Goal: Task Accomplishment & Management: Manage account settings

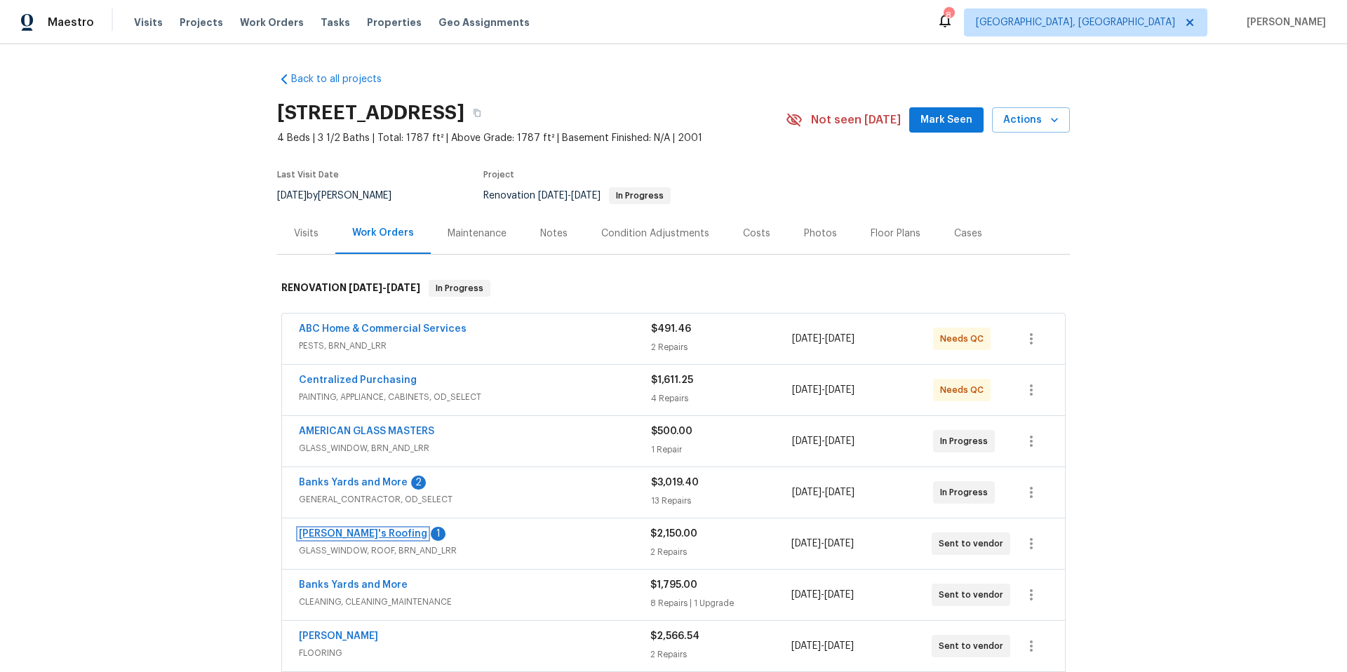
click at [338, 534] on link "[PERSON_NAME]'s Roofing" at bounding box center [363, 534] width 128 height 10
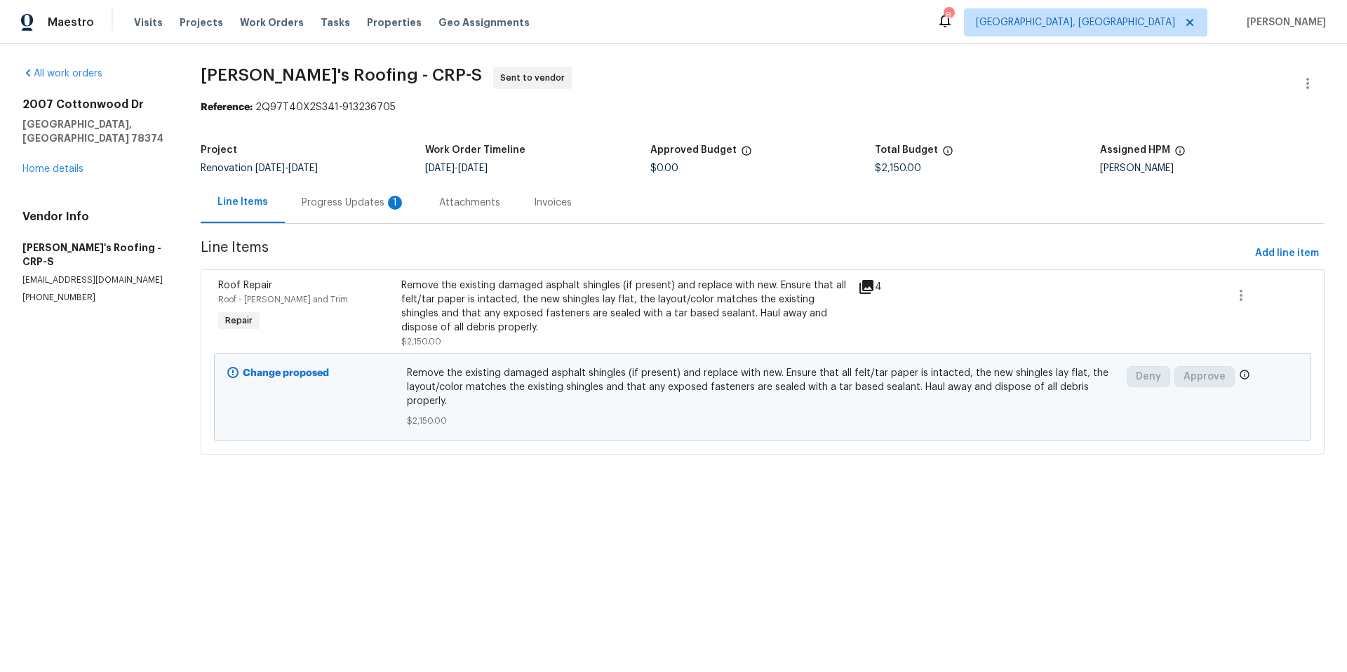
click at [359, 203] on div "Progress Updates 1" at bounding box center [354, 203] width 104 height 14
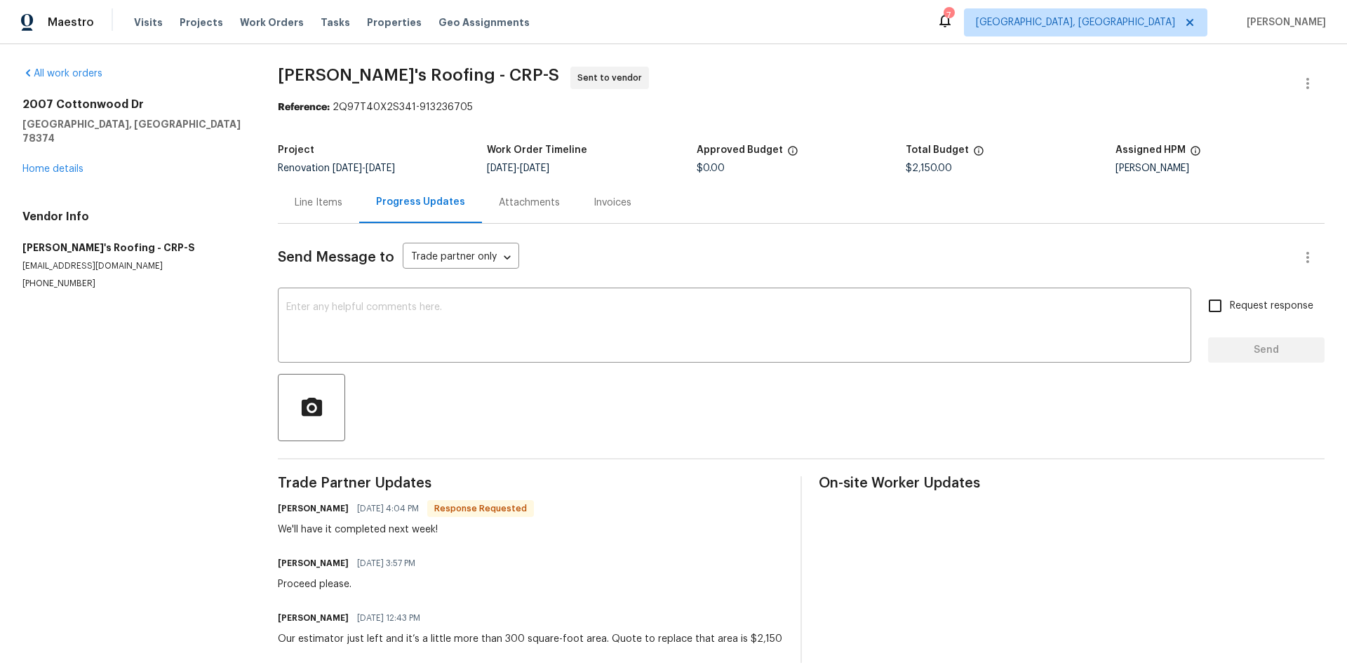
click at [321, 202] on div "Line Items" at bounding box center [319, 203] width 48 height 14
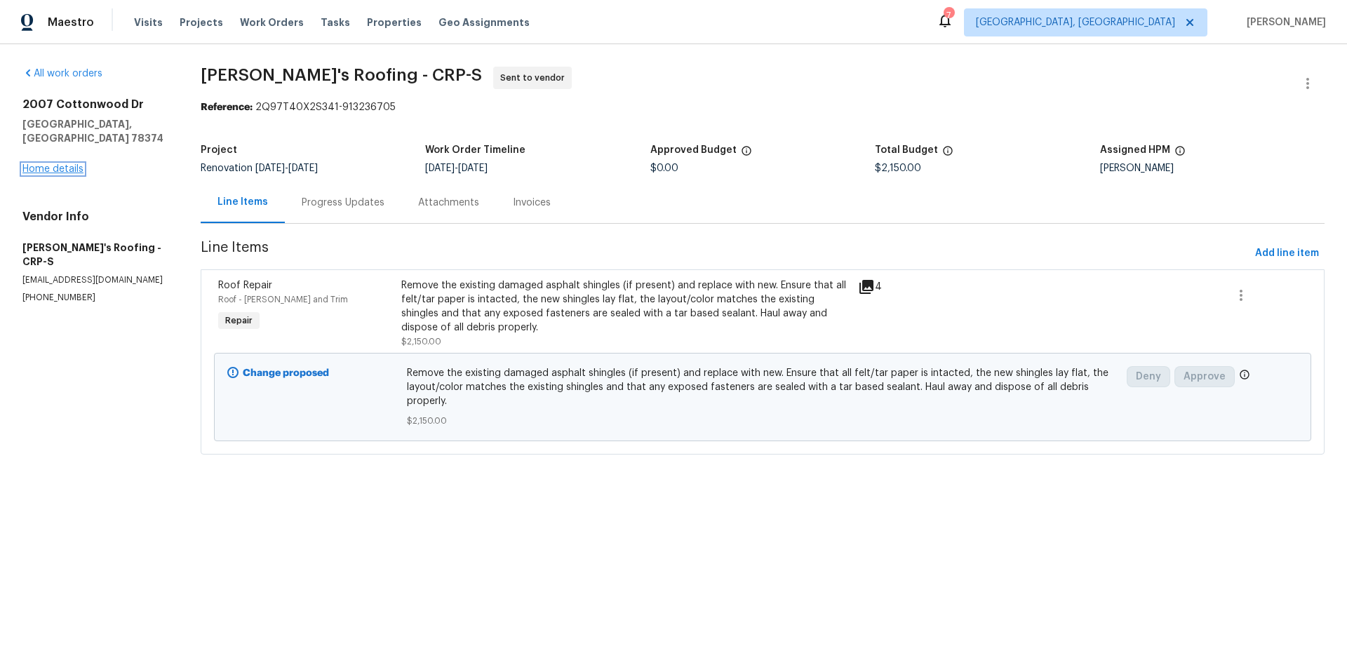
click at [70, 164] on link "Home details" at bounding box center [52, 169] width 61 height 10
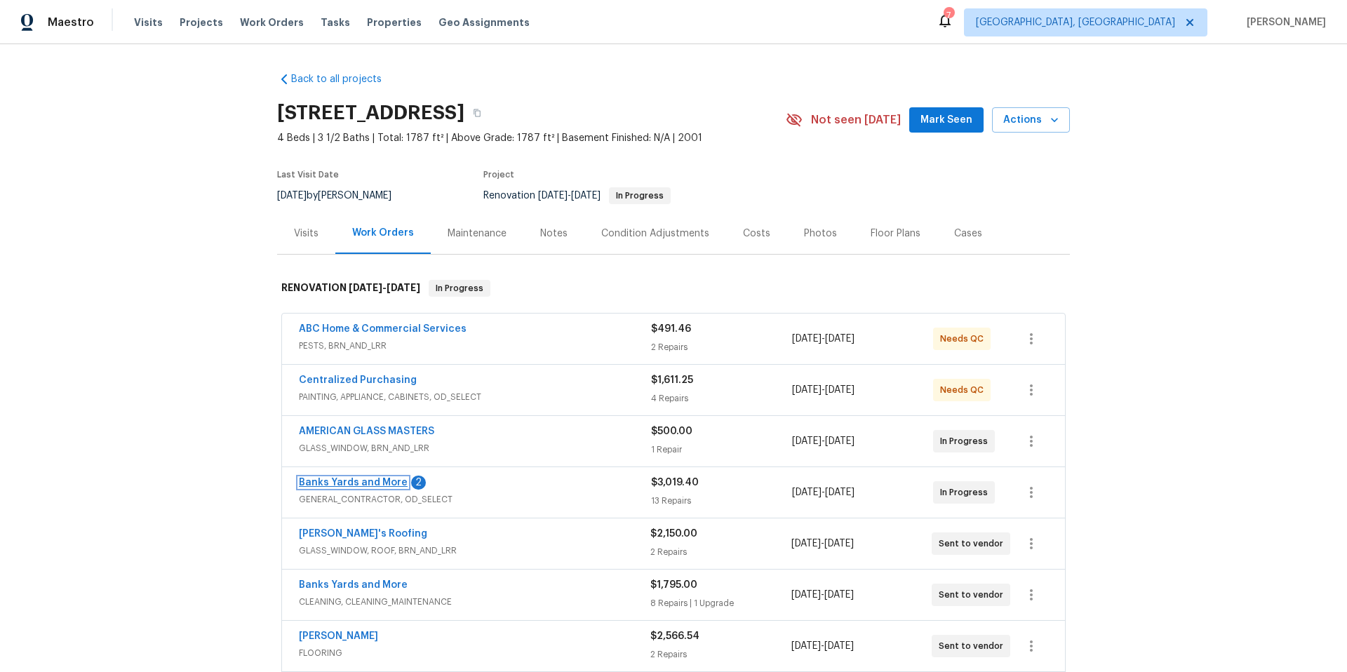
click at [332, 484] on link "Banks Yards and More" at bounding box center [353, 483] width 109 height 10
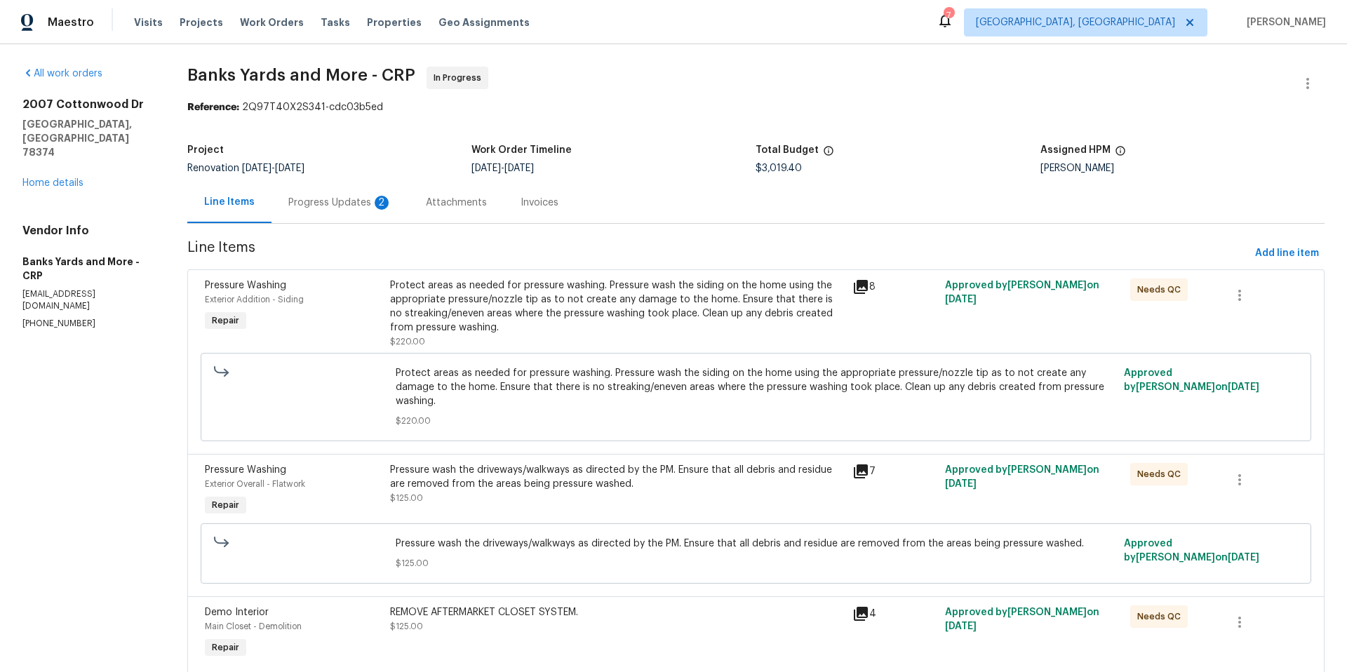
click at [586, 302] on div "Protect areas as needed for pressure washing. Pressure wash the siding on the h…" at bounding box center [617, 307] width 455 height 56
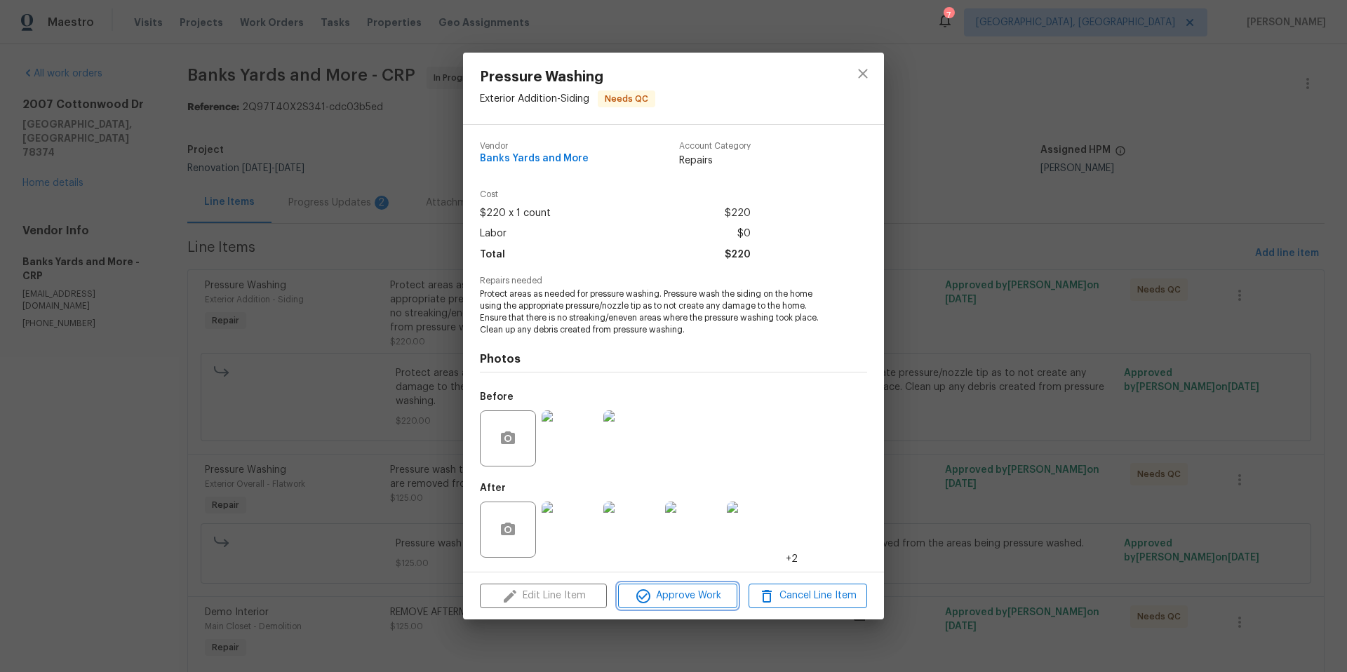
click at [709, 599] on span "Approve Work" at bounding box center [677, 596] width 110 height 18
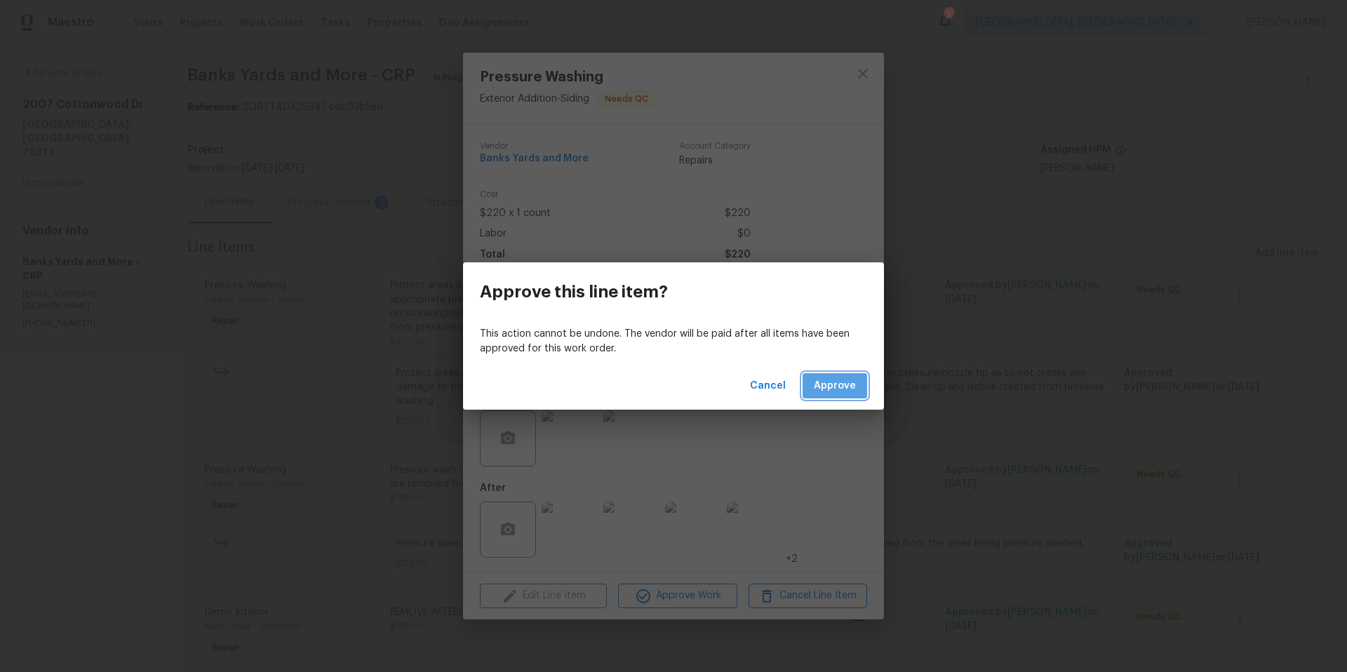
click at [844, 392] on span "Approve" at bounding box center [835, 387] width 42 height 18
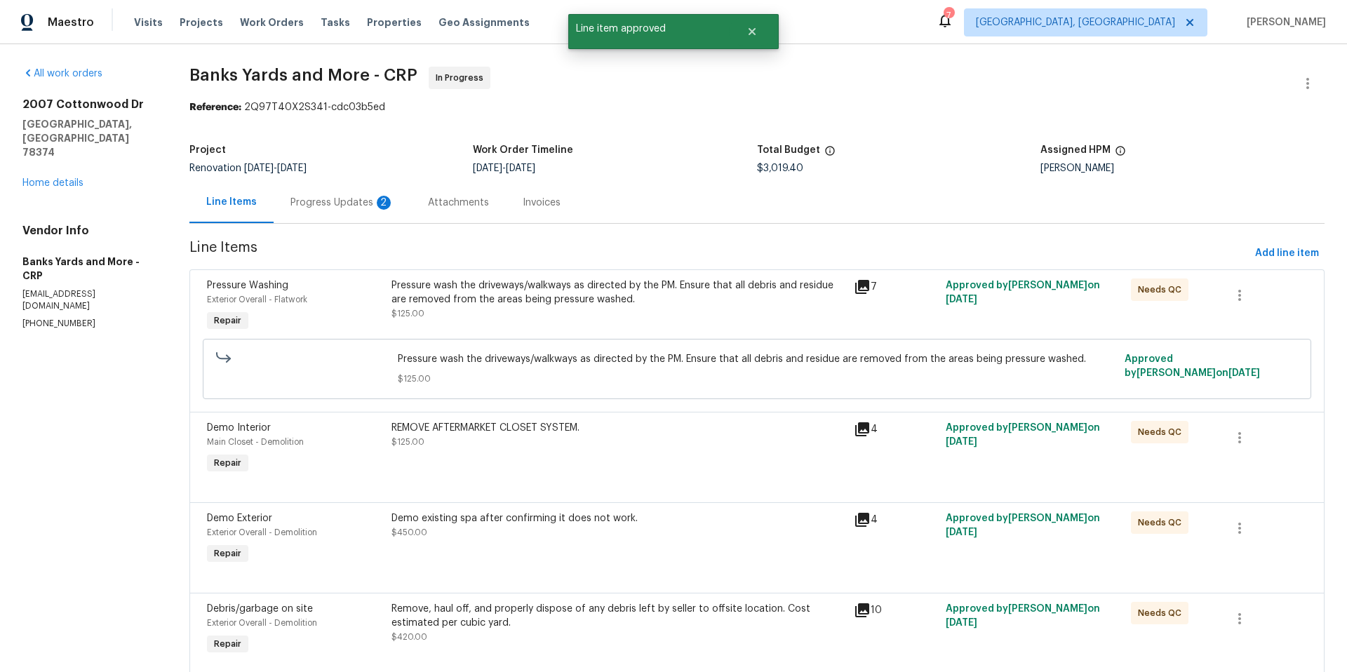
click at [467, 290] on div "Pressure wash the driveways/walkways as directed by the PM. Ensure that all deb…" at bounding box center [618, 293] width 453 height 28
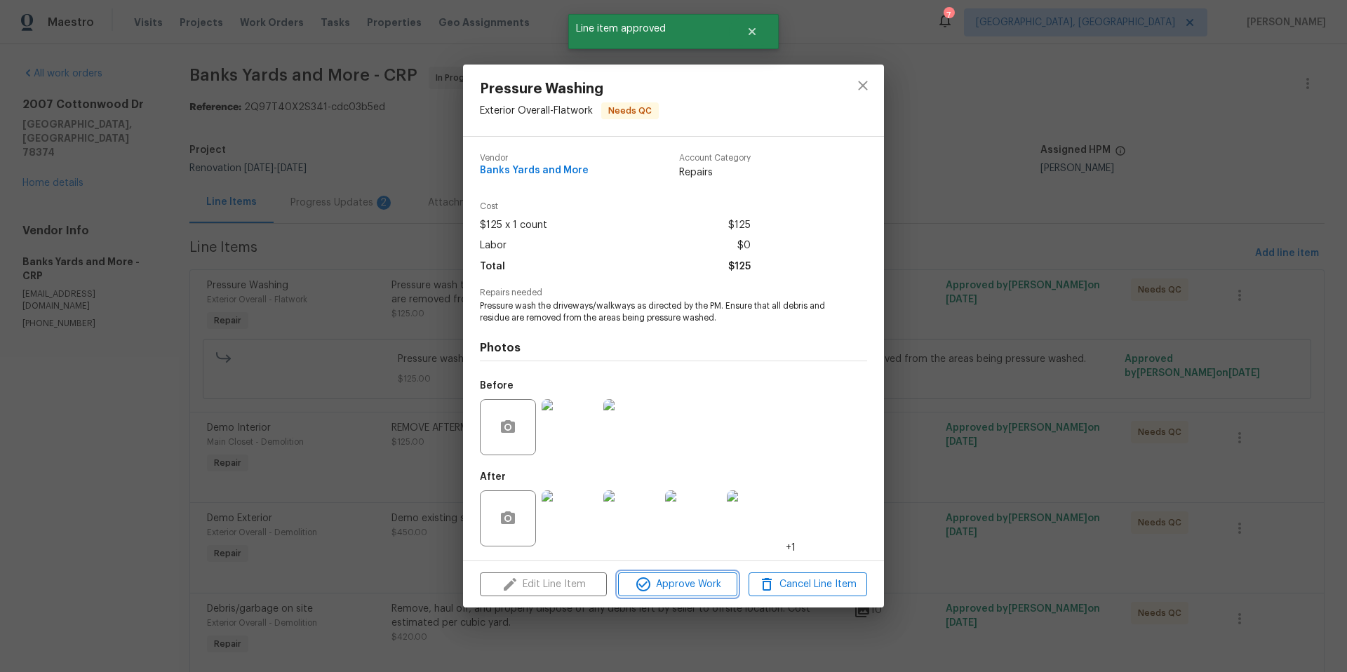
click at [695, 587] on span "Approve Work" at bounding box center [677, 585] width 110 height 18
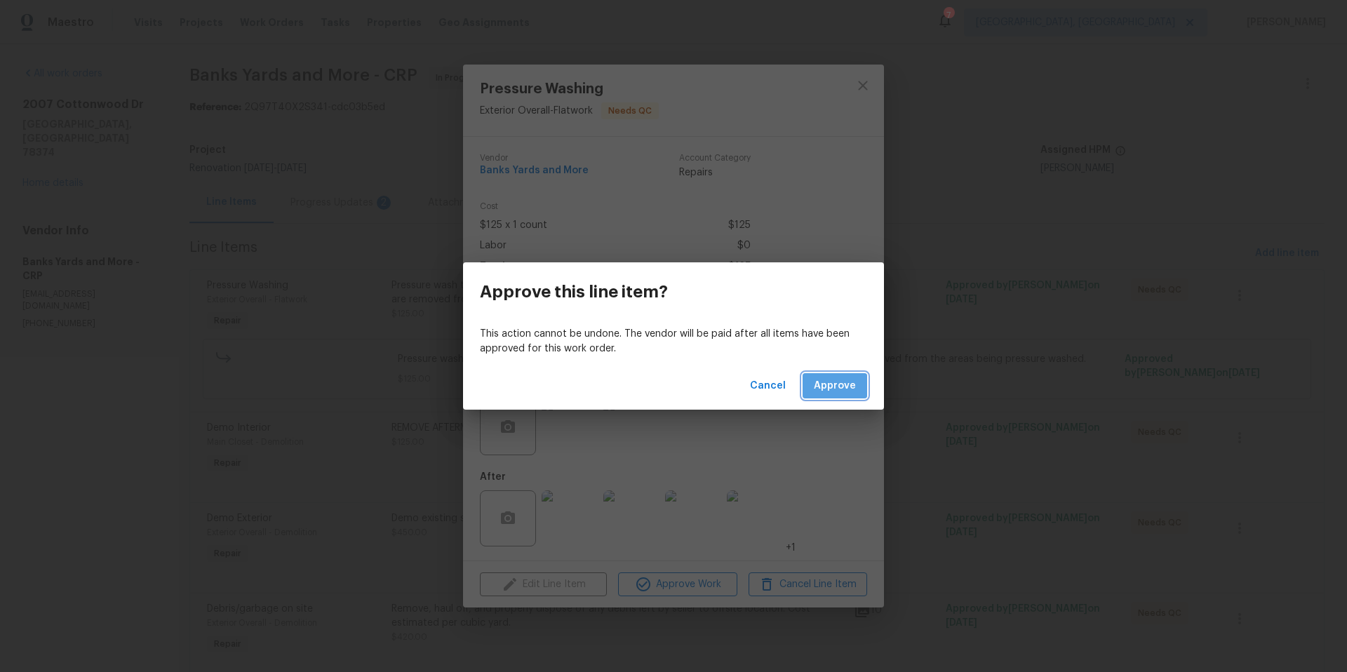
click at [834, 392] on span "Approve" at bounding box center [835, 387] width 42 height 18
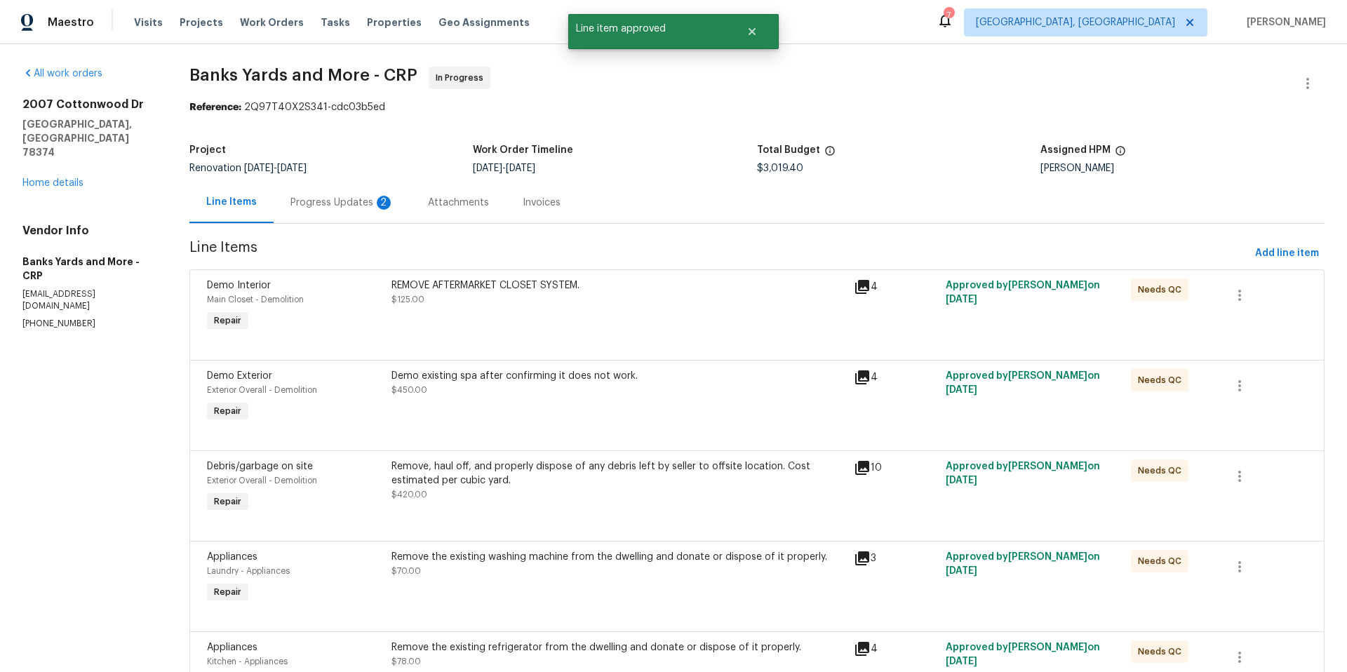
click at [572, 326] on div "REMOVE AFTERMARKET CLOSET SYSTEM. $125.00" at bounding box center [618, 306] width 462 height 65
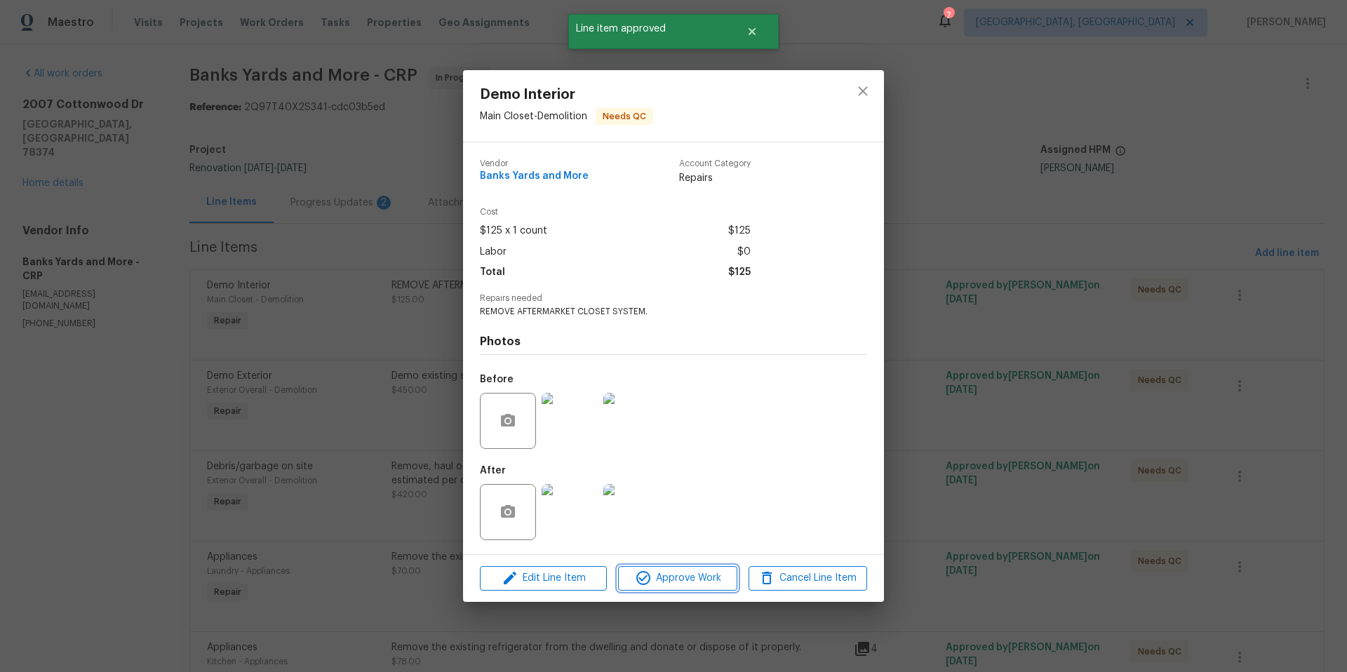
click at [720, 587] on button "Approve Work" at bounding box center [677, 578] width 119 height 25
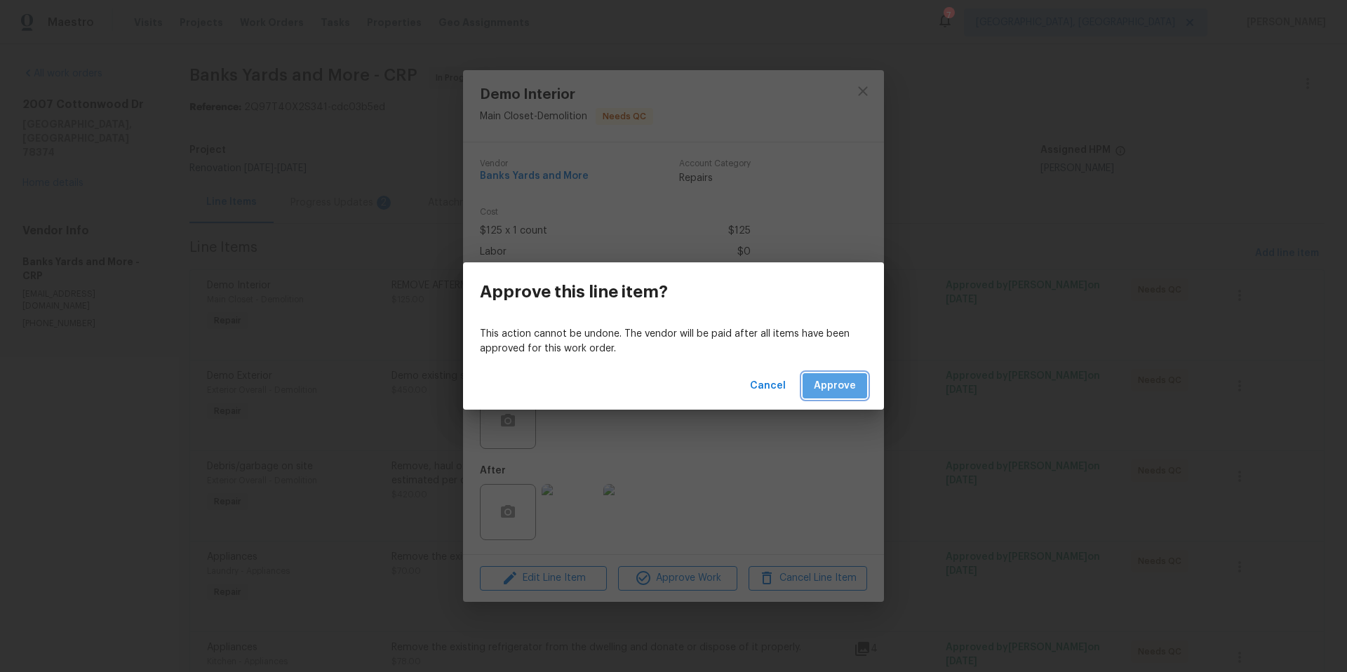
click at [853, 390] on span "Approve" at bounding box center [835, 387] width 42 height 18
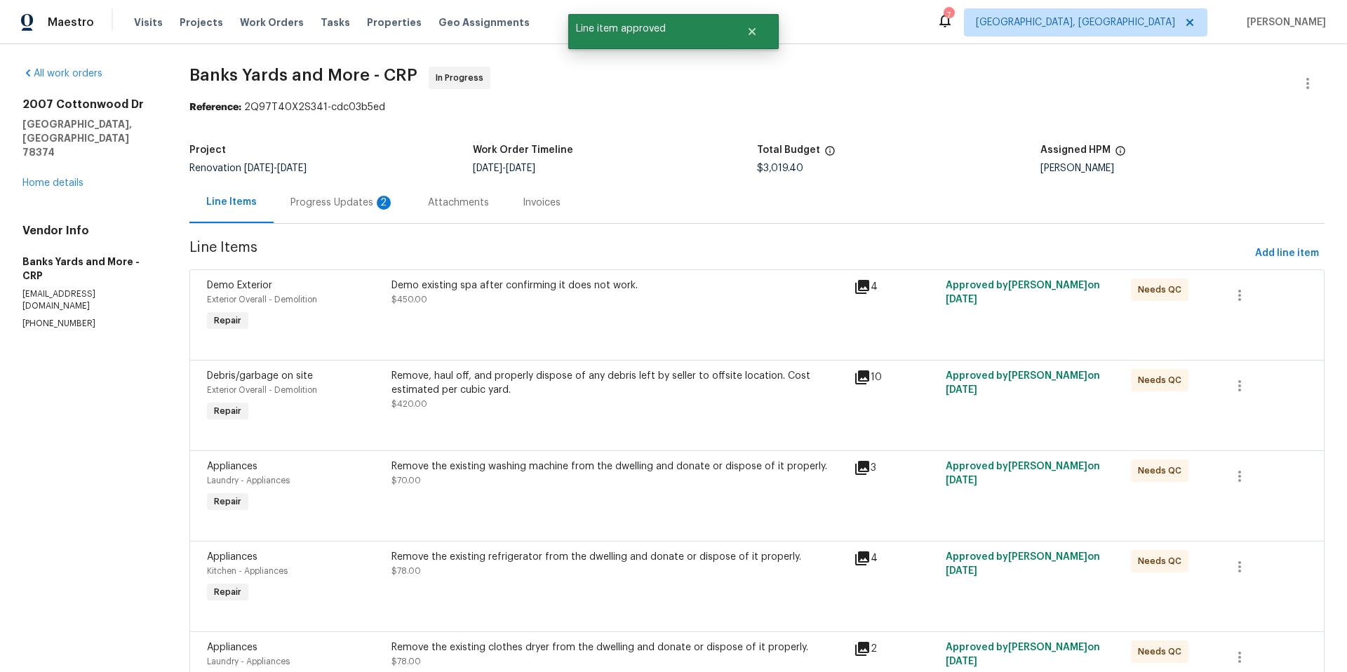
click at [507, 314] on div "Demo existing spa after confirming it does not work. $450.00" at bounding box center [618, 306] width 462 height 65
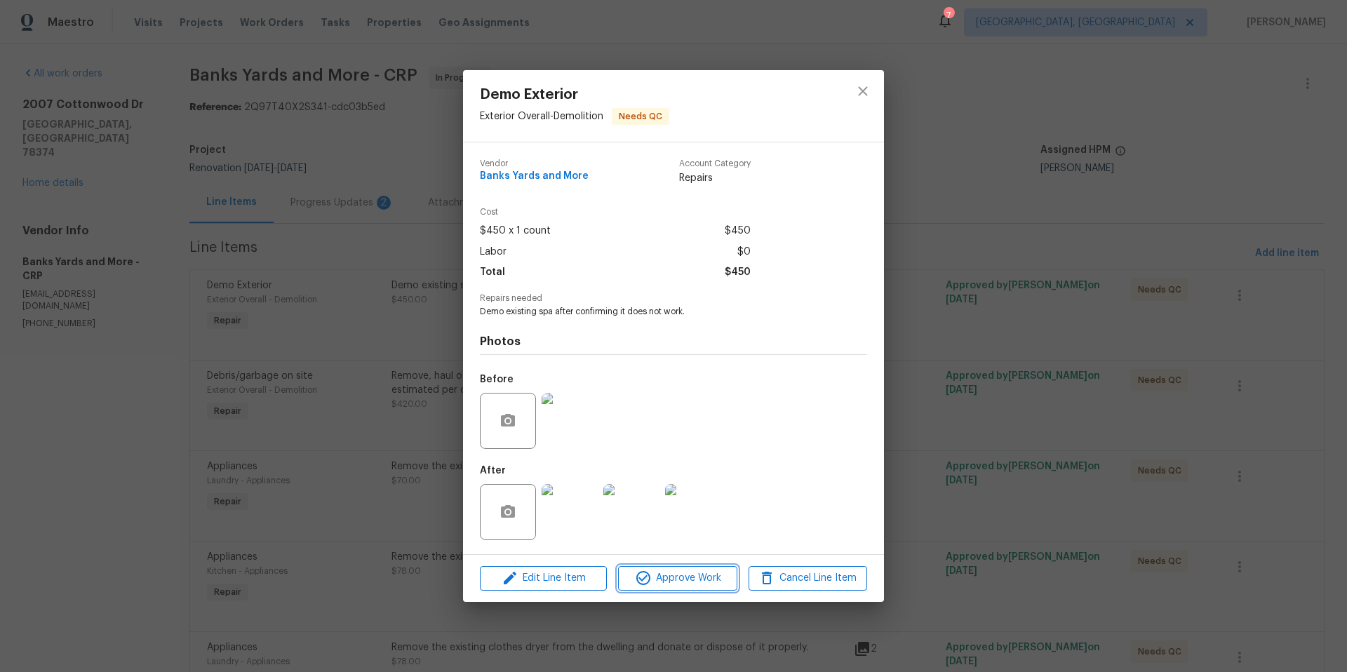
click at [657, 585] on span "Approve Work" at bounding box center [677, 579] width 110 height 18
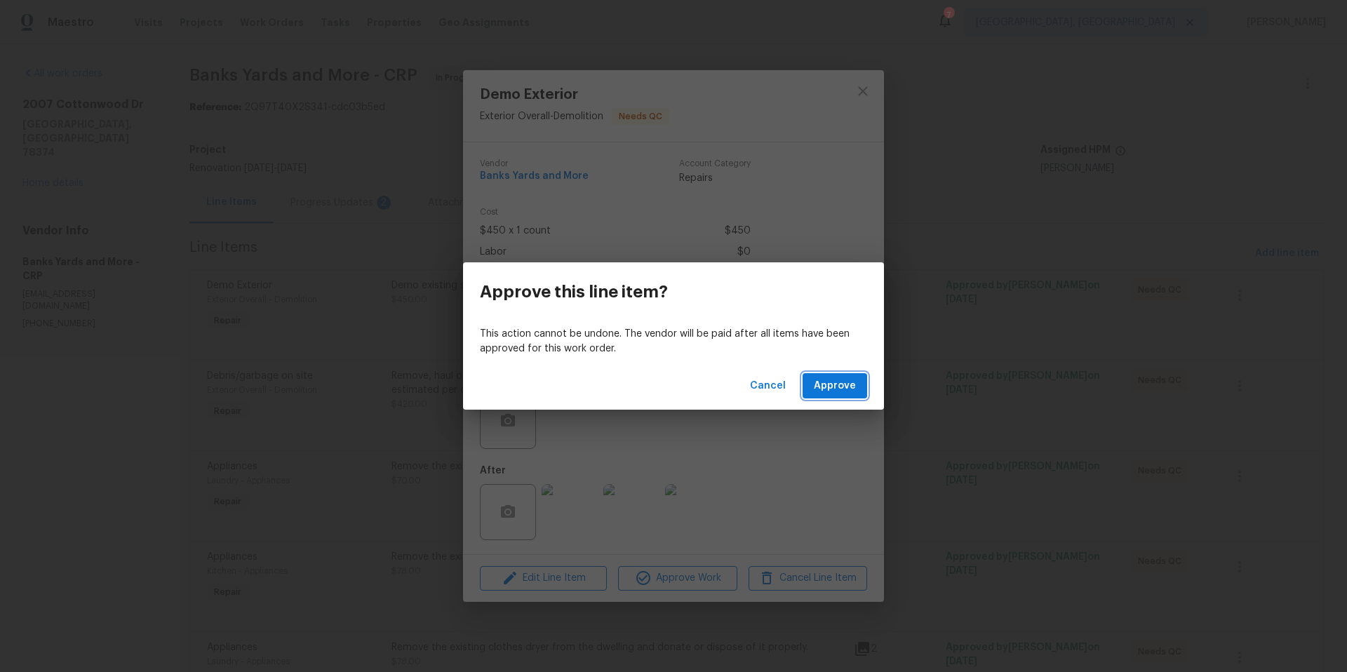
click at [823, 391] on span "Approve" at bounding box center [835, 387] width 42 height 18
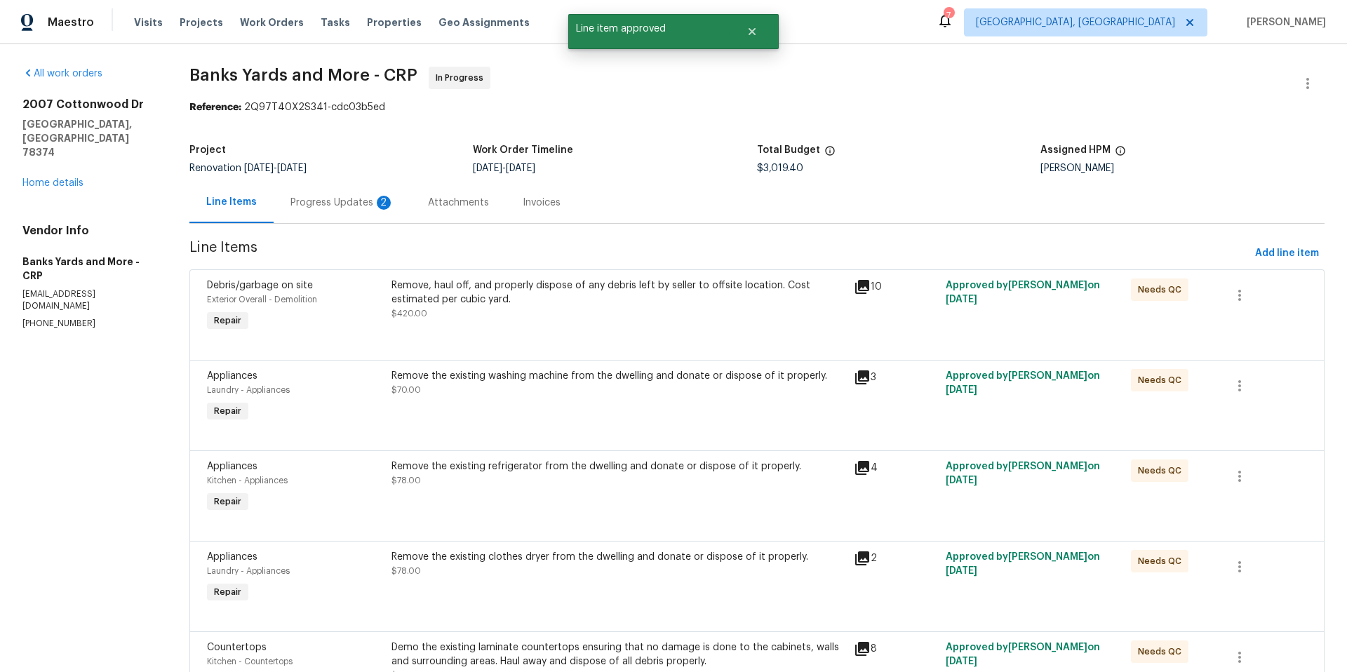
click at [512, 309] on div "Remove, haul off, and properly dispose of any debris left by seller to offsite …" at bounding box center [618, 300] width 453 height 42
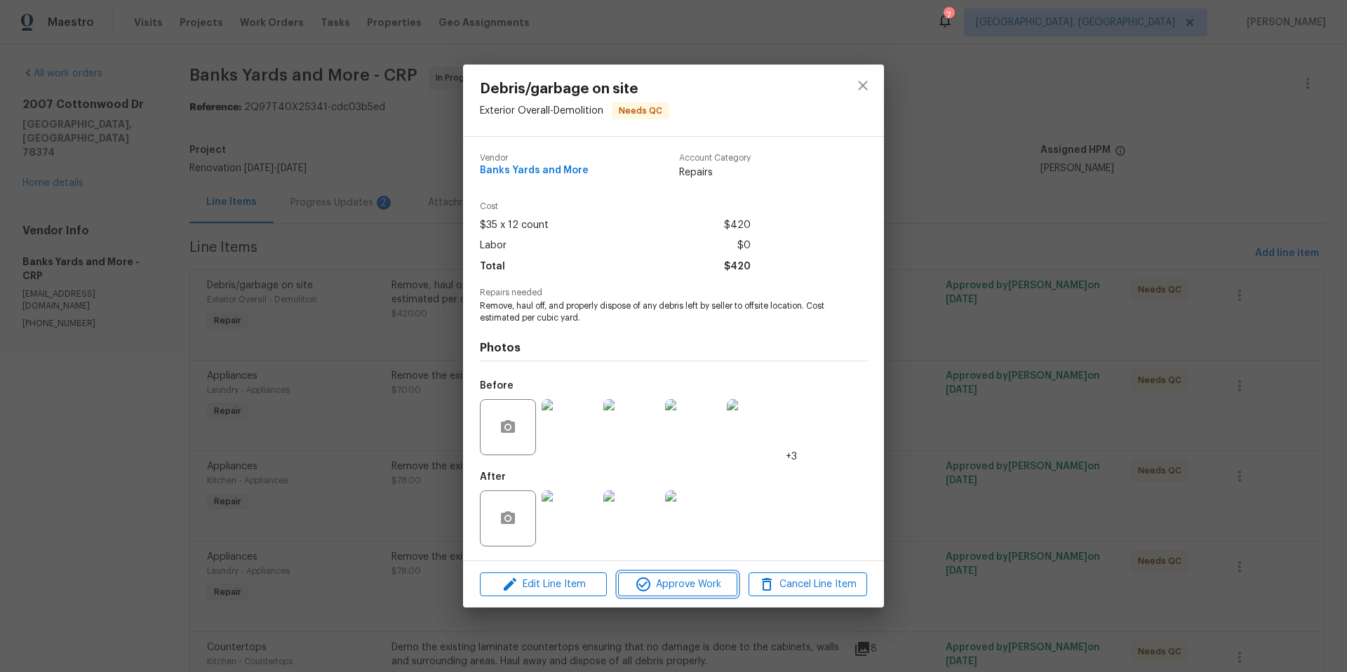
click at [674, 589] on span "Approve Work" at bounding box center [677, 585] width 110 height 18
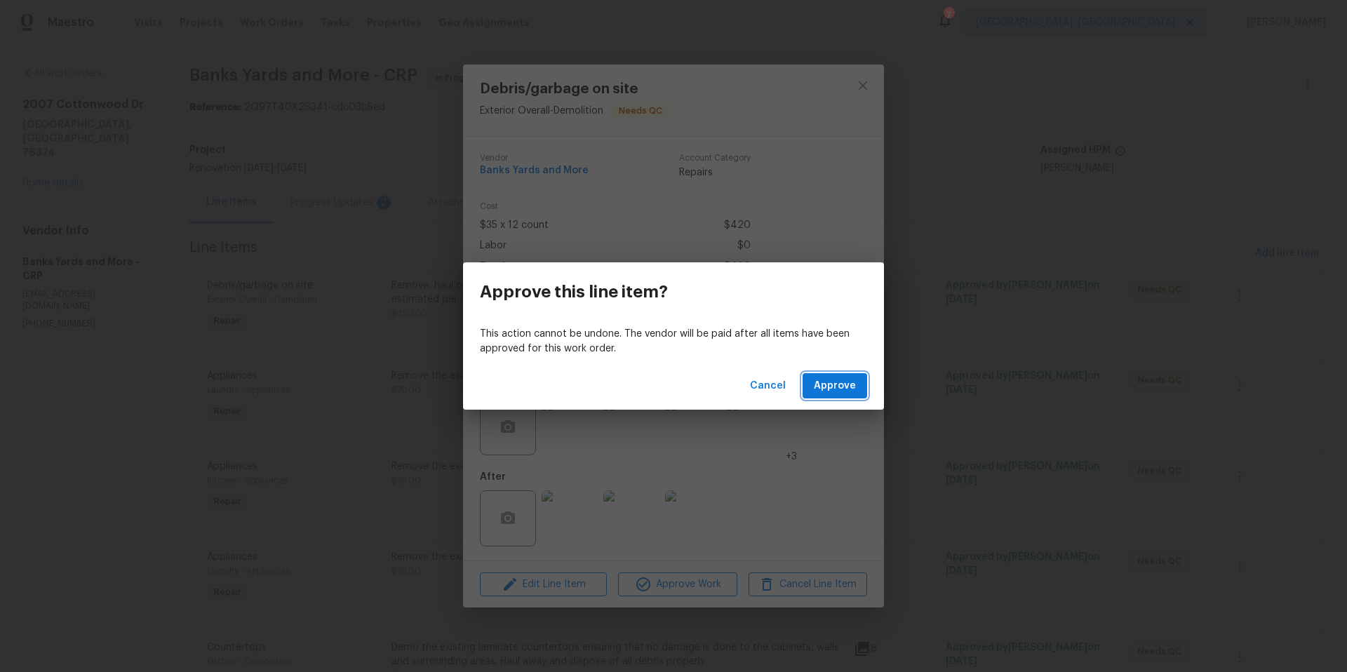
click at [841, 382] on span "Approve" at bounding box center [835, 387] width 42 height 18
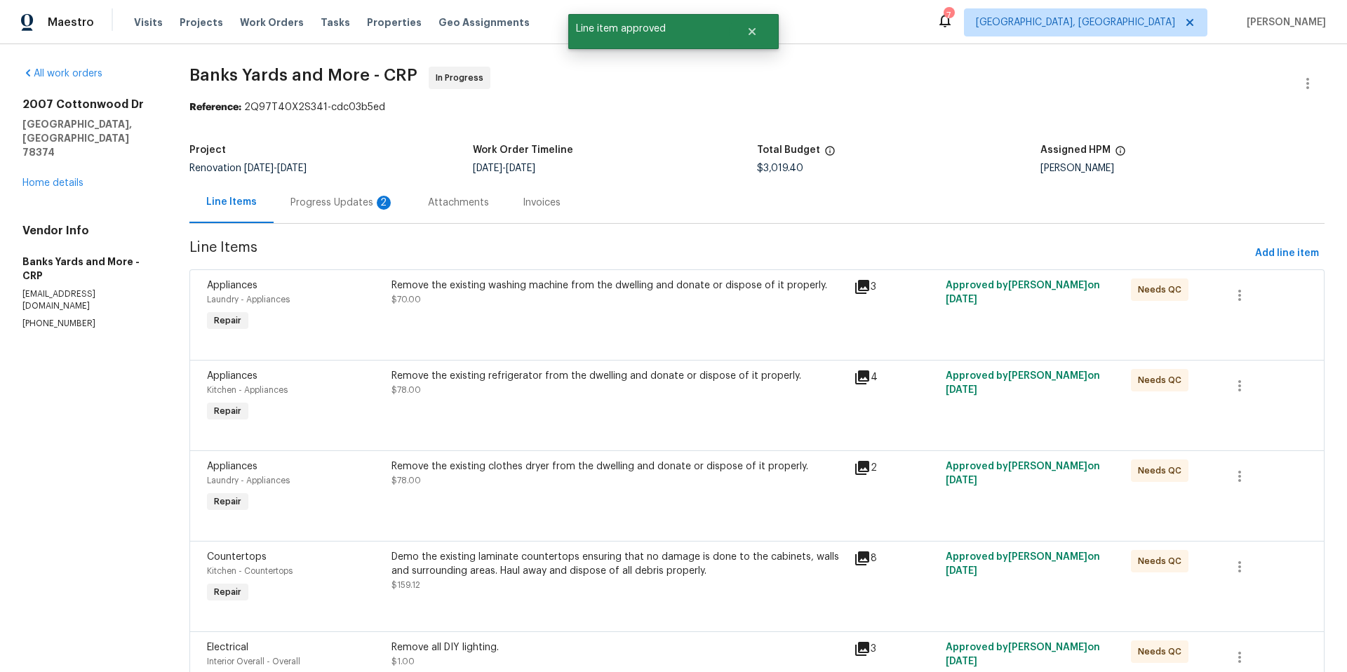
click at [580, 335] on div at bounding box center [757, 343] width 1100 height 17
click at [579, 321] on div "Remove the existing washing machine from the dwelling and donate or dispose of …" at bounding box center [618, 306] width 462 height 65
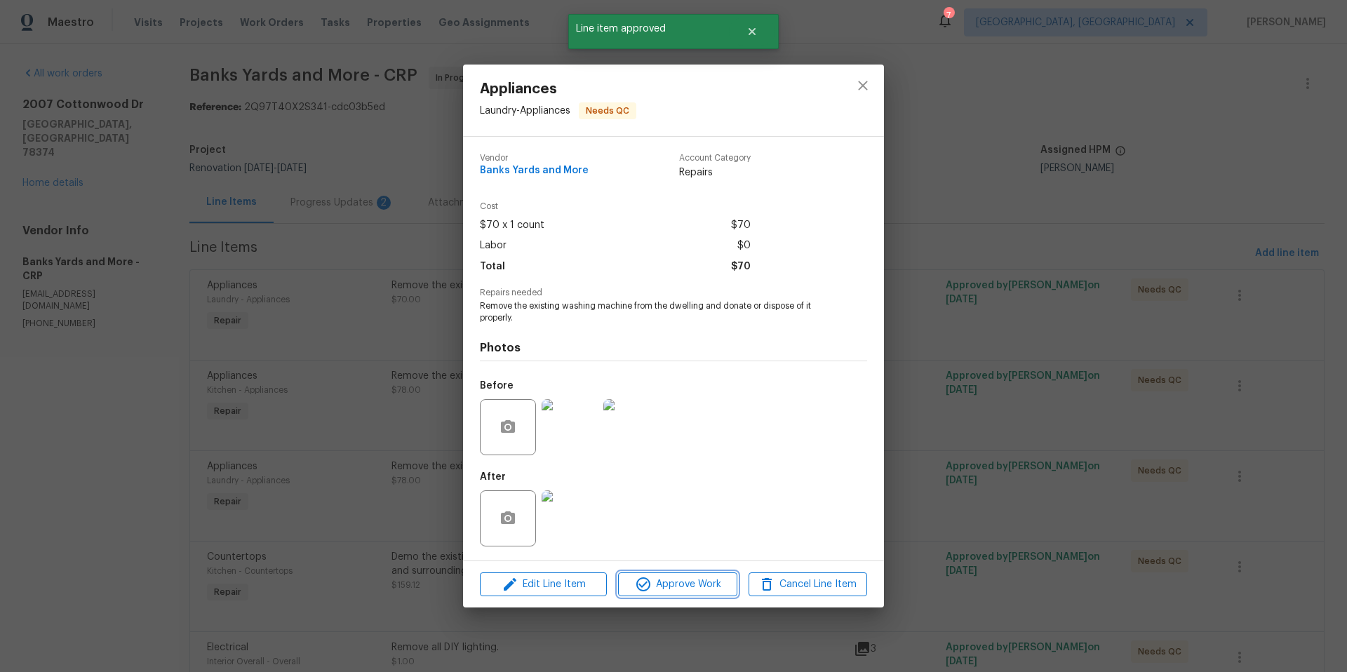
click at [676, 594] on button "Approve Work" at bounding box center [677, 585] width 119 height 25
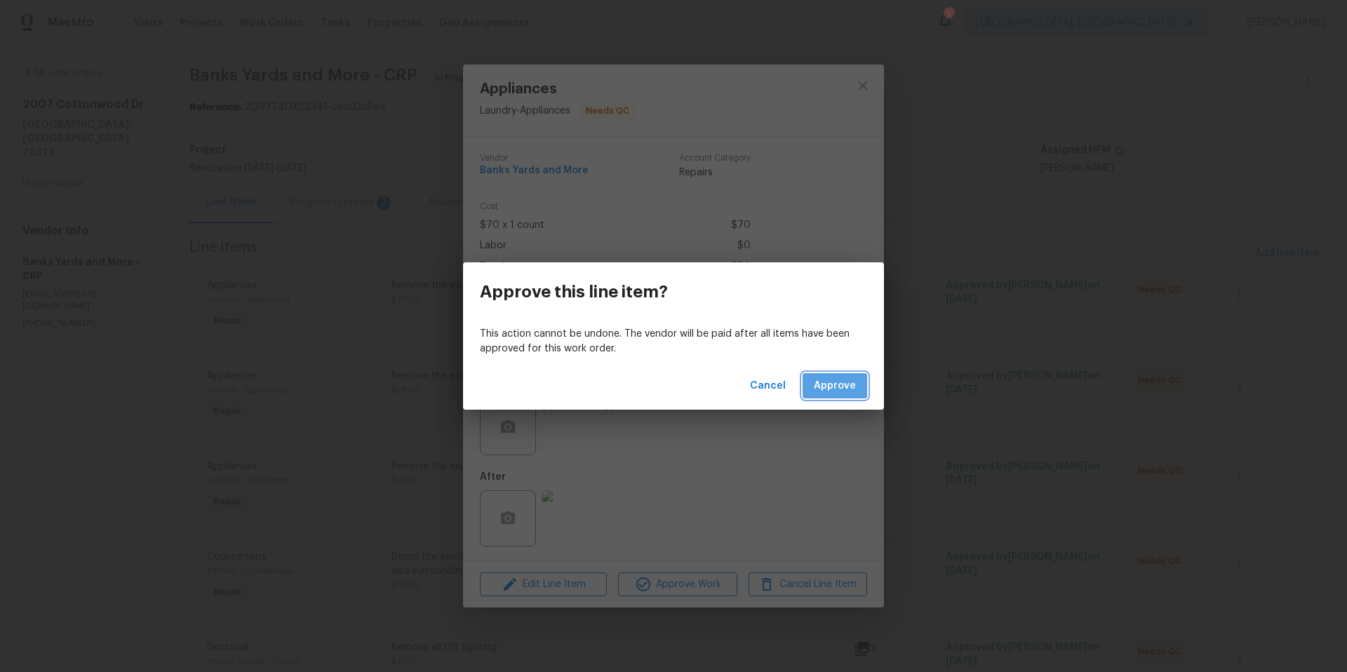
click at [847, 389] on span "Approve" at bounding box center [835, 387] width 42 height 18
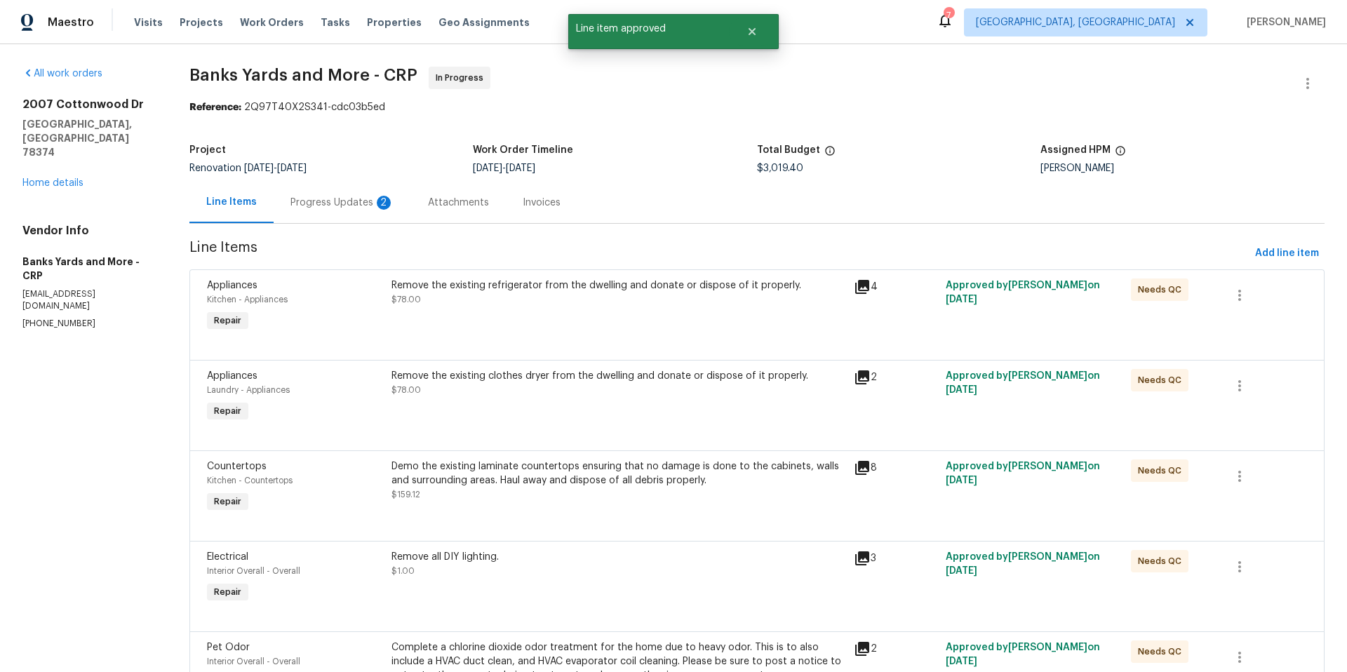
click at [552, 326] on div "Remove the existing refrigerator from the dwelling and donate or dispose of it …" at bounding box center [618, 306] width 462 height 65
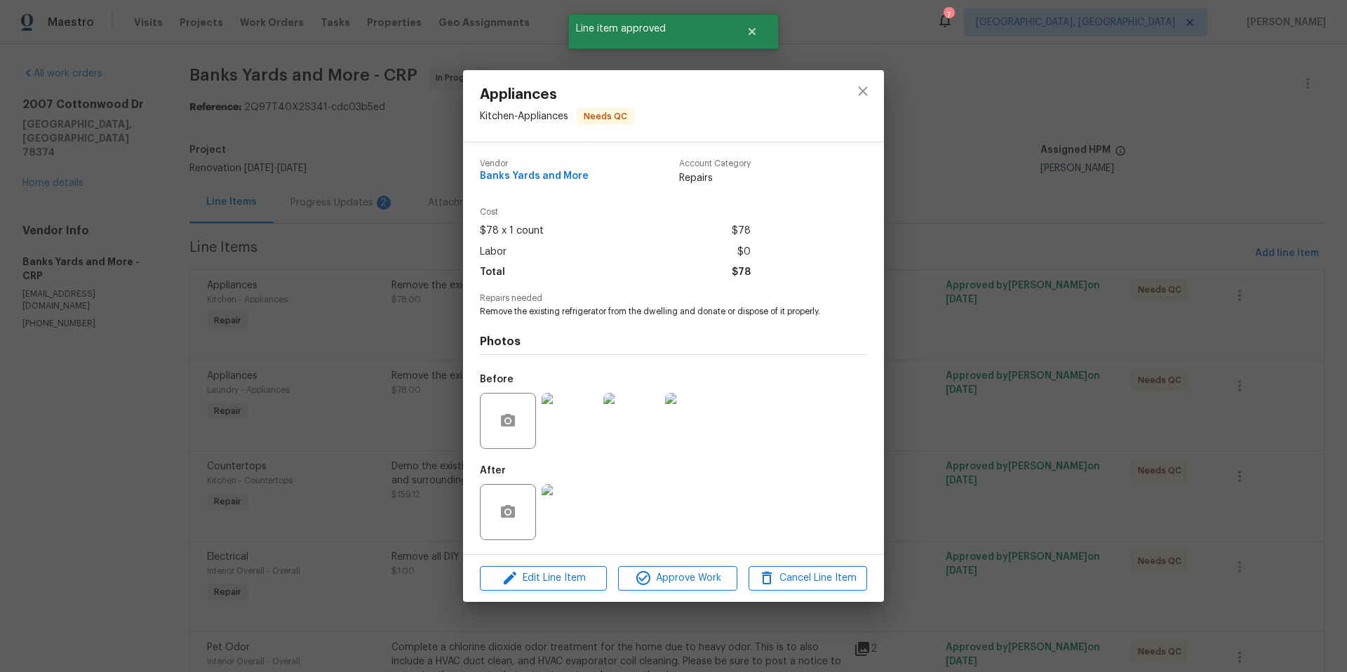
click at [660, 591] on div "Edit Line Item Approve Work Cancel Line Item" at bounding box center [673, 578] width 421 height 47
click at [668, 581] on span "Approve Work" at bounding box center [677, 579] width 110 height 18
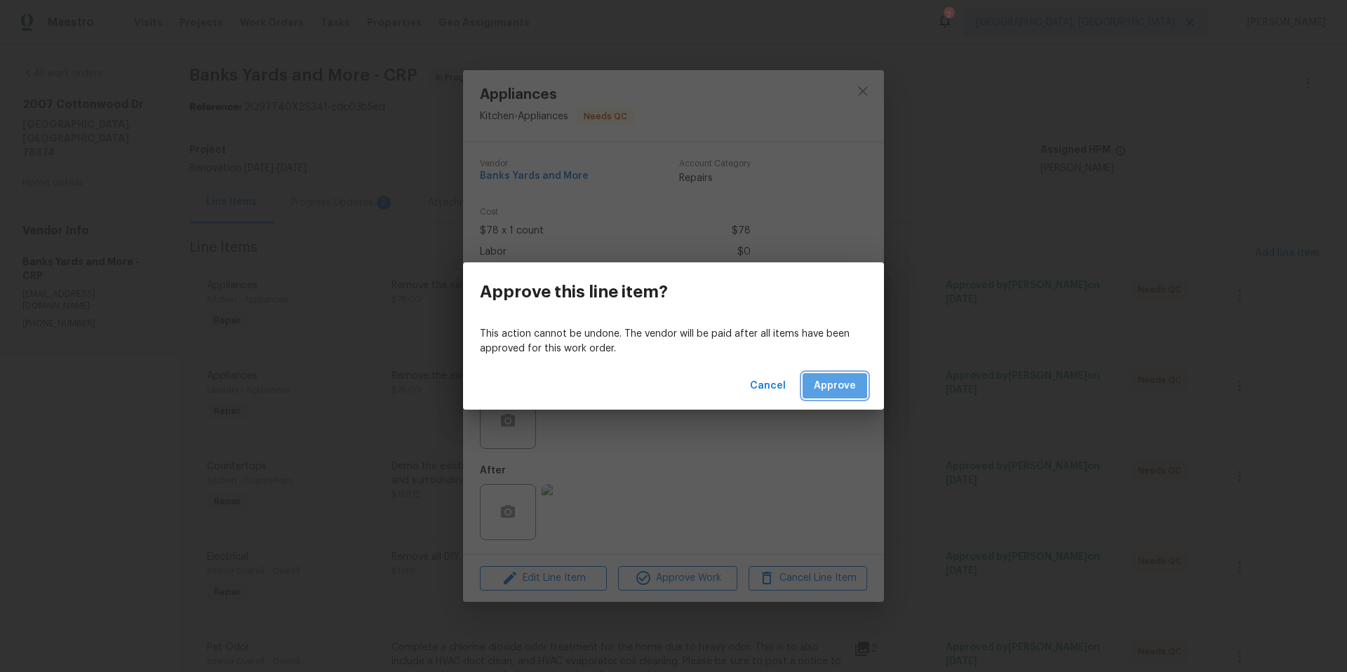
click at [813, 382] on button "Approve" at bounding box center [835, 386] width 65 height 26
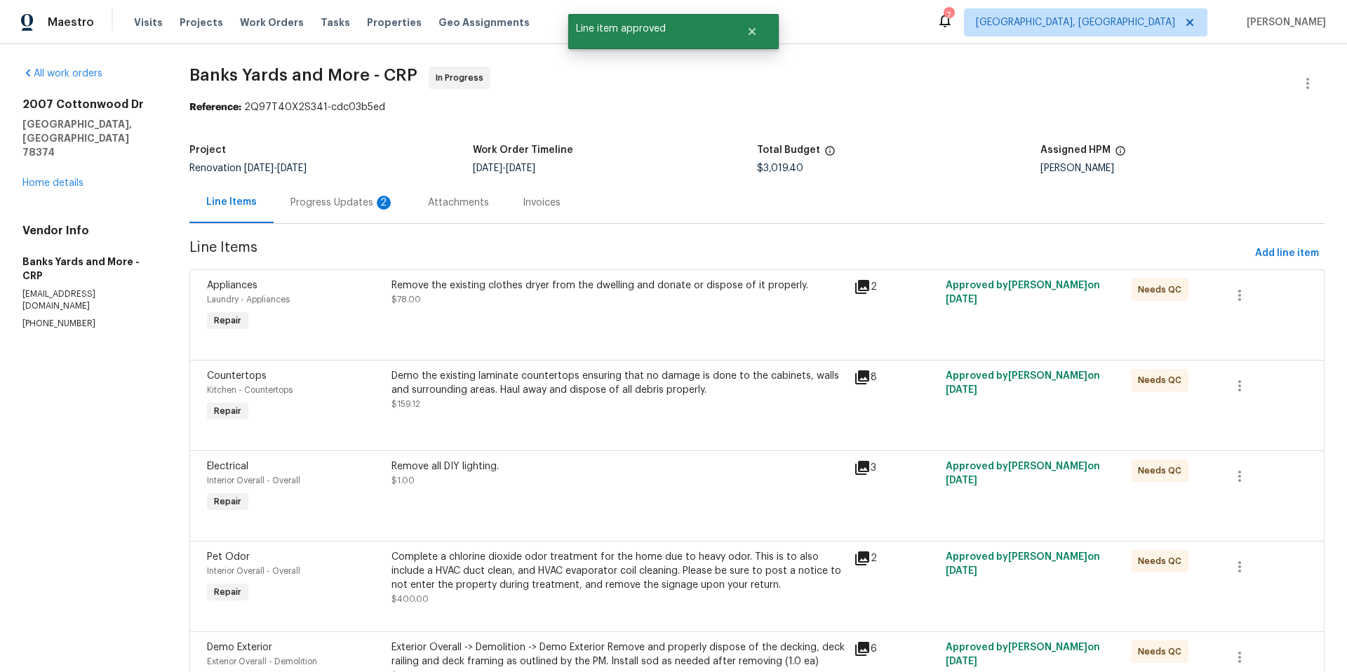
click at [612, 319] on div "Remove the existing clothes dryer from the dwelling and donate or dispose of it…" at bounding box center [618, 306] width 462 height 65
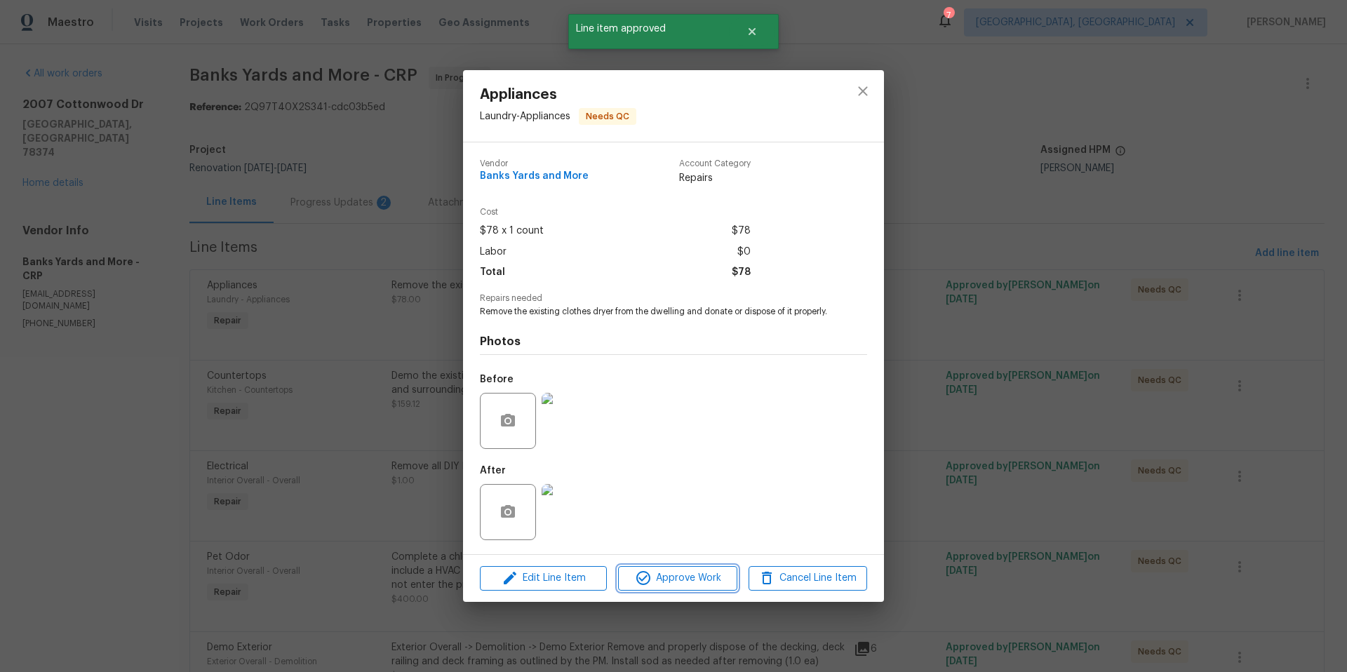
click at [693, 584] on span "Approve Work" at bounding box center [677, 579] width 110 height 18
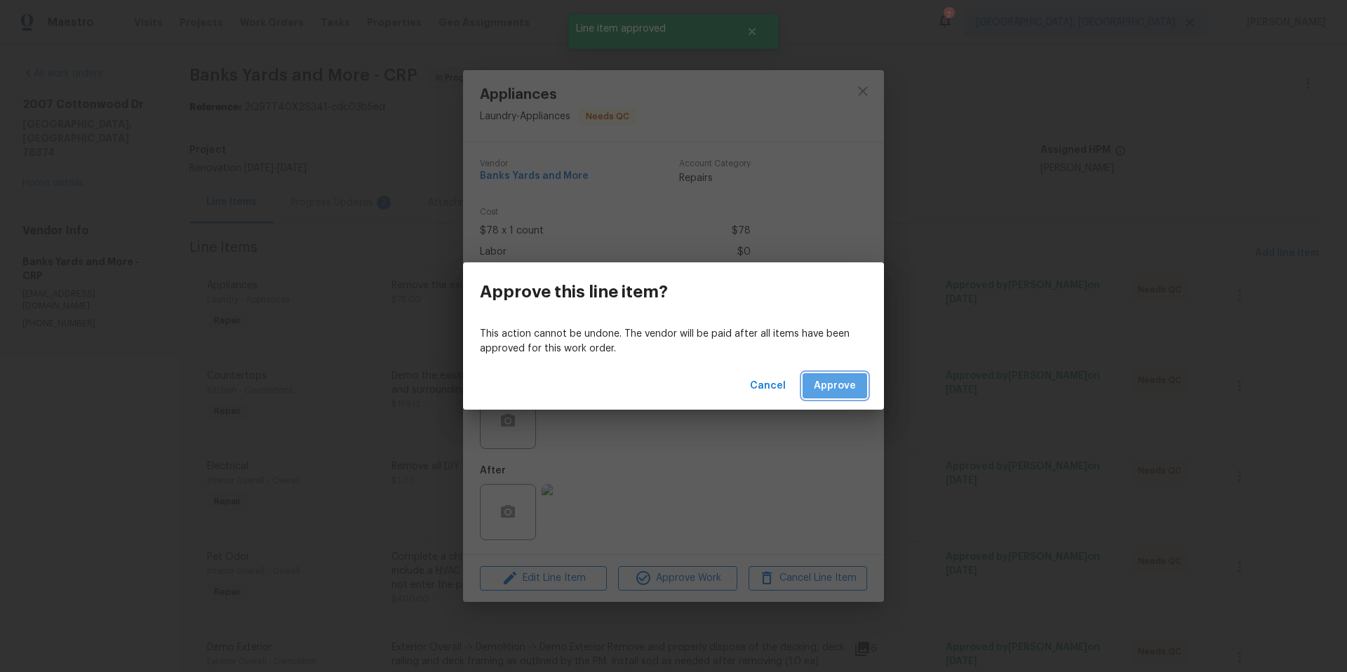
click at [852, 380] on span "Approve" at bounding box center [835, 387] width 42 height 18
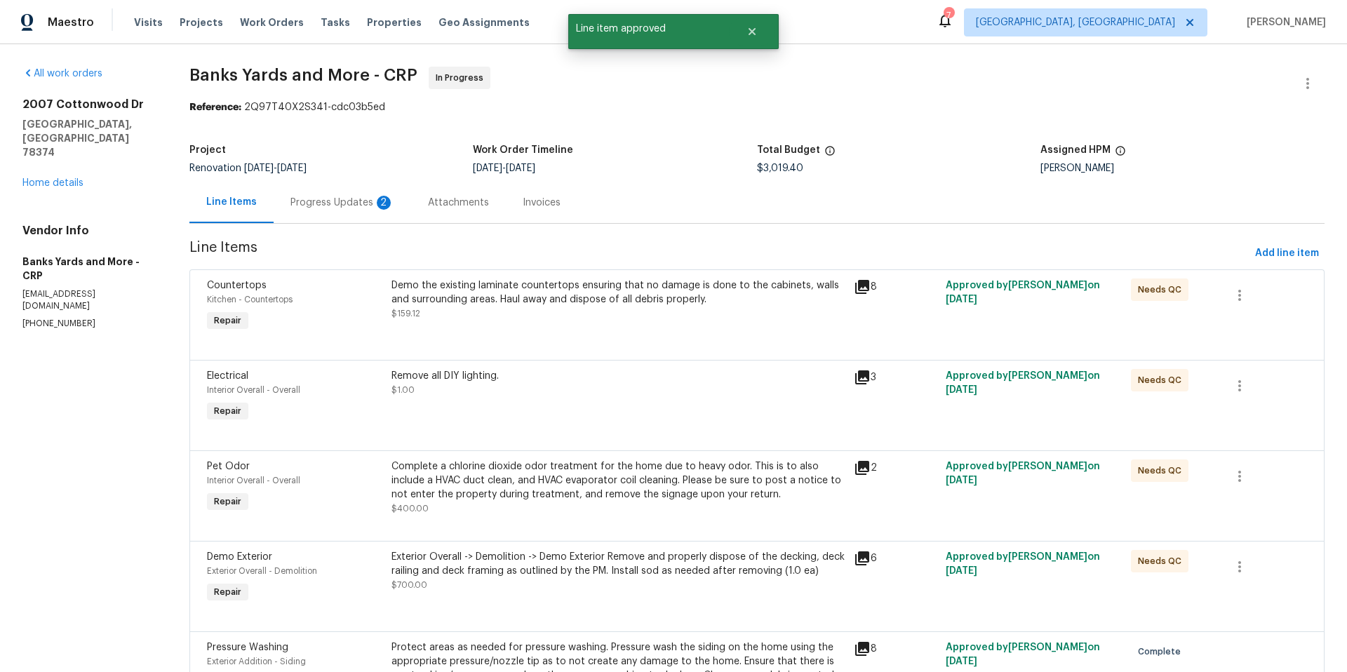
click at [616, 322] on div "Demo the existing laminate countertops ensuring that no damage is done to the c…" at bounding box center [618, 306] width 462 height 65
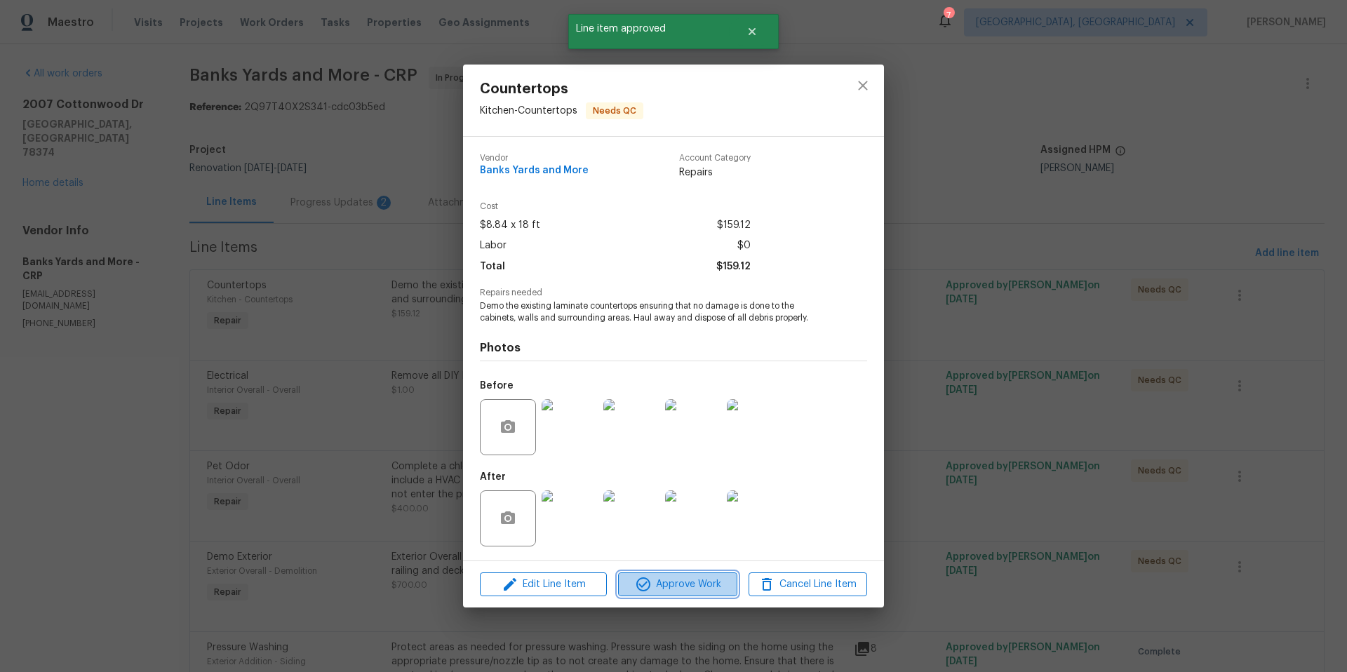
click at [668, 593] on button "Approve Work" at bounding box center [677, 585] width 119 height 25
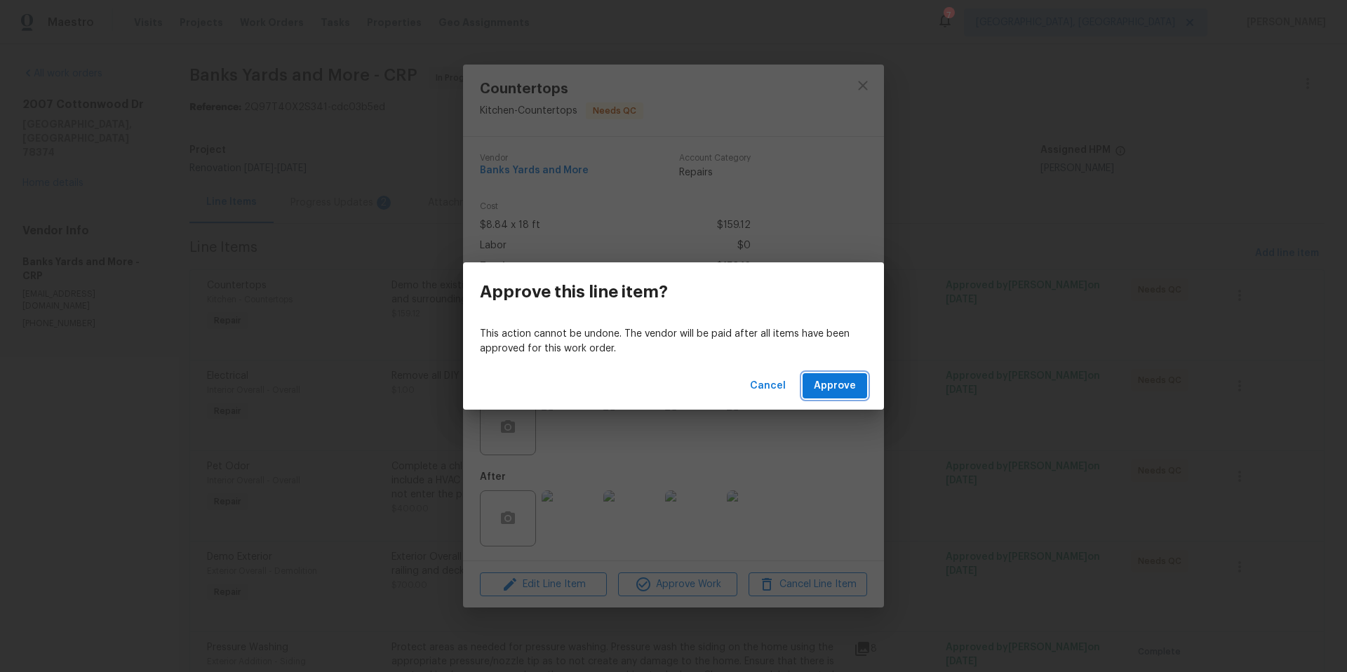
click at [826, 392] on span "Approve" at bounding box center [835, 387] width 42 height 18
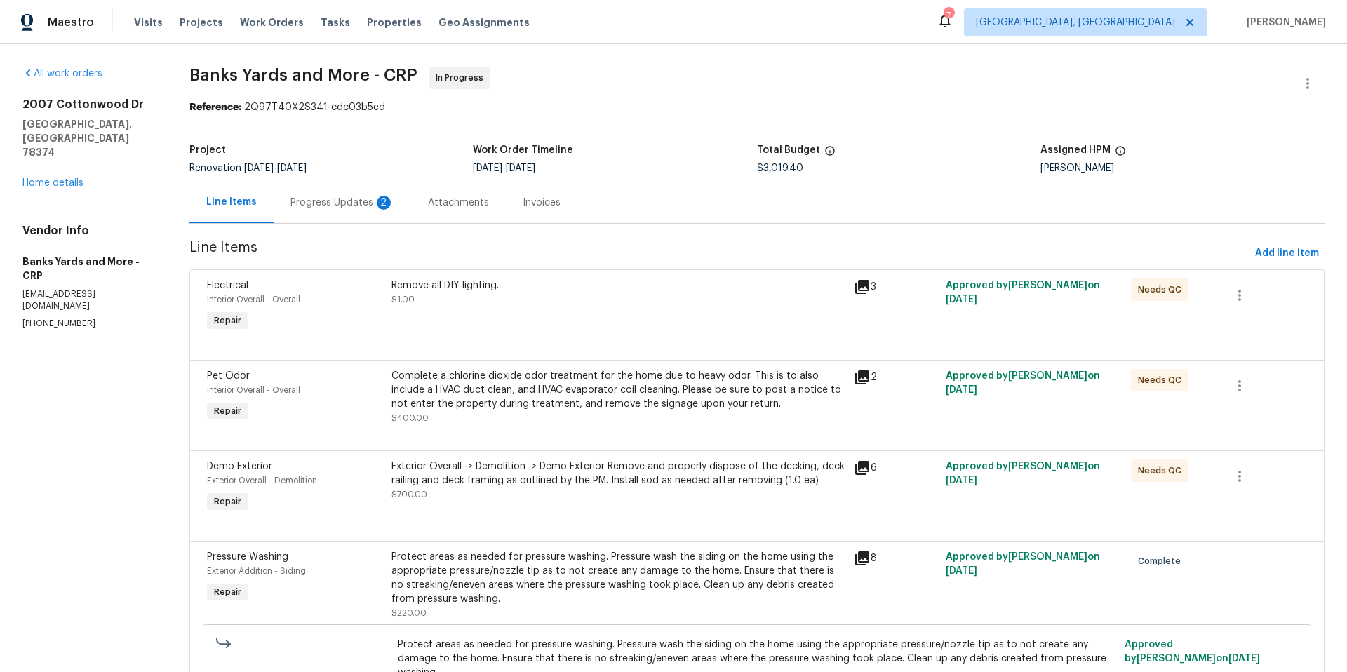
click at [519, 308] on div "Remove all DIY lighting. $1.00" at bounding box center [618, 306] width 462 height 65
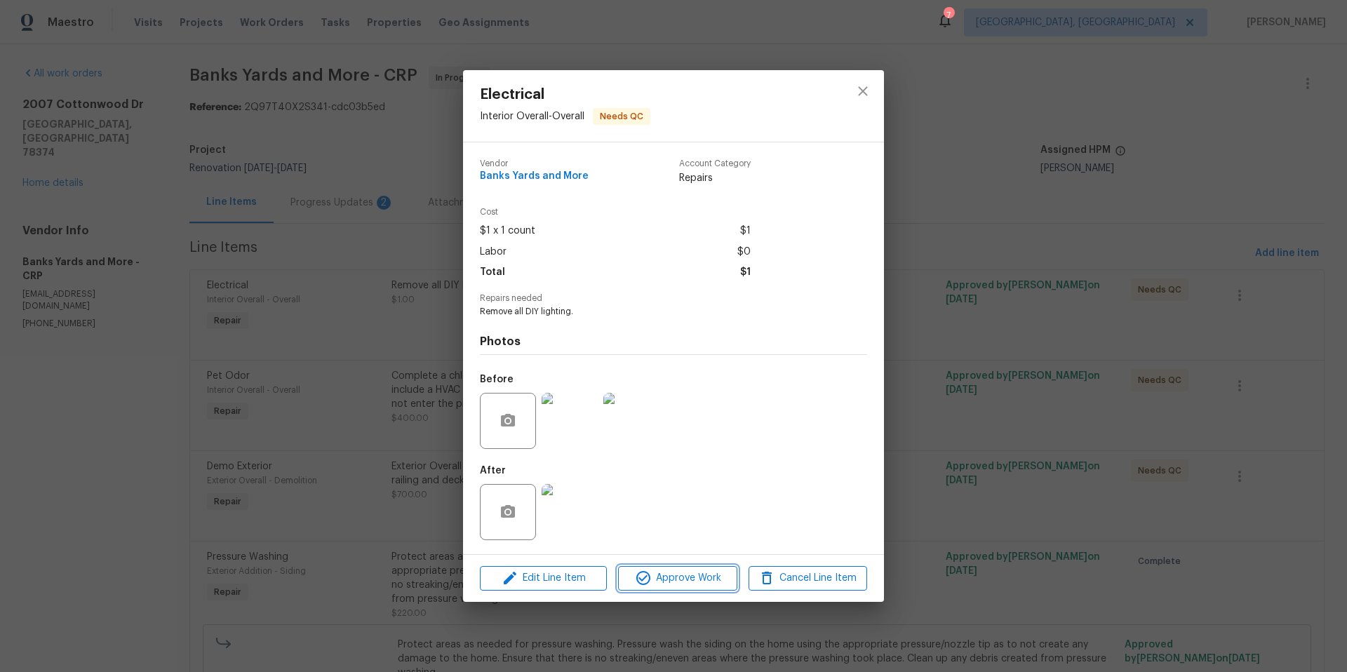
click at [691, 586] on span "Approve Work" at bounding box center [677, 579] width 110 height 18
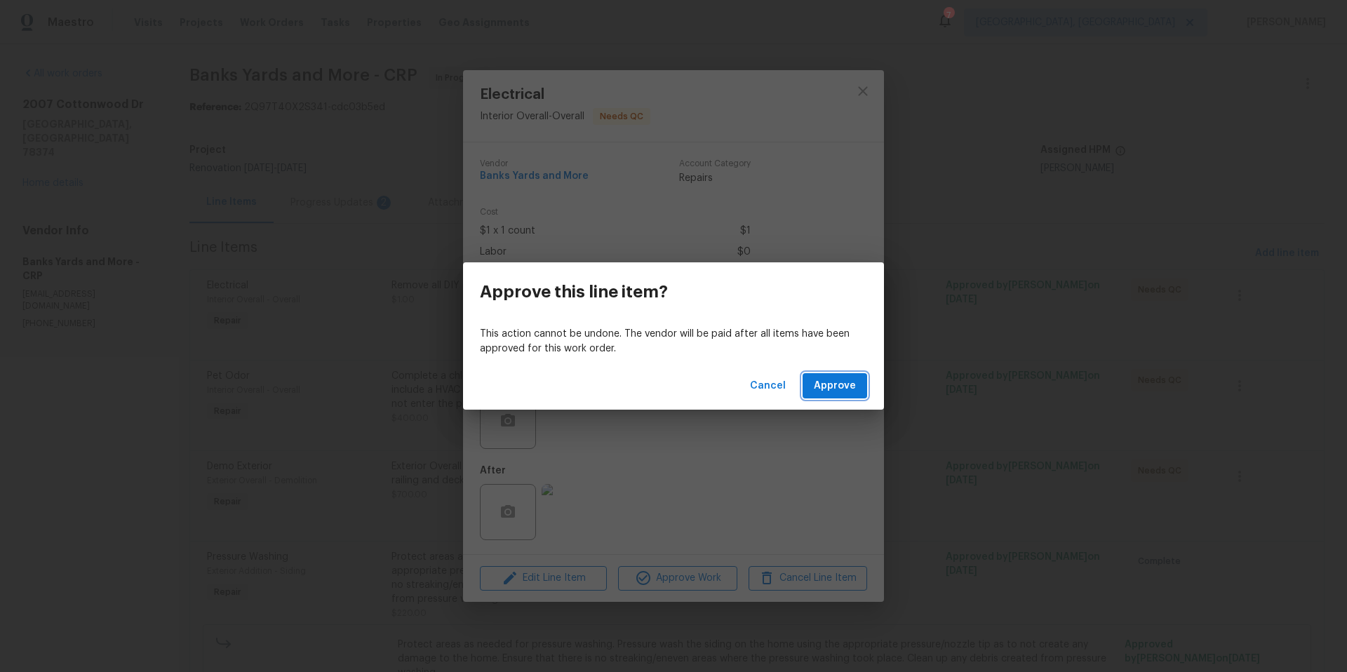
click at [839, 394] on span "Approve" at bounding box center [835, 387] width 42 height 18
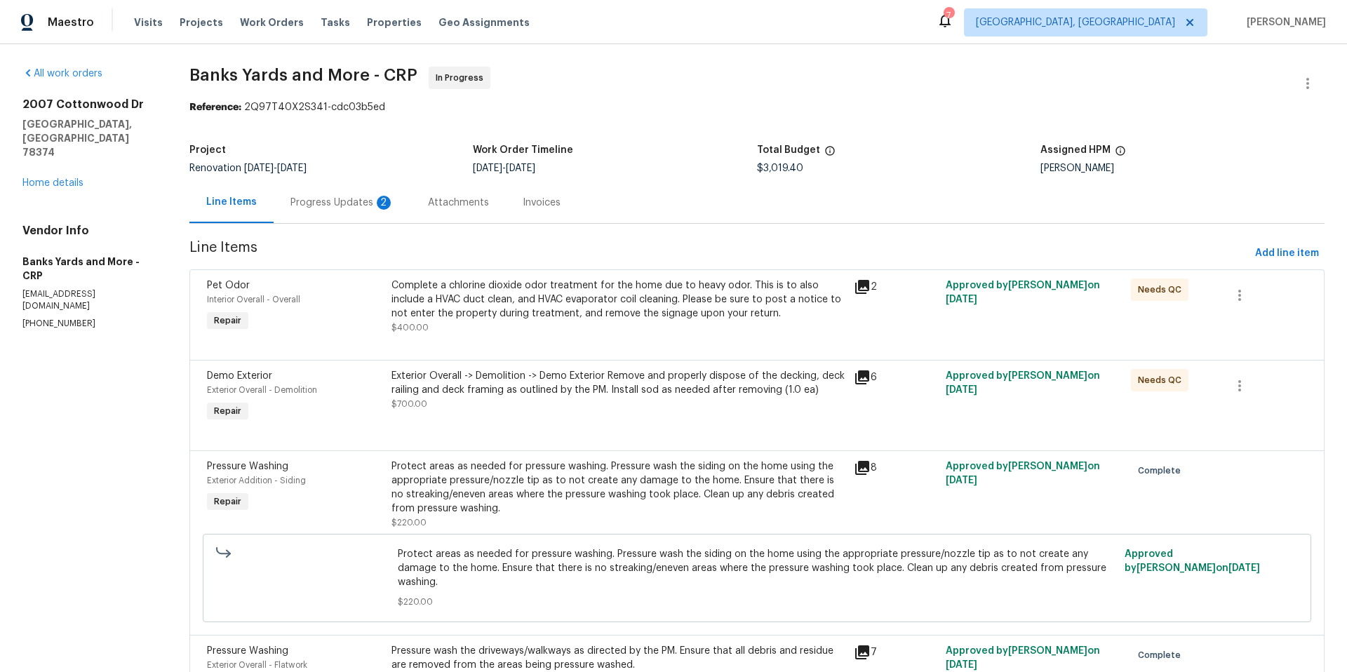
click at [611, 314] on div "Complete a chlorine dioxide odor treatment for the home due to heavy odor. This…" at bounding box center [618, 300] width 453 height 42
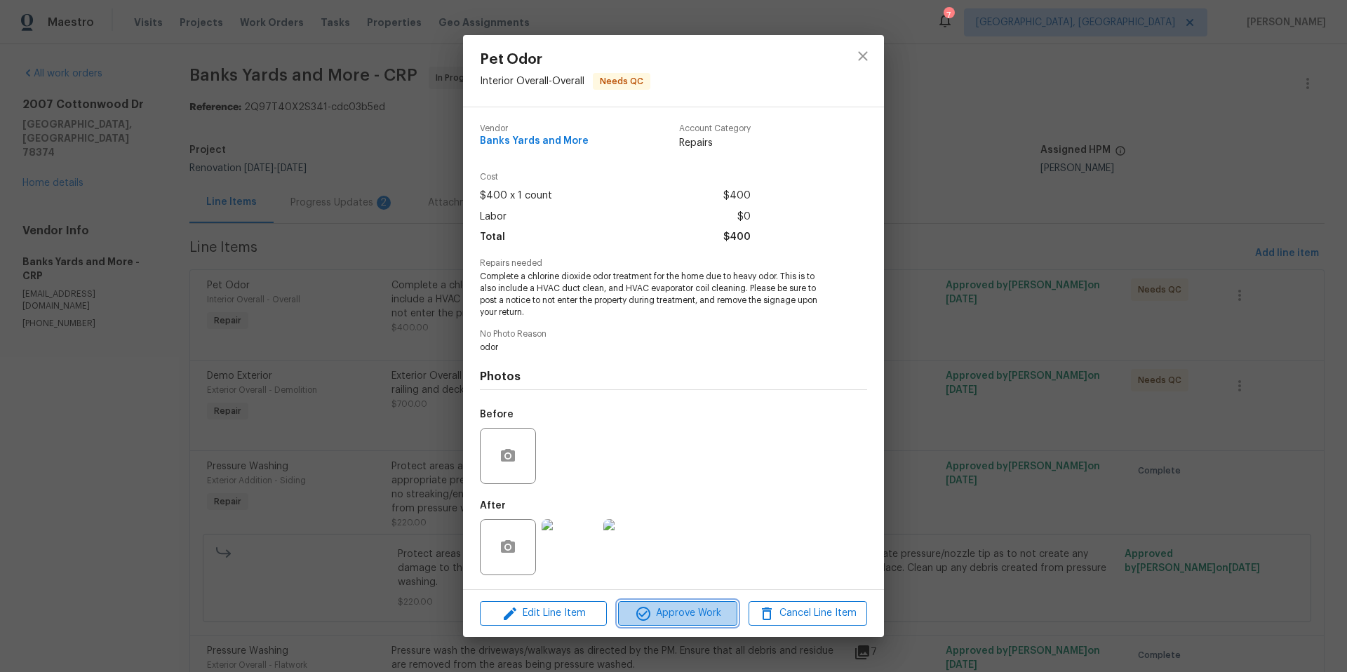
click at [672, 610] on span "Approve Work" at bounding box center [677, 614] width 110 height 18
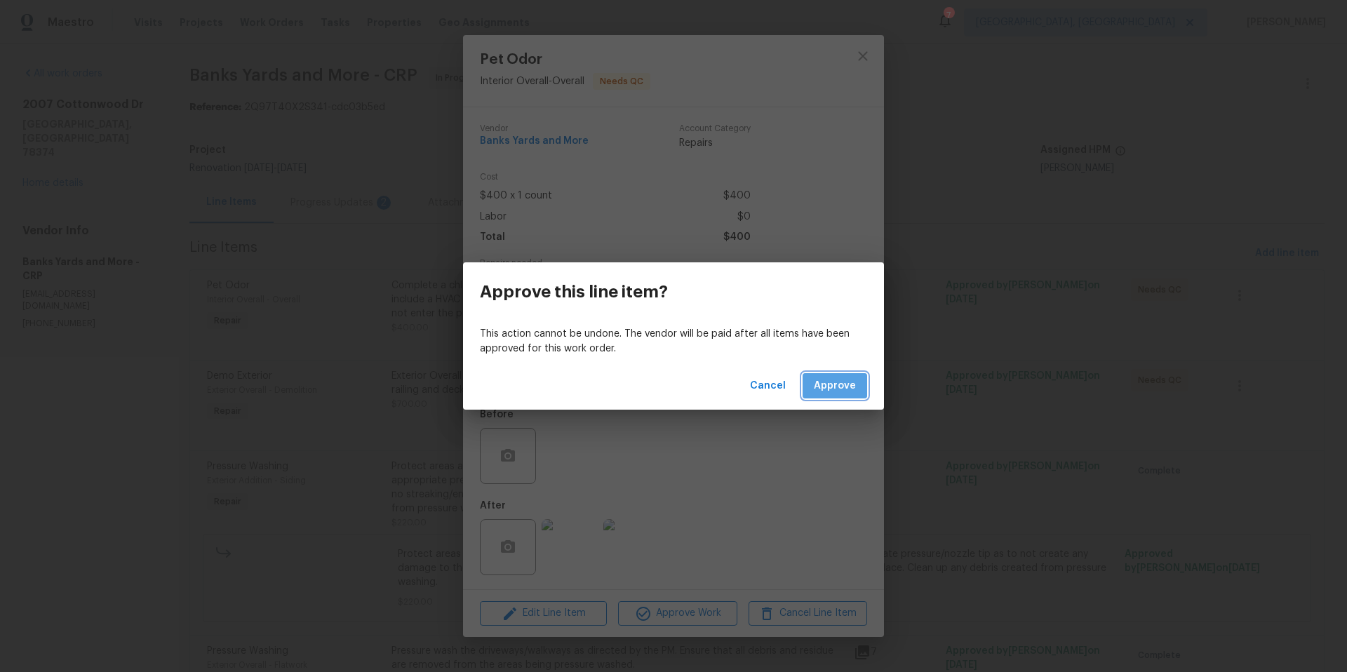
click at [846, 387] on span "Approve" at bounding box center [835, 387] width 42 height 18
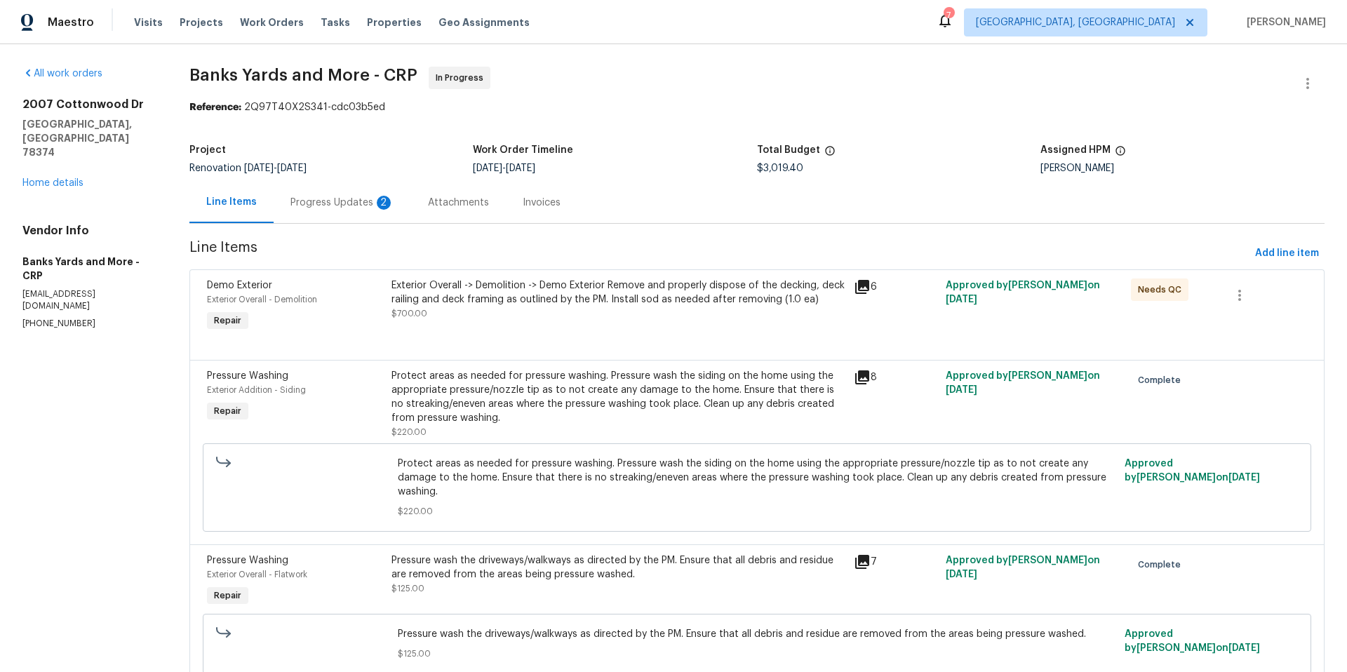
click at [659, 303] on div "Exterior Overall -> Demolition -> Demo Exterior Remove and properly dispose of …" at bounding box center [618, 293] width 453 height 28
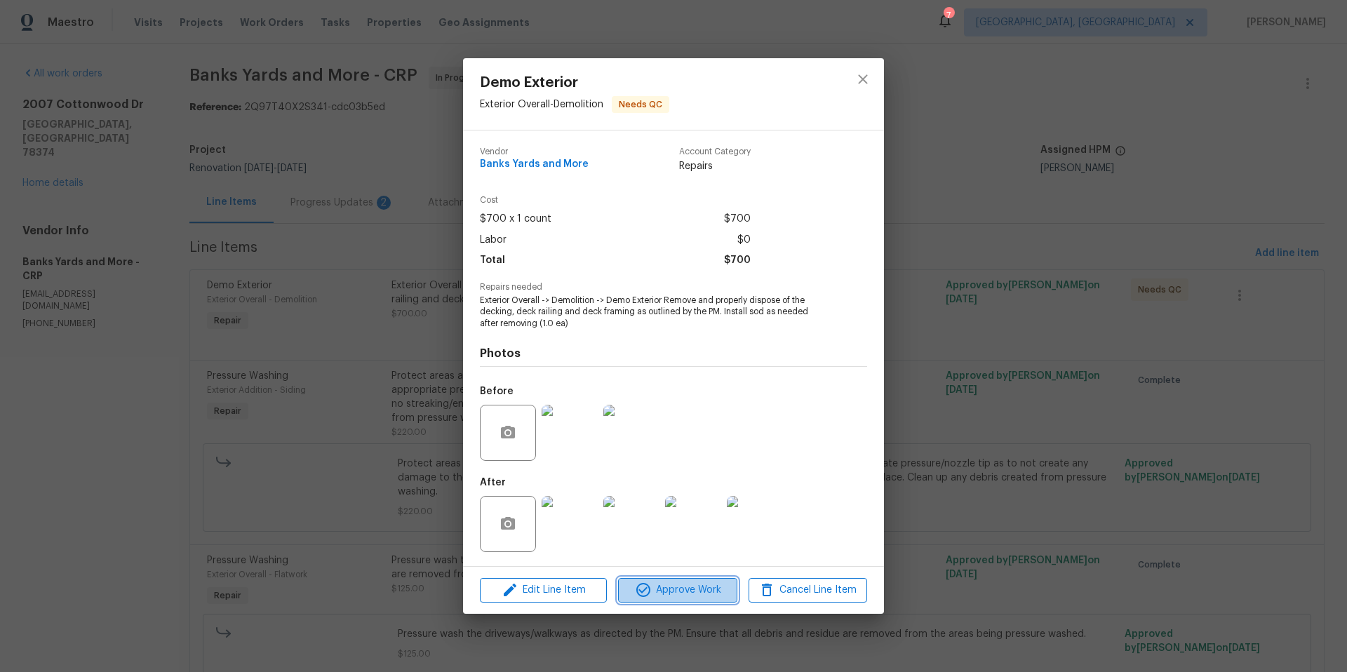
click at [703, 587] on span "Approve Work" at bounding box center [677, 591] width 110 height 18
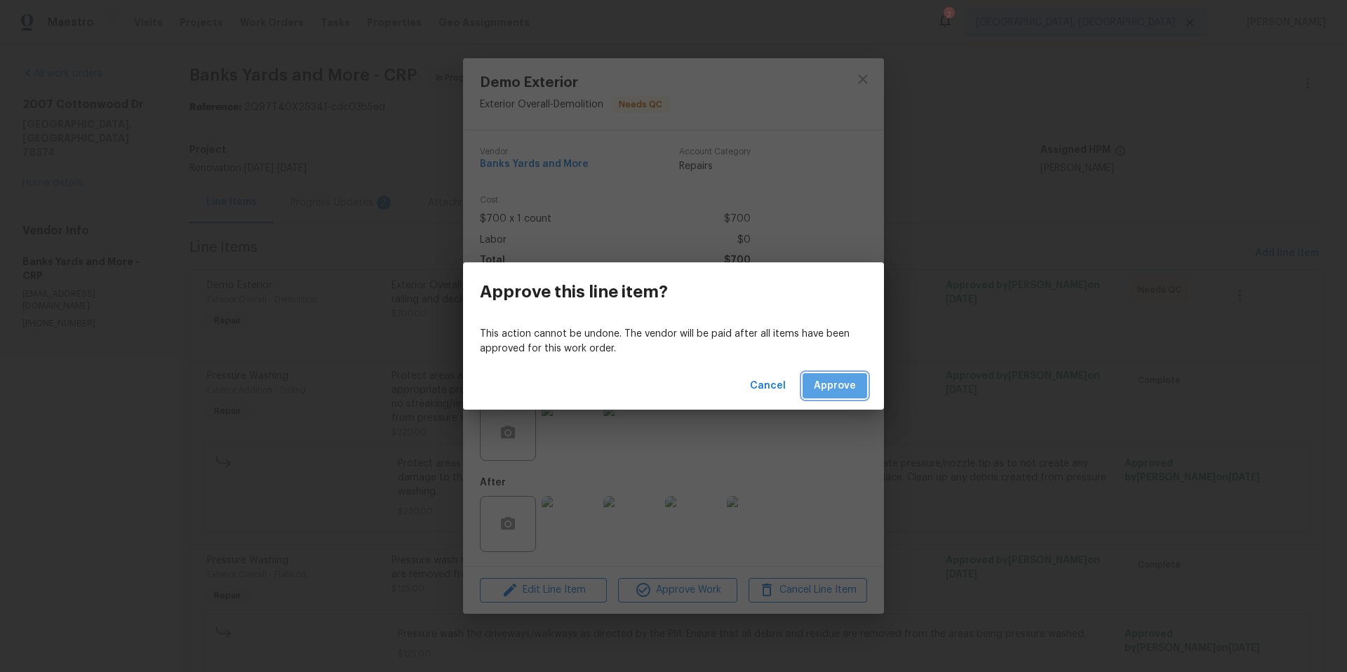
click at [822, 378] on span "Approve" at bounding box center [835, 387] width 42 height 18
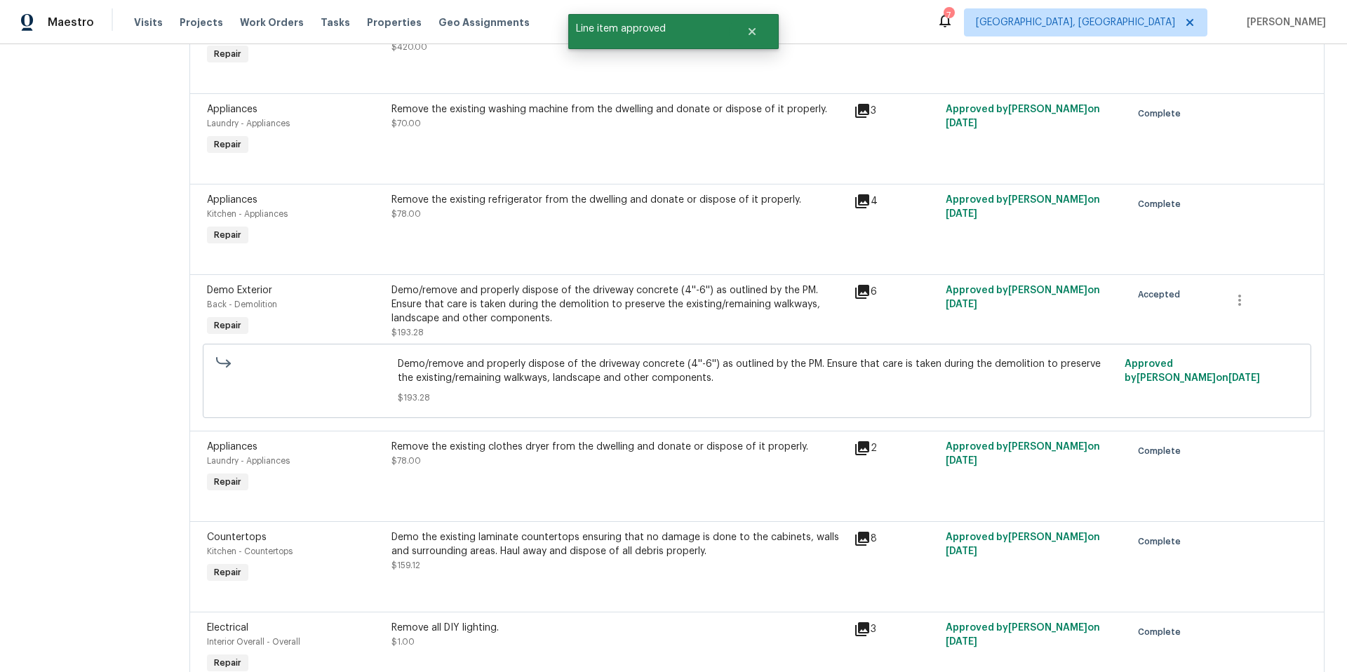
scroll to position [874, 0]
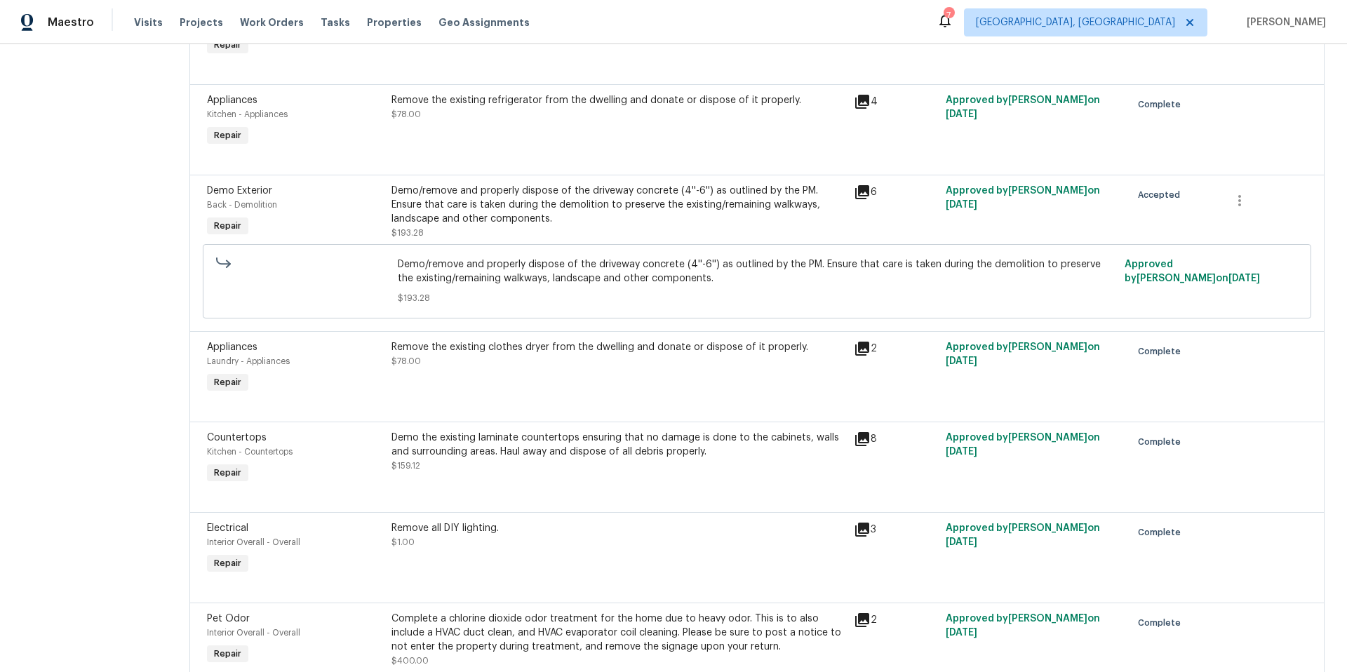
click at [660, 213] on div "Demo/remove and properly dispose of the driveway concrete (4''-6'') as outlined…" at bounding box center [618, 205] width 453 height 42
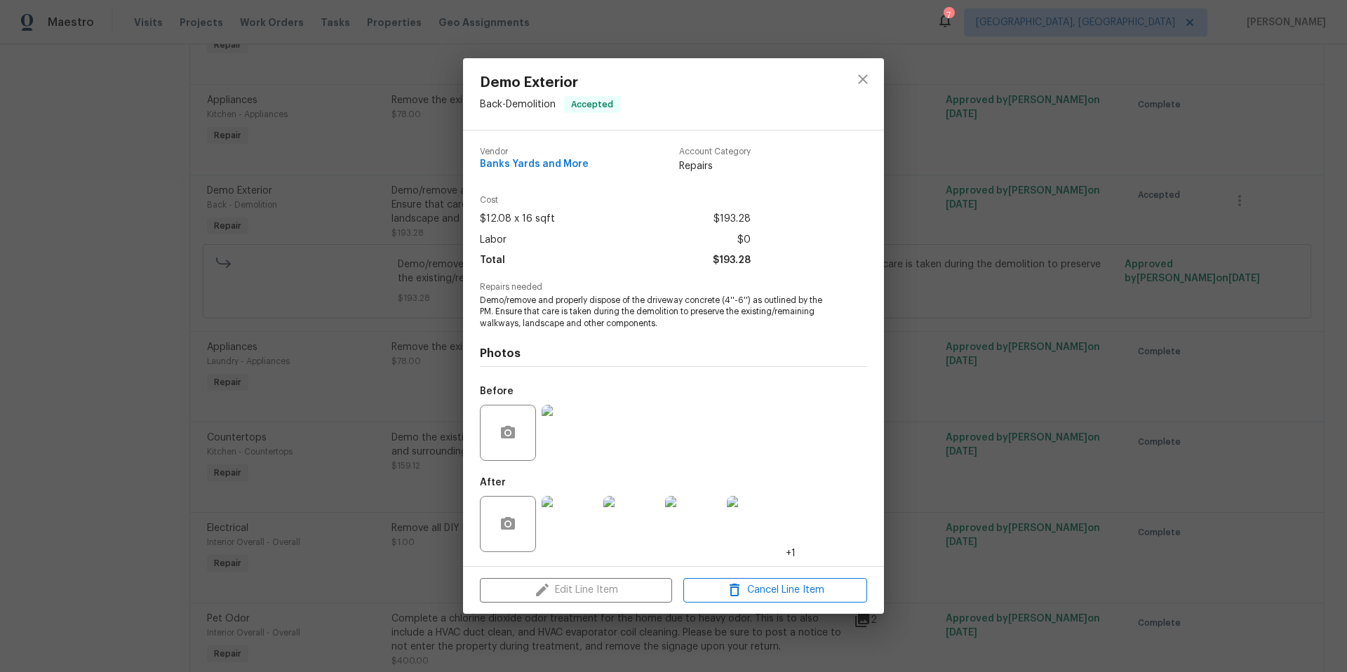
click at [576, 528] on img at bounding box center [570, 524] width 56 height 56
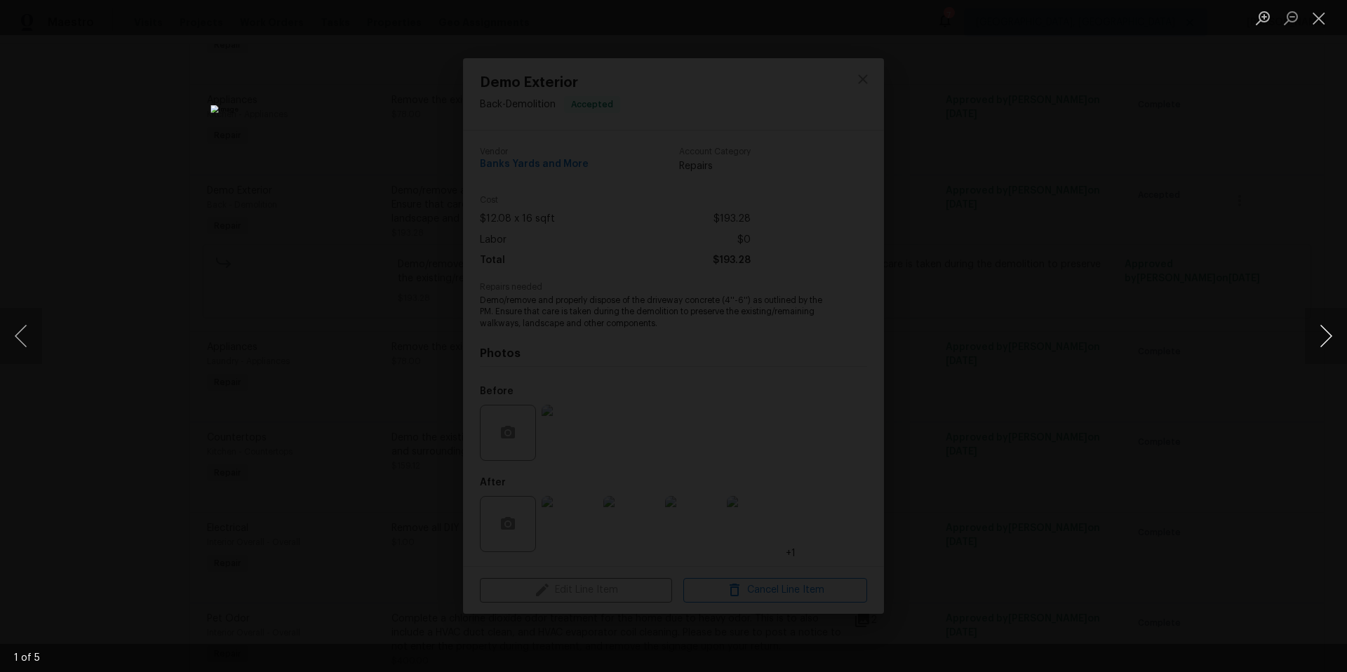
click at [1320, 340] on button "Next image" at bounding box center [1326, 336] width 42 height 56
click at [1321, 340] on button "Next image" at bounding box center [1326, 336] width 42 height 56
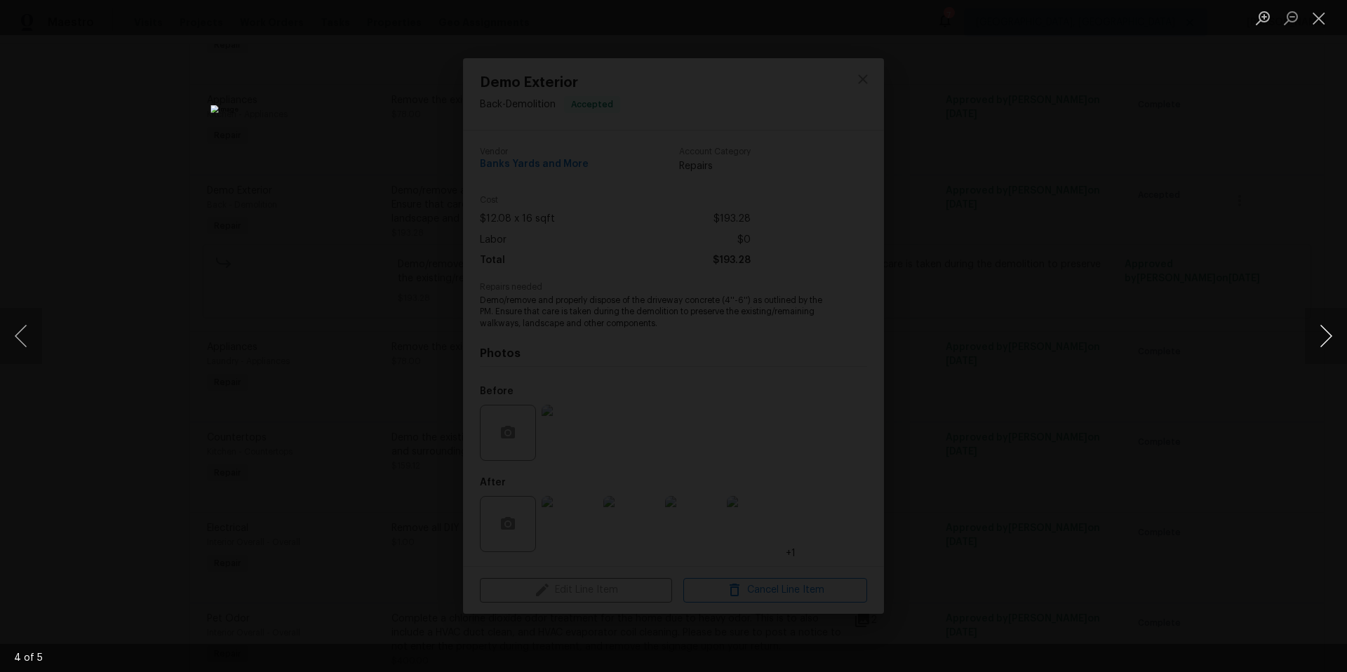
click at [1321, 340] on button "Next image" at bounding box center [1326, 336] width 42 height 56
click at [1319, 340] on button "Next image" at bounding box center [1326, 336] width 42 height 56
click at [1194, 249] on div "Lightbox" at bounding box center [673, 336] width 1347 height 672
click at [1314, 19] on button "Close lightbox" at bounding box center [1319, 18] width 28 height 25
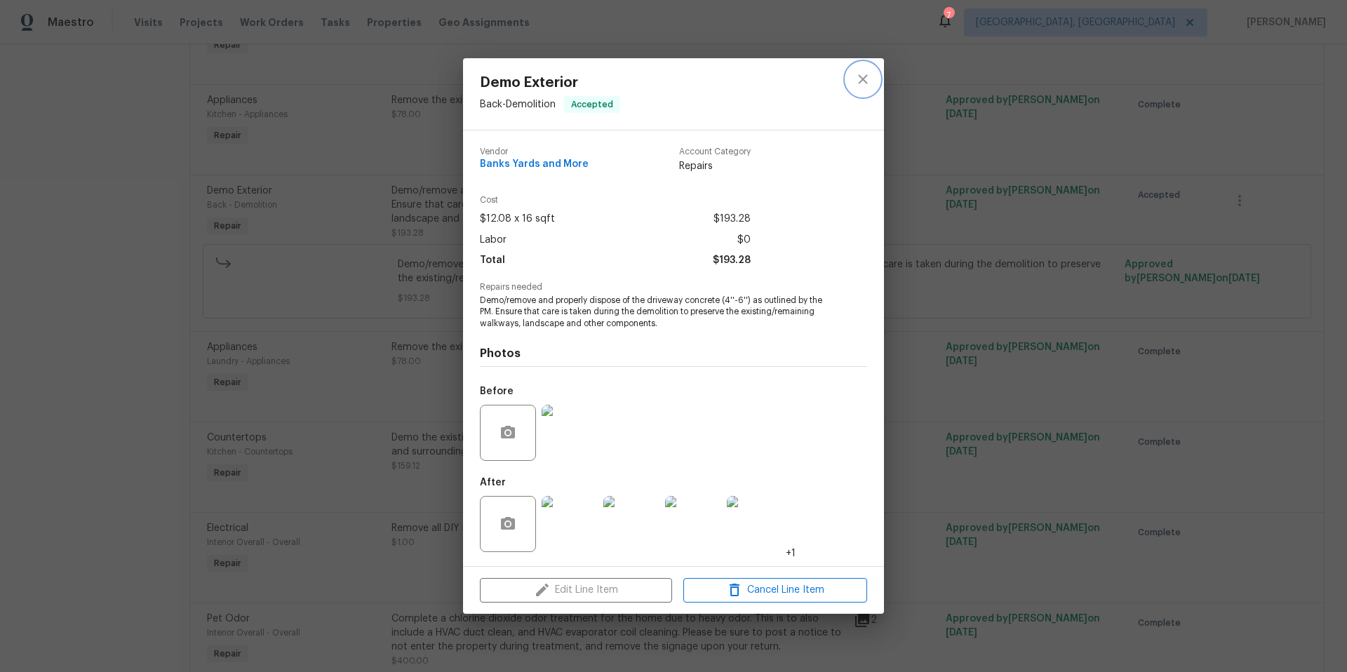
click at [866, 83] on icon "close" at bounding box center [862, 79] width 9 height 9
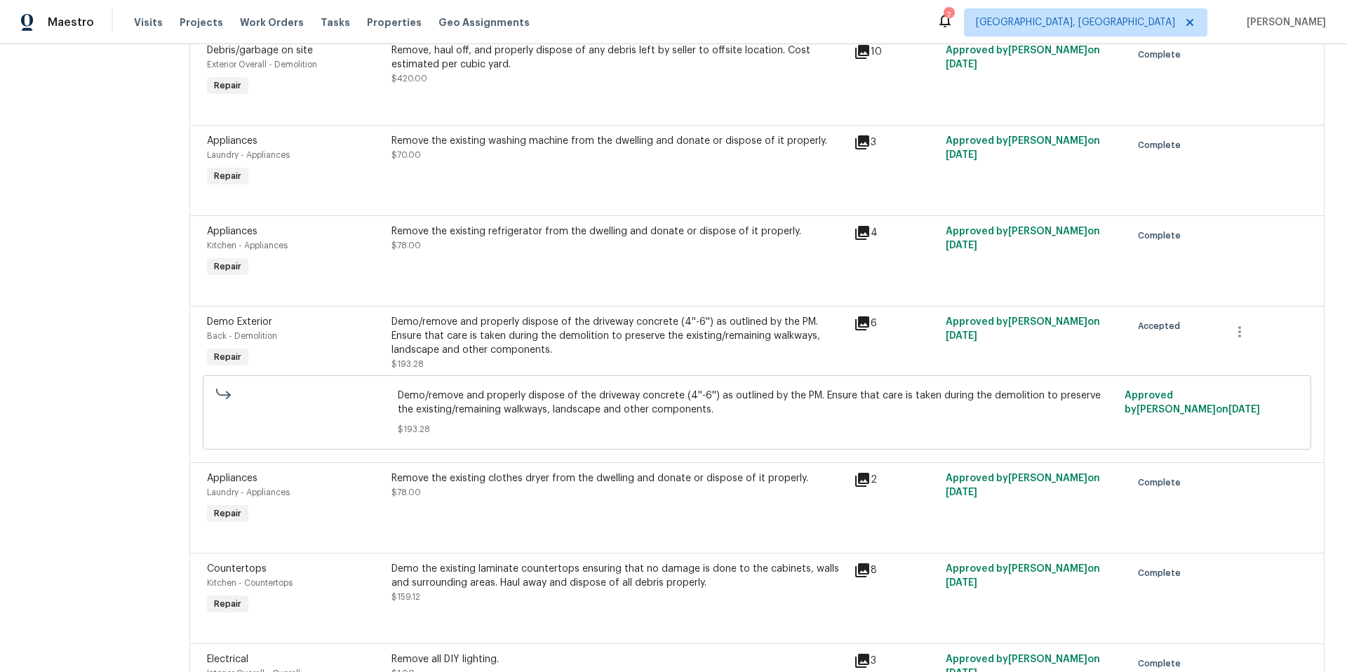
scroll to position [744, 0]
click at [464, 347] on div "Demo/remove and properly dispose of the driveway concrete (4''-6'') as outlined…" at bounding box center [618, 335] width 453 height 42
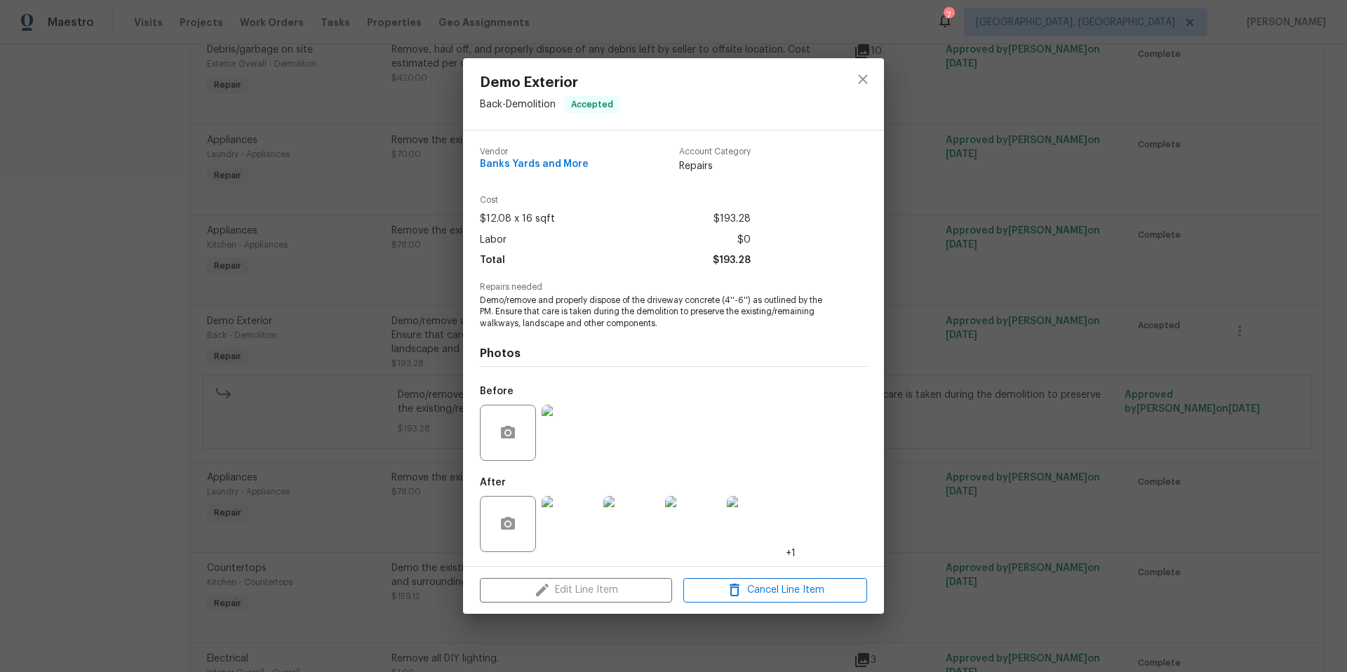
click at [573, 428] on img at bounding box center [570, 433] width 56 height 56
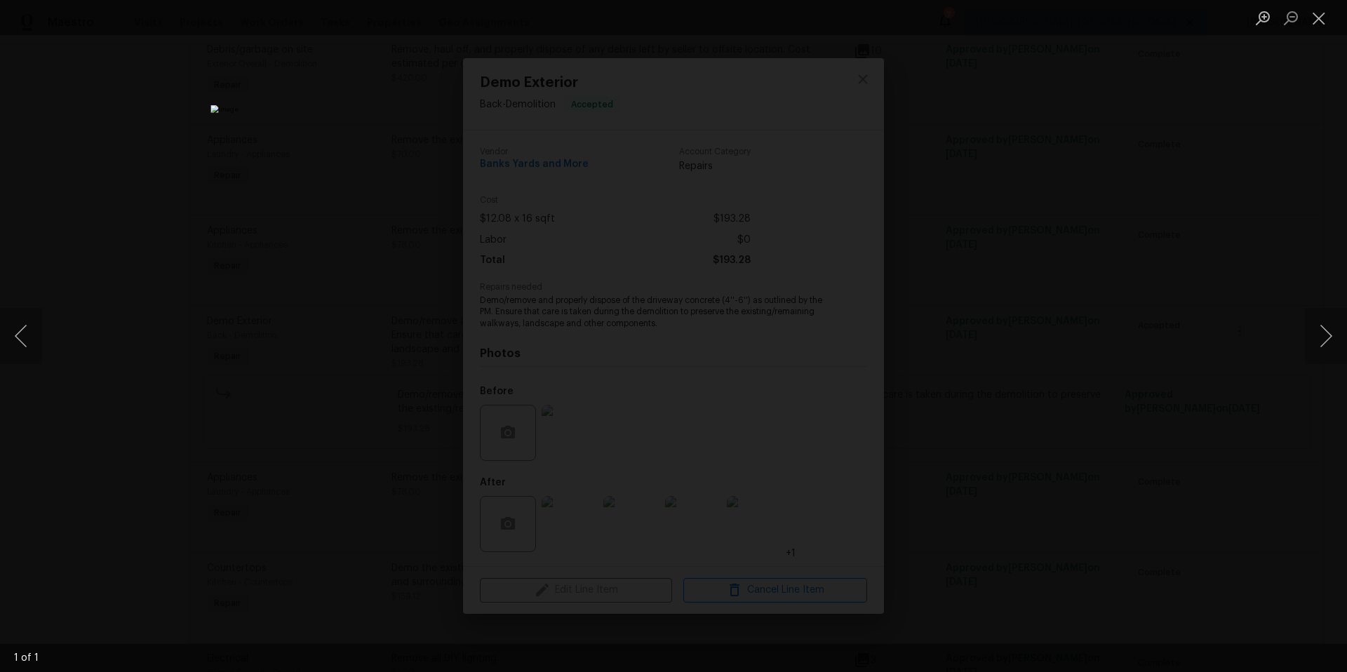
click at [107, 328] on div "Lightbox" at bounding box center [673, 336] width 1347 height 672
click at [1314, 20] on button "Close lightbox" at bounding box center [1319, 18] width 28 height 25
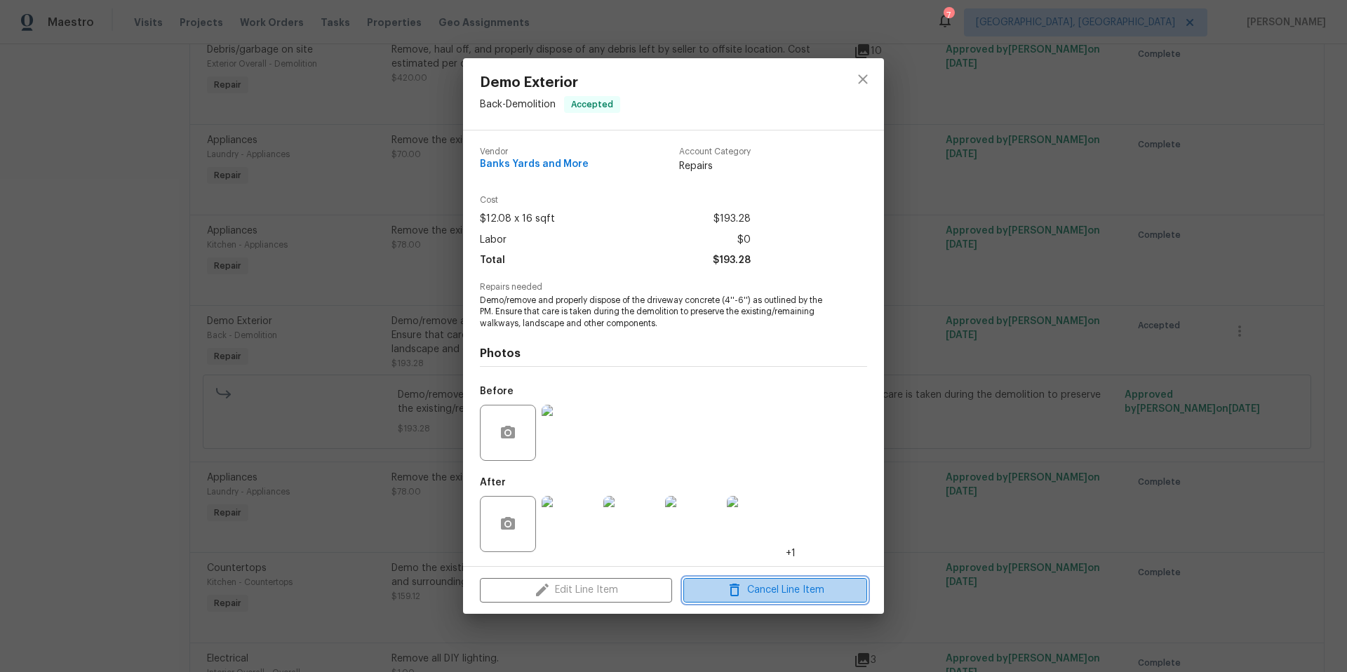
click at [803, 580] on button "Cancel Line Item" at bounding box center [776, 590] width 184 height 25
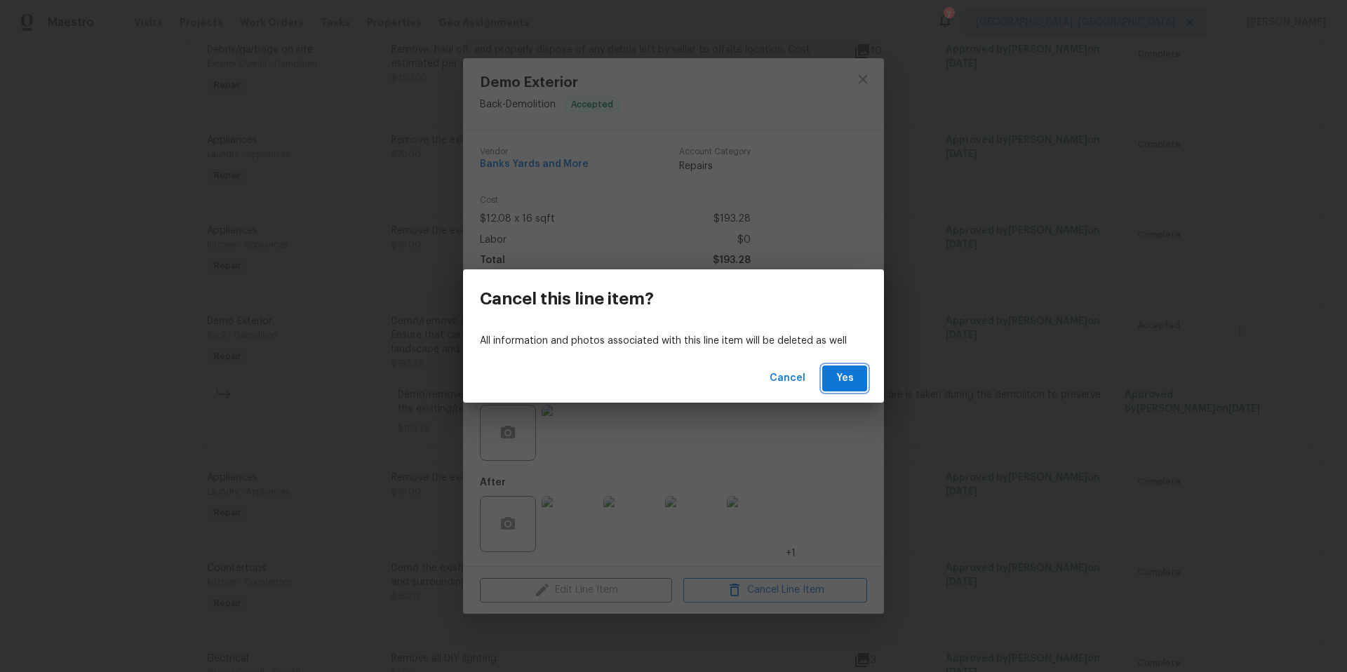
click at [832, 379] on button "Yes" at bounding box center [844, 379] width 45 height 26
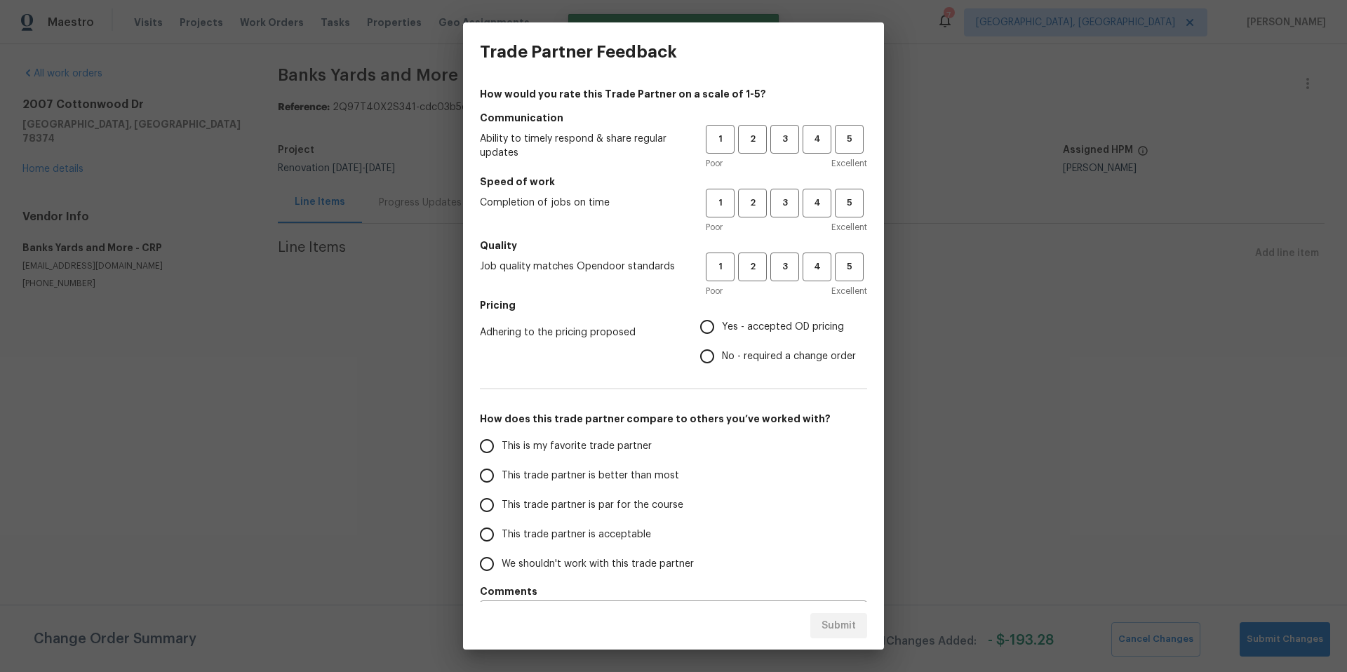
scroll to position [0, 0]
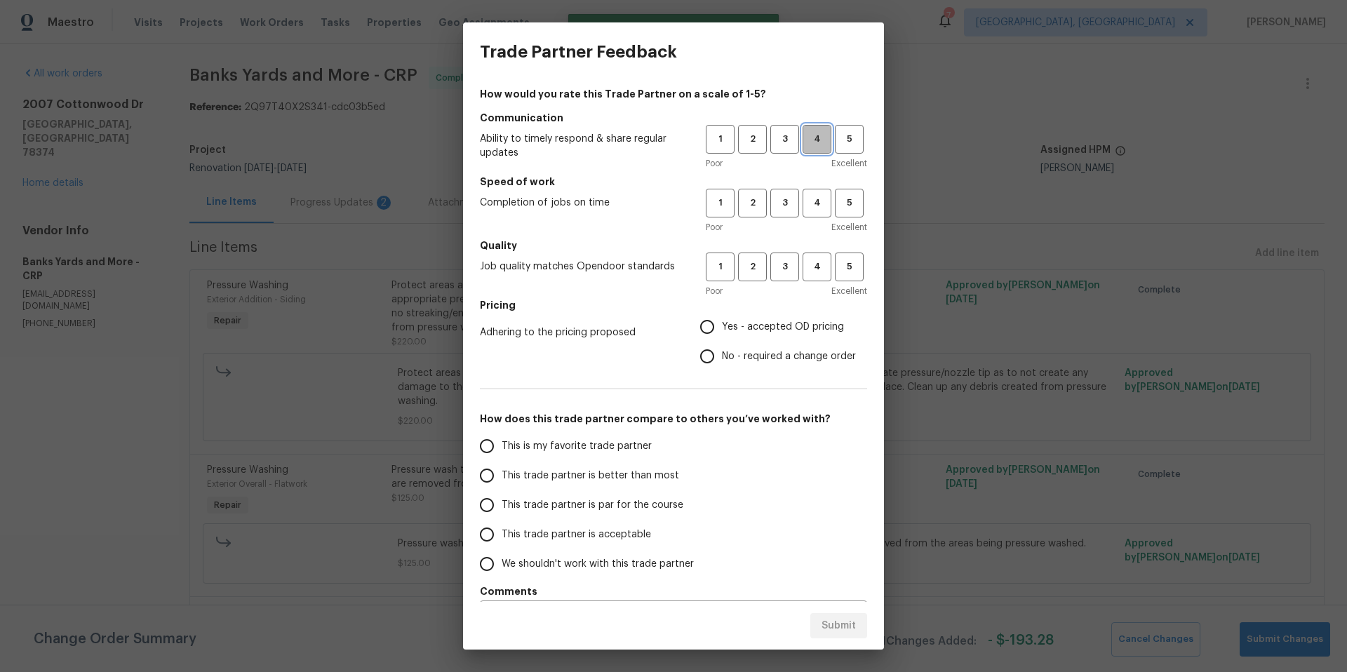
click at [818, 142] on span "4" at bounding box center [817, 139] width 26 height 16
click at [806, 204] on span "4" at bounding box center [817, 203] width 26 height 16
click at [804, 260] on span "4" at bounding box center [817, 267] width 26 height 16
click at [693, 324] on input "Yes - accepted OD pricing" at bounding box center [707, 326] width 29 height 29
radio input "true"
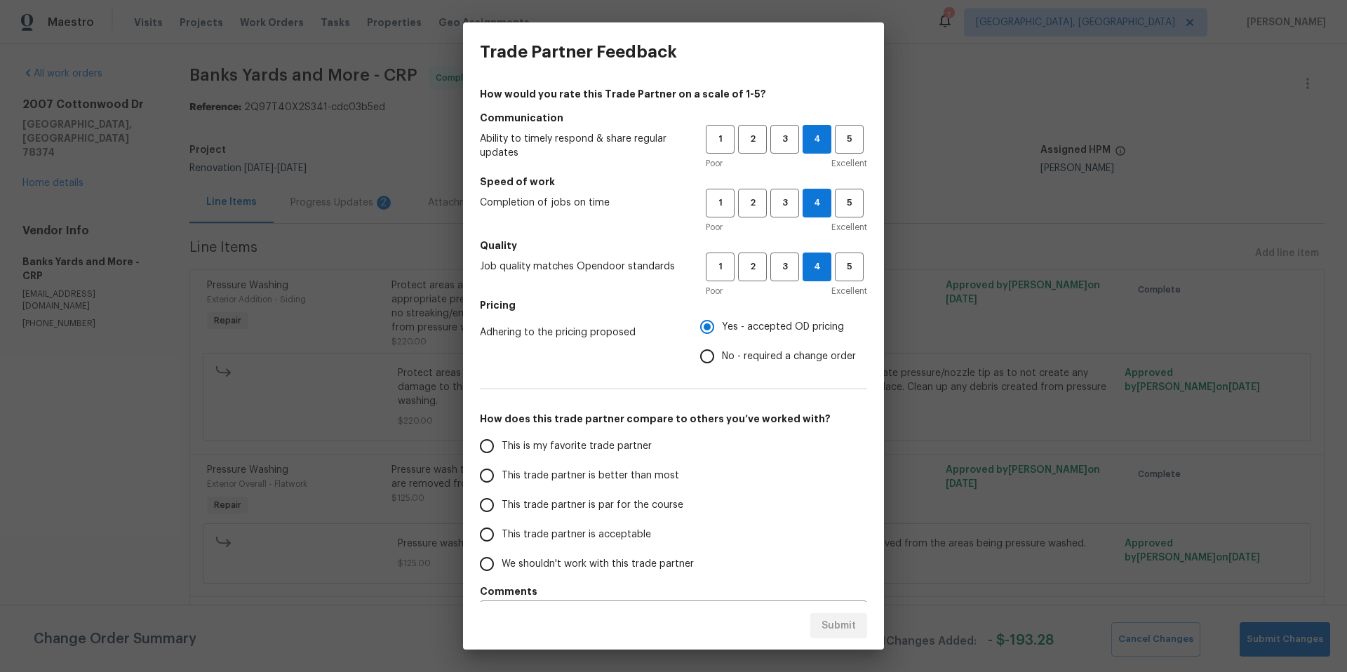
click at [493, 446] on input "This is my favorite trade partner" at bounding box center [486, 446] width 29 height 29
click at [822, 626] on span "Submit" at bounding box center [839, 627] width 34 height 18
radio input "true"
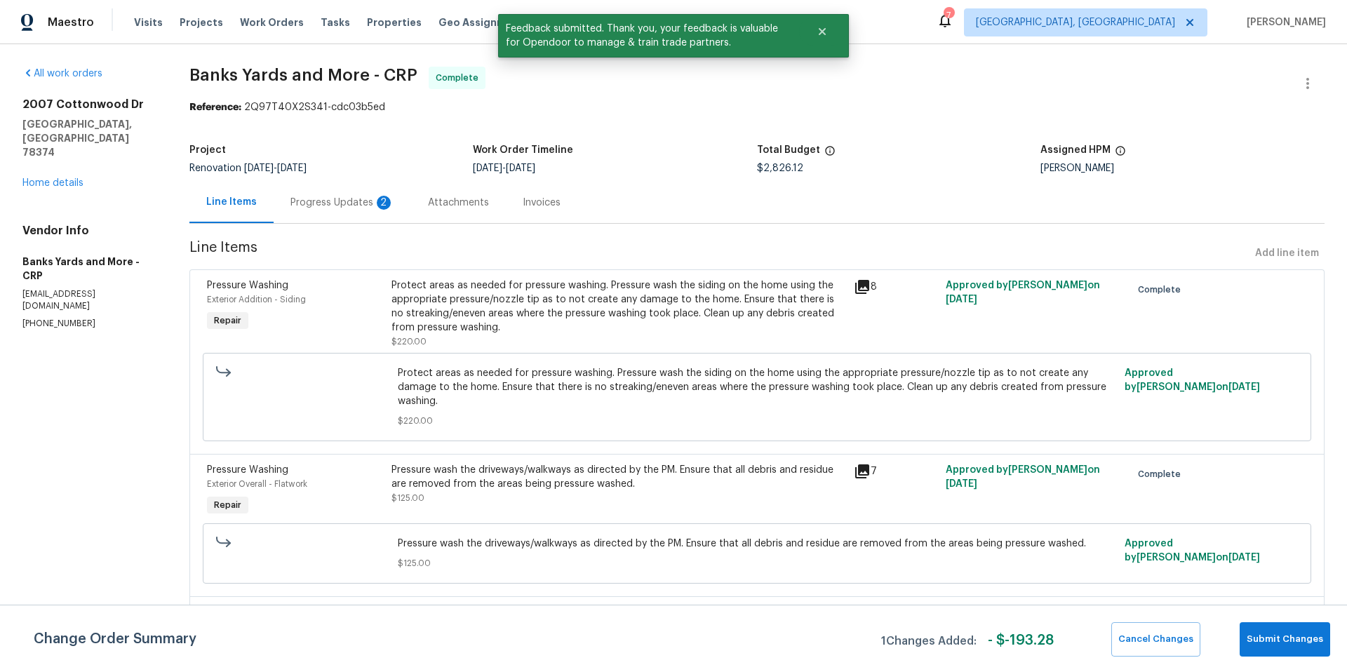
click at [328, 201] on div "Progress Updates 2" at bounding box center [343, 203] width 104 height 14
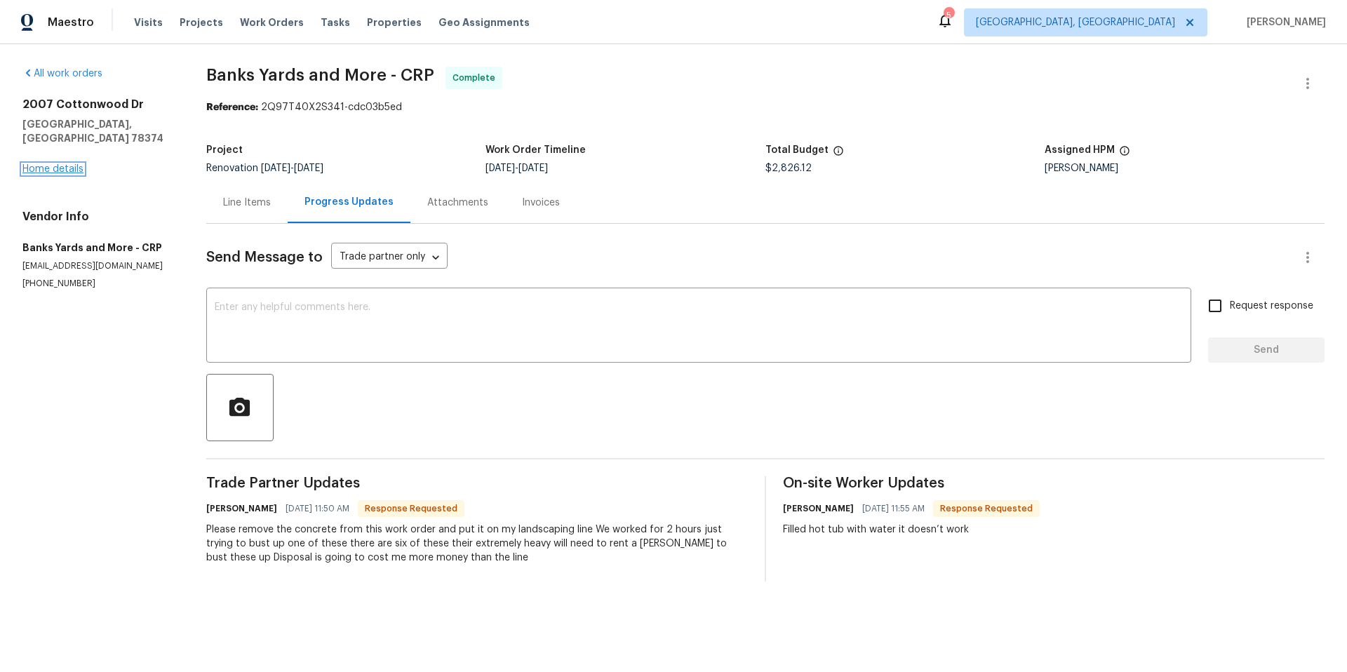
click at [40, 164] on link "Home details" at bounding box center [52, 169] width 61 height 10
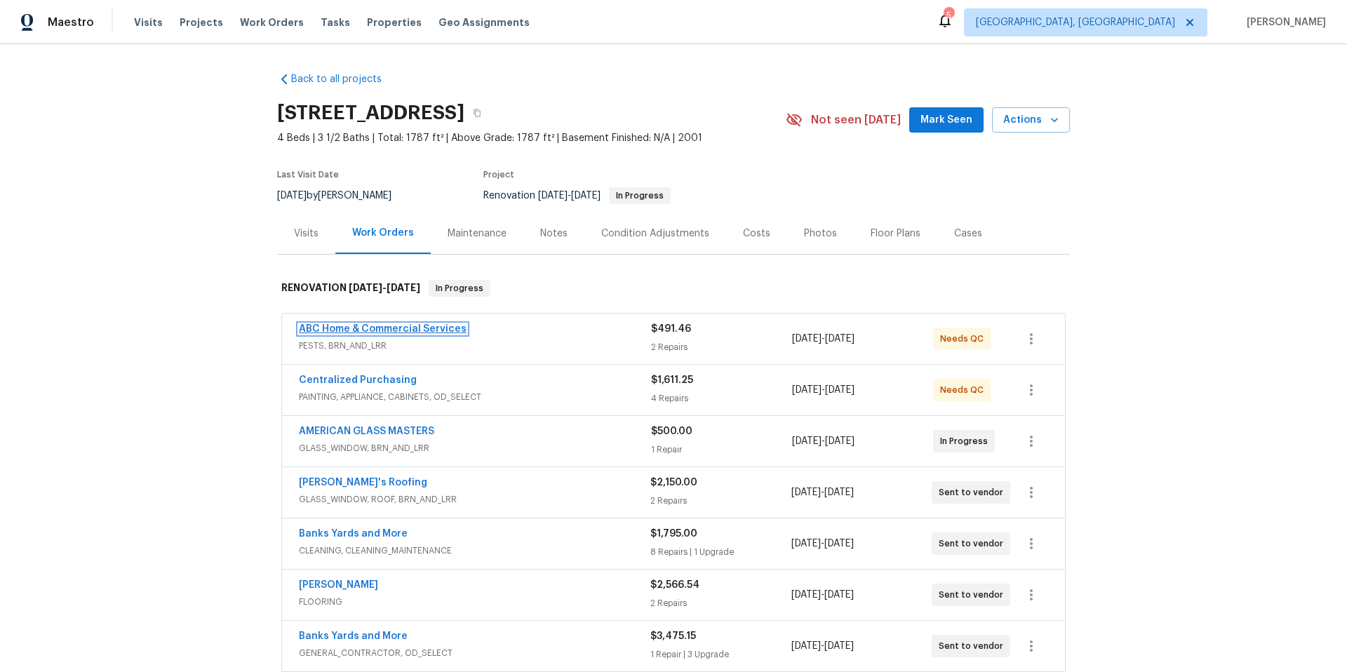
click at [374, 326] on link "ABC Home & Commercial Services" at bounding box center [383, 329] width 168 height 10
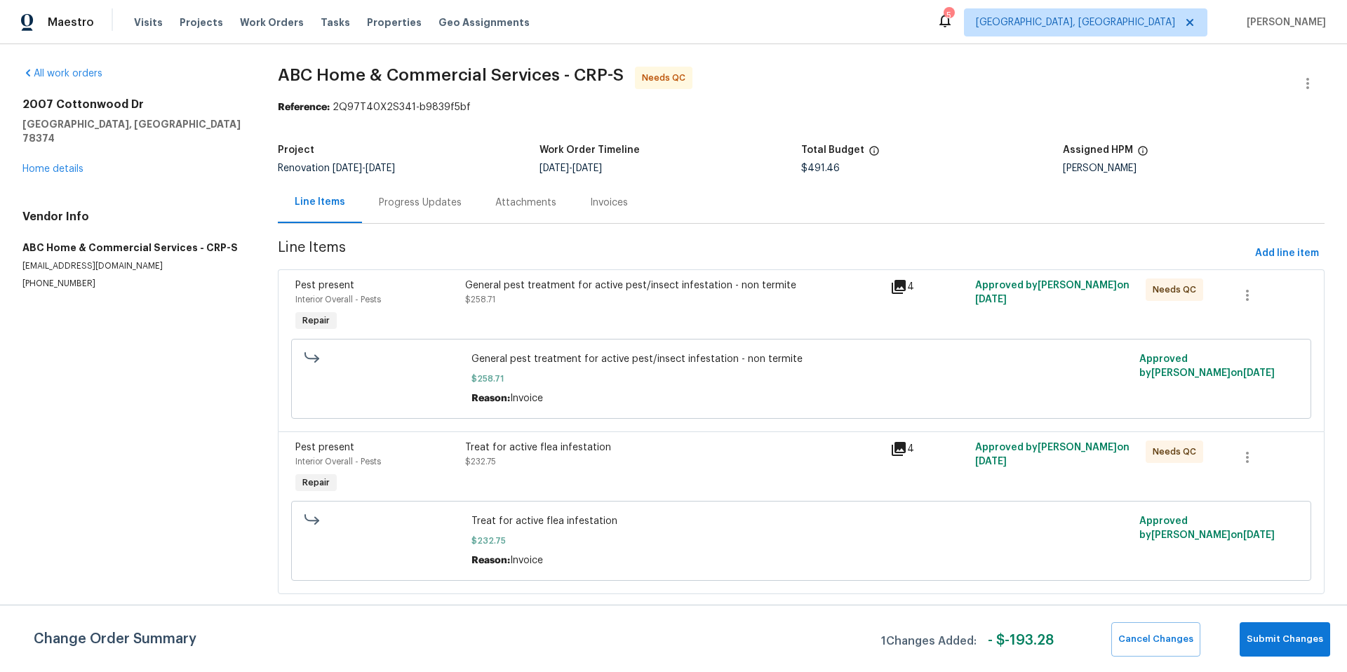
click at [726, 479] on div "Treat for active flea [MEDICAL_DATA] $232.75" at bounding box center [673, 468] width 425 height 65
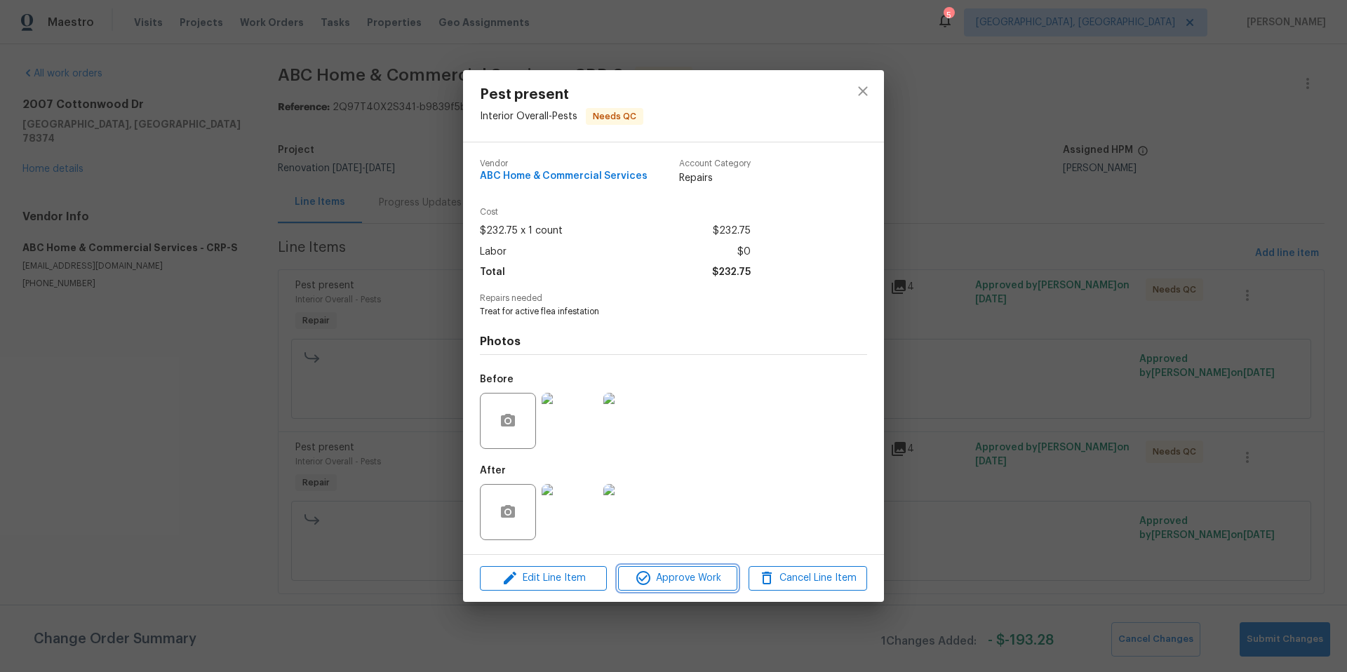
click at [673, 576] on span "Approve Work" at bounding box center [677, 579] width 110 height 18
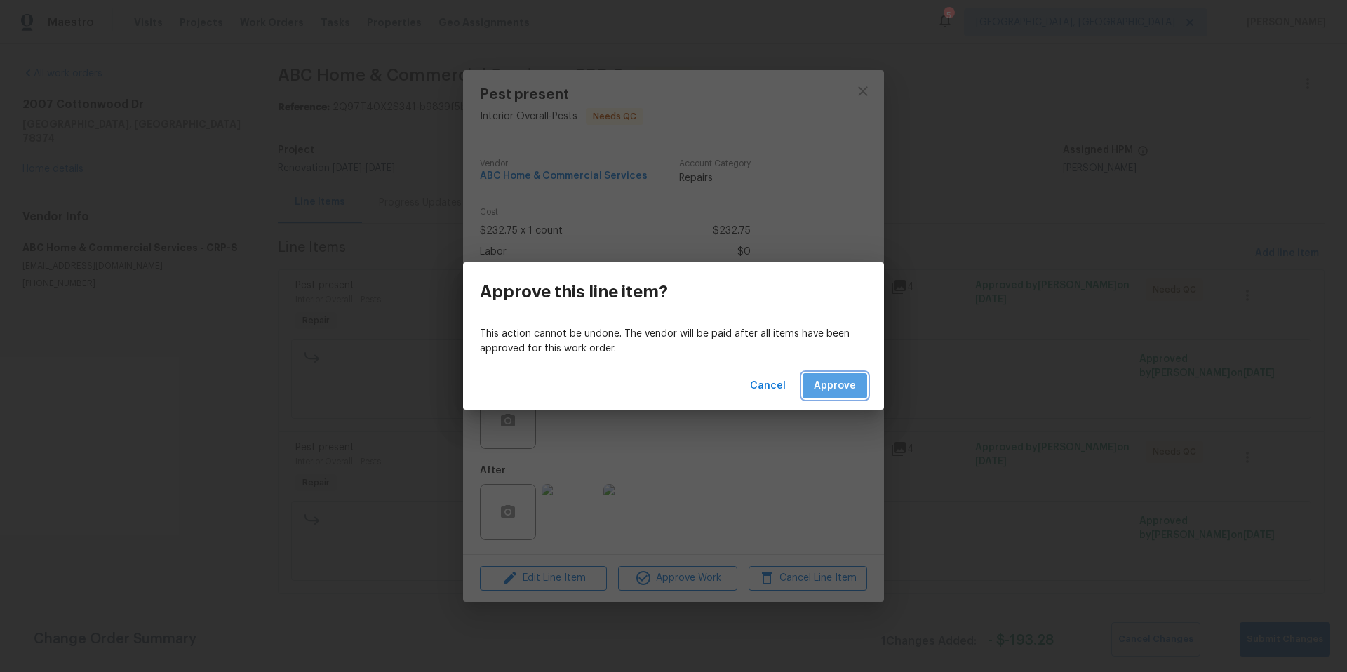
click at [829, 390] on span "Approve" at bounding box center [835, 387] width 42 height 18
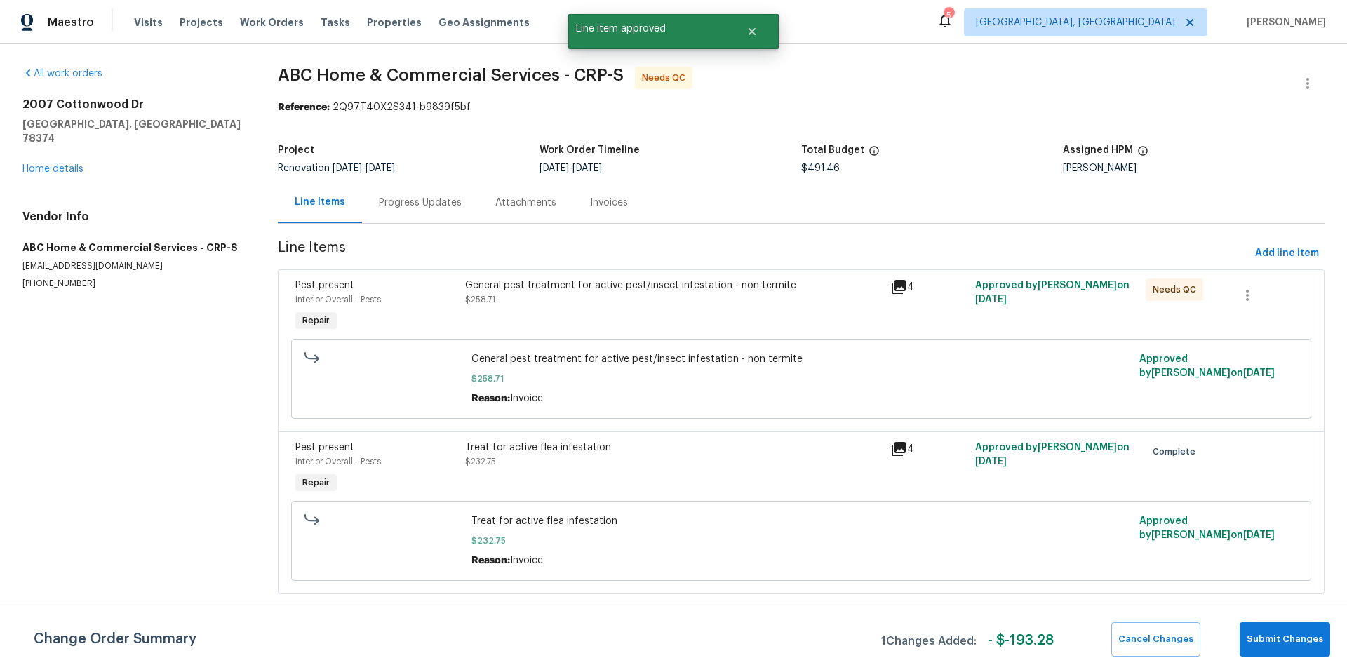
click at [684, 322] on div "General pest treatment for active pest/insect [MEDICAL_DATA] - non termite $258…" at bounding box center [673, 306] width 425 height 65
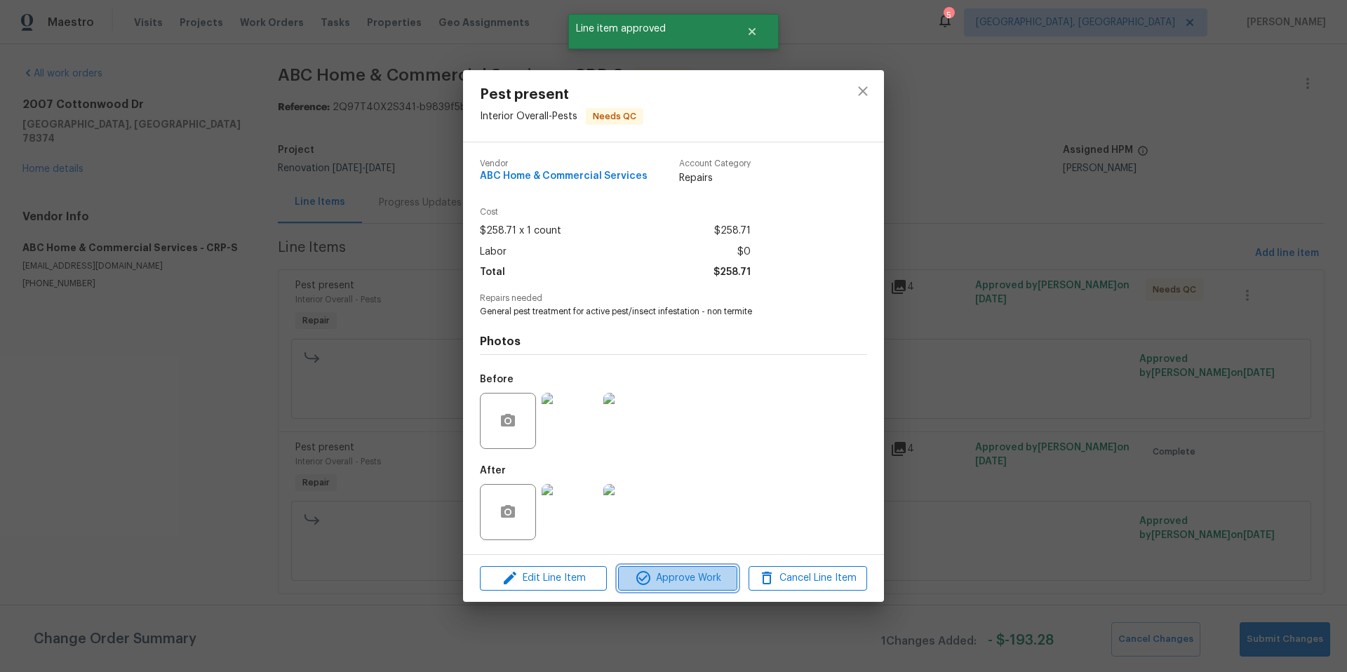
click at [677, 580] on span "Approve Work" at bounding box center [677, 579] width 110 height 18
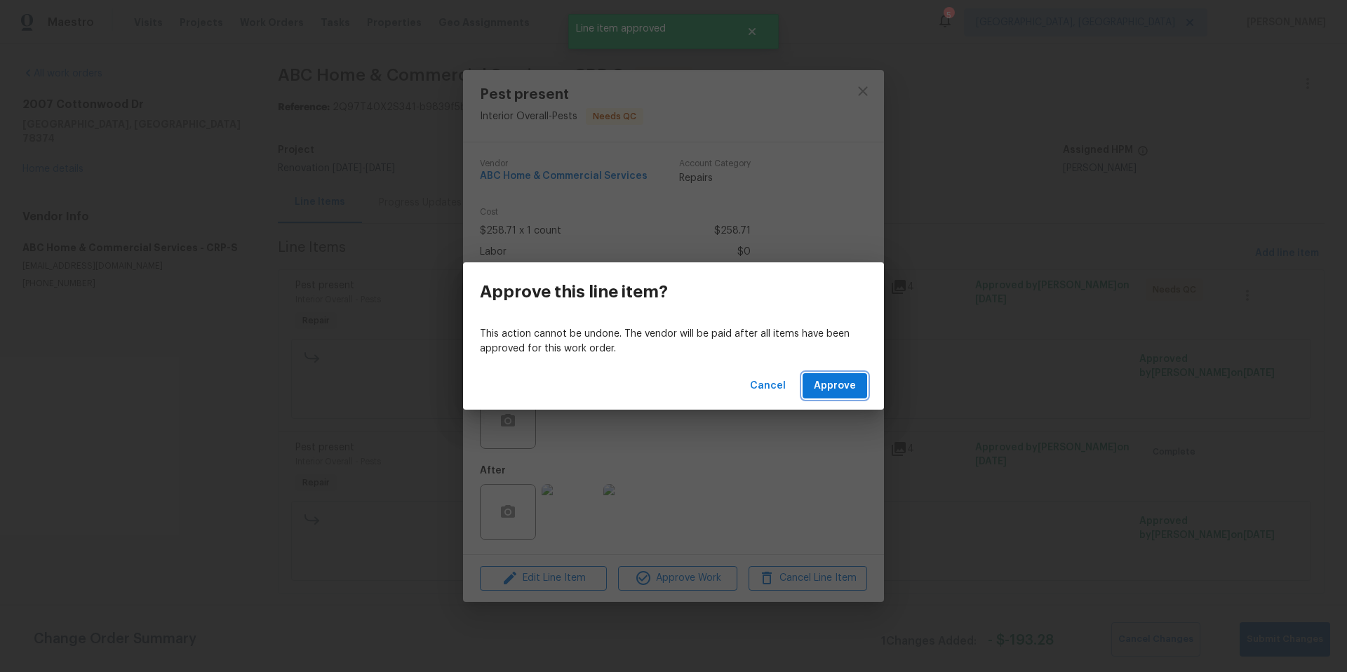
click at [818, 397] on button "Approve" at bounding box center [835, 386] width 65 height 26
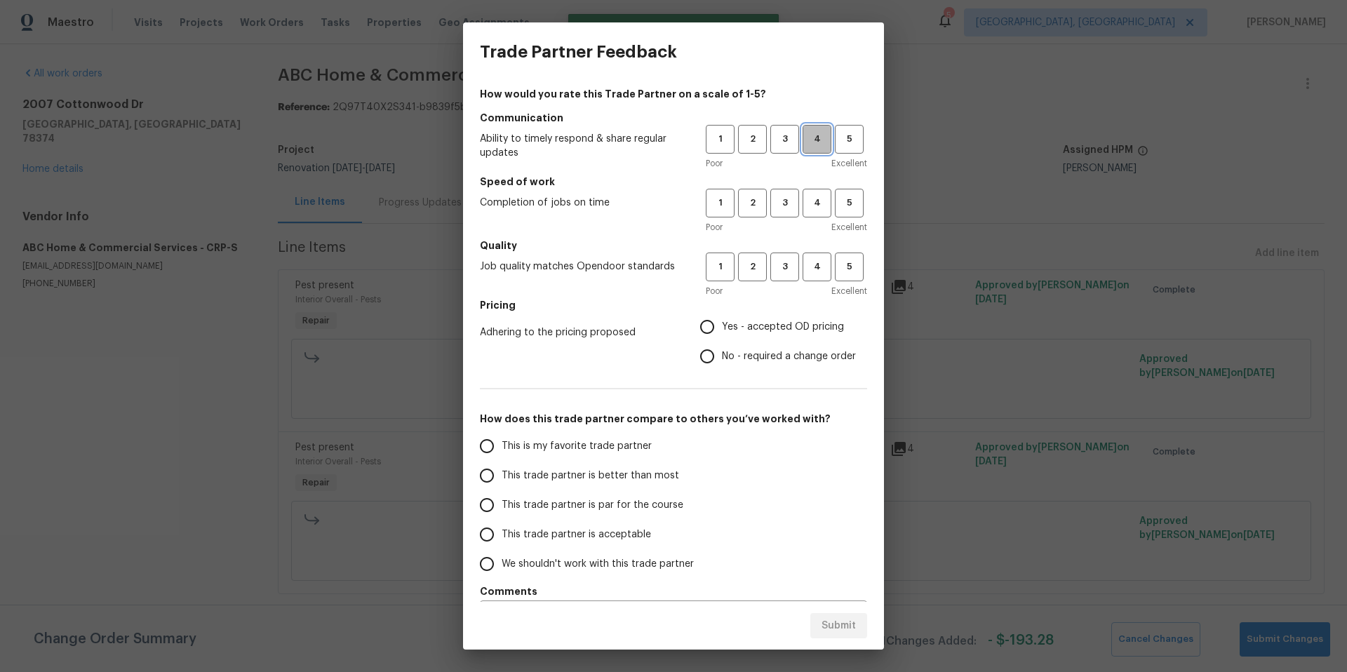
click at [804, 142] on span "4" at bounding box center [817, 139] width 26 height 16
click at [807, 211] on span "4" at bounding box center [817, 203] width 26 height 16
click at [804, 269] on span "4" at bounding box center [817, 267] width 26 height 16
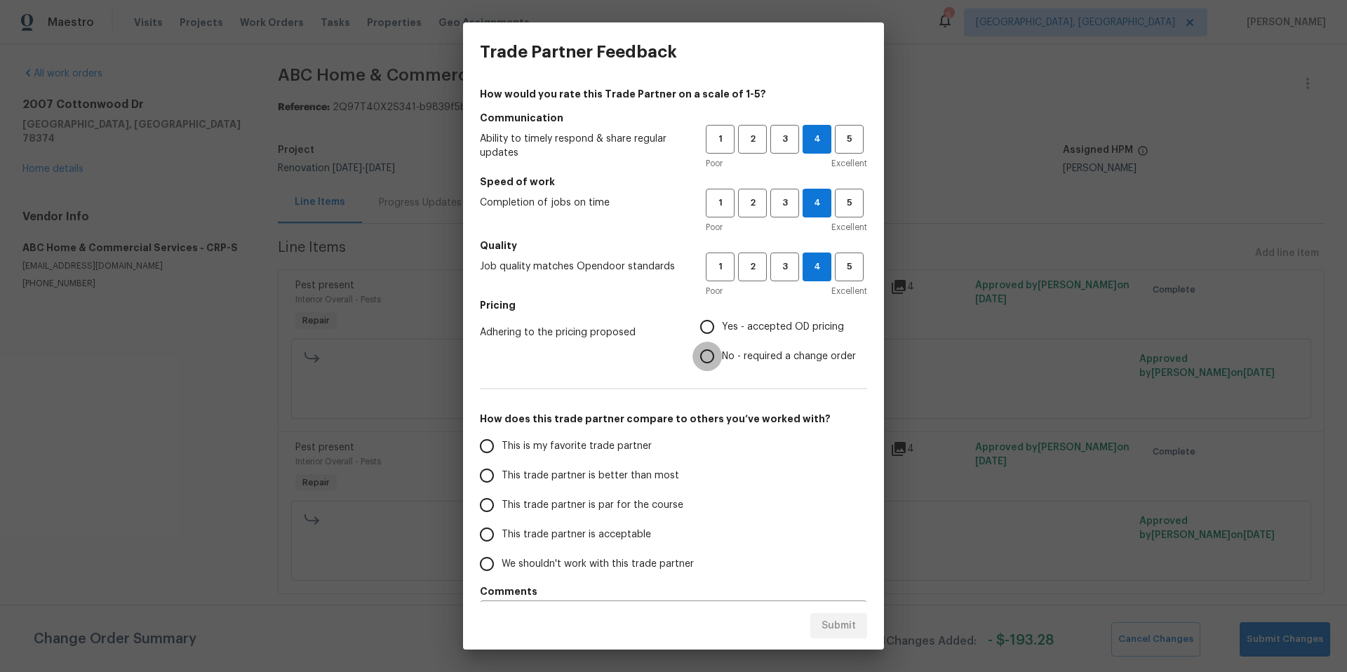
click at [698, 359] on input "No - required a change order" at bounding box center [707, 356] width 29 height 29
radio input "true"
click at [495, 473] on input "This trade partner is better than most" at bounding box center [486, 475] width 29 height 29
click at [849, 634] on button "Submit" at bounding box center [839, 626] width 57 height 26
radio input "true"
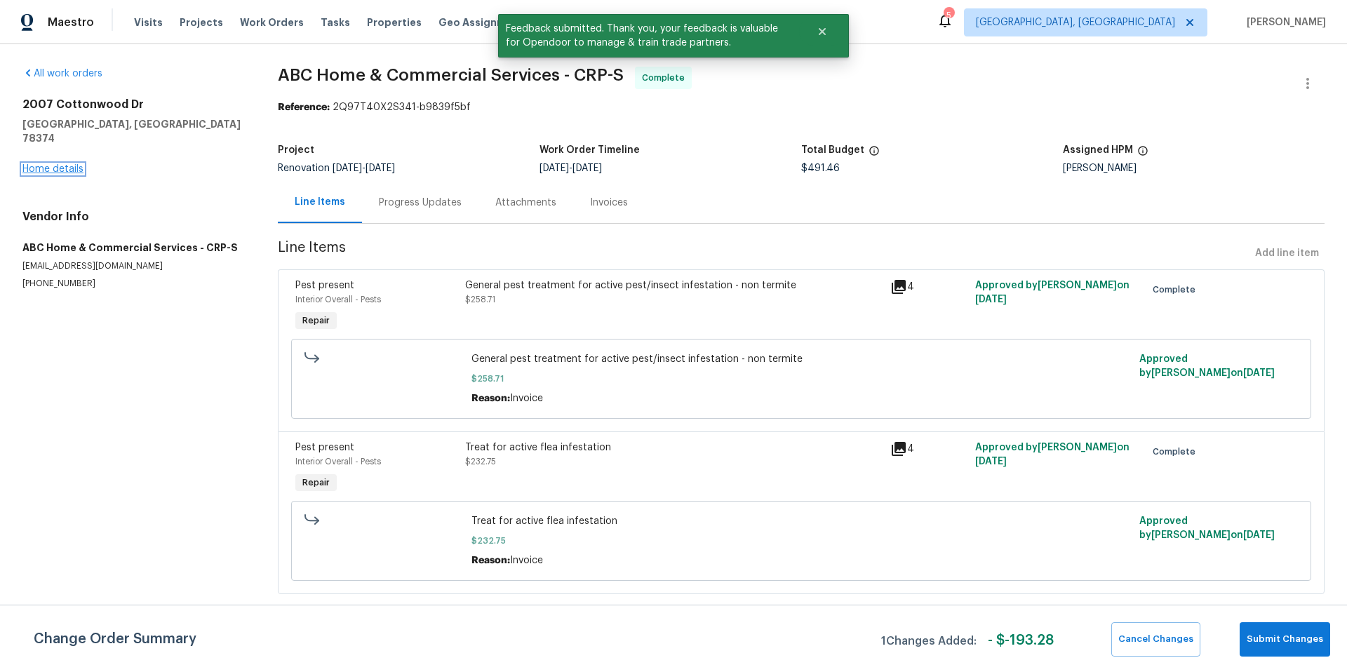
click at [55, 164] on link "Home details" at bounding box center [52, 169] width 61 height 10
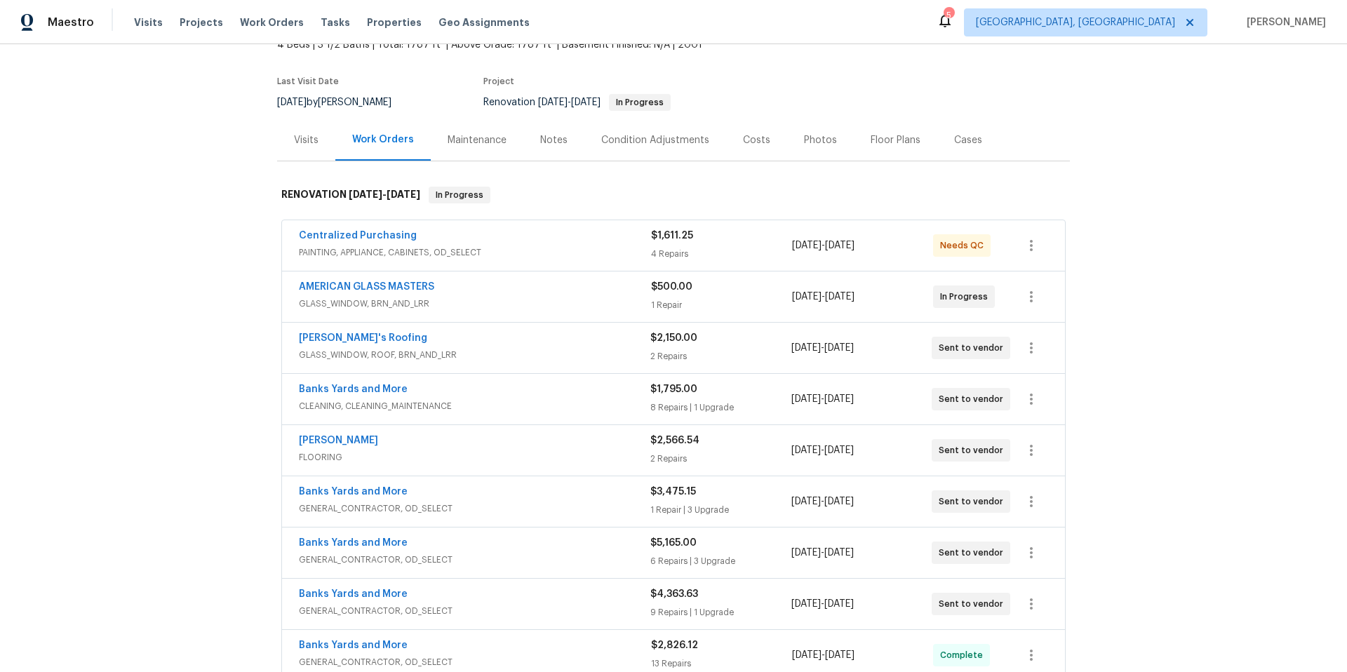
scroll to position [255, 0]
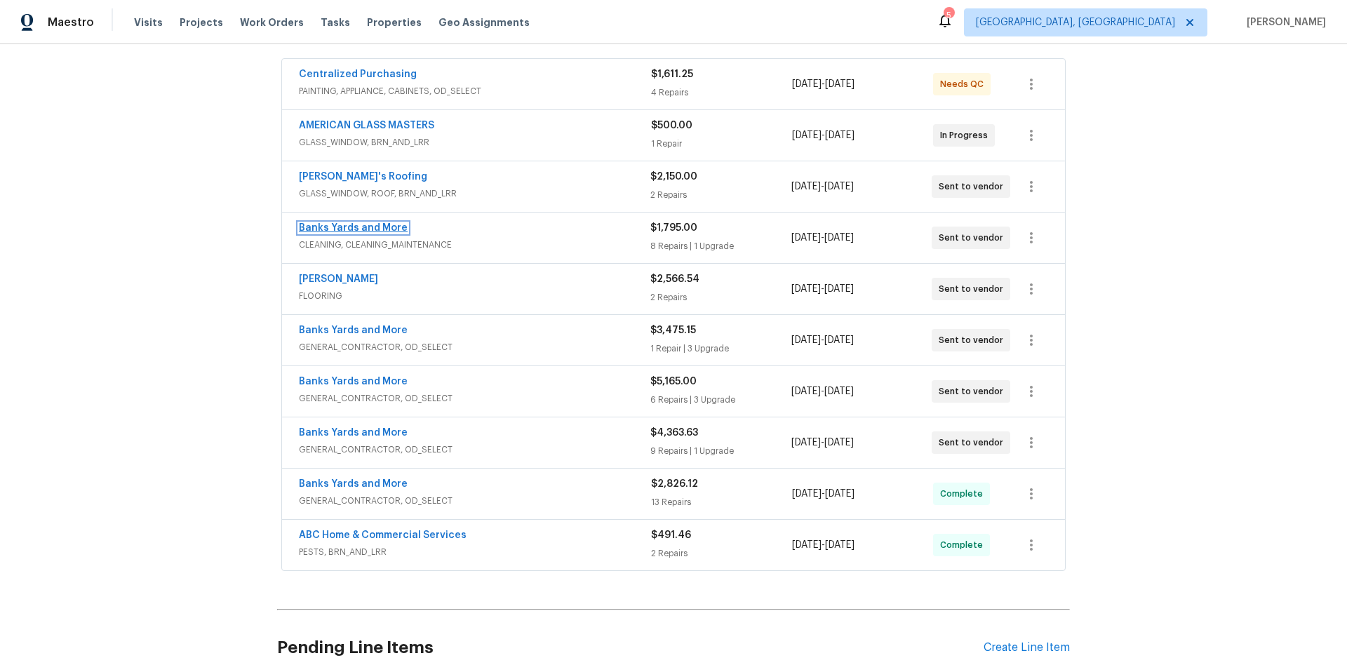
click at [330, 229] on link "Banks Yards and More" at bounding box center [353, 228] width 109 height 10
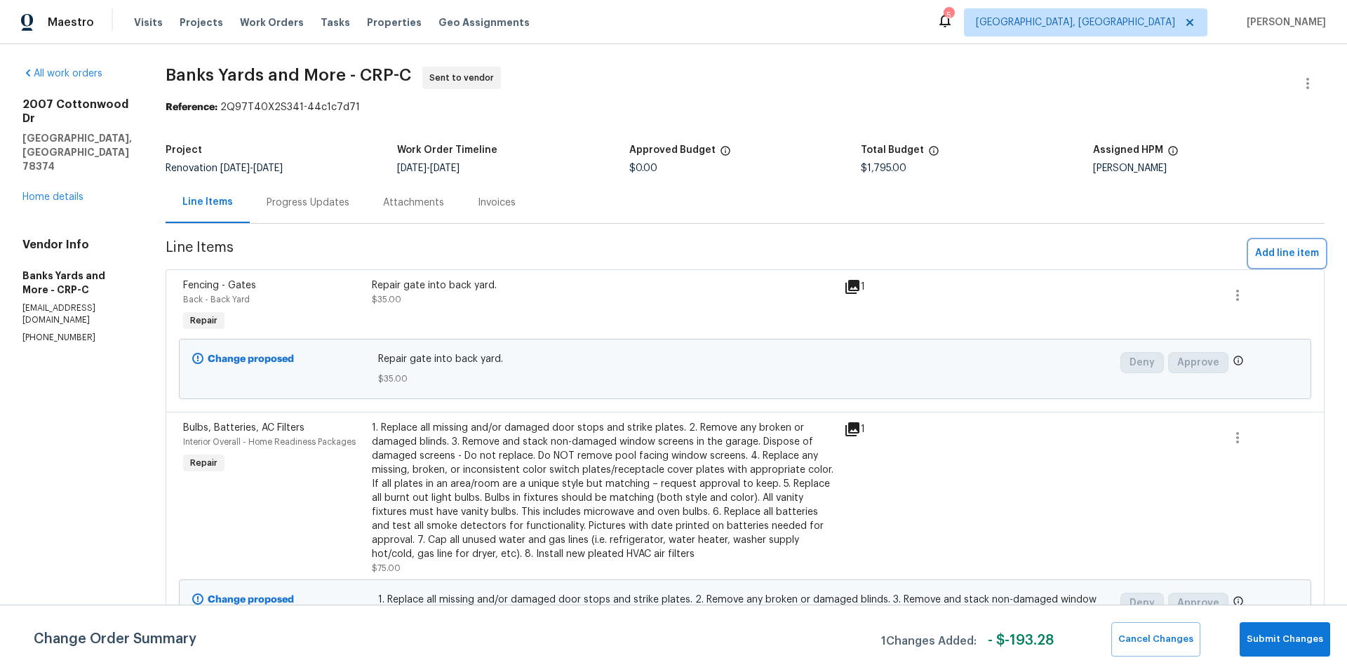
click at [1274, 258] on span "Add line item" at bounding box center [1287, 254] width 64 height 18
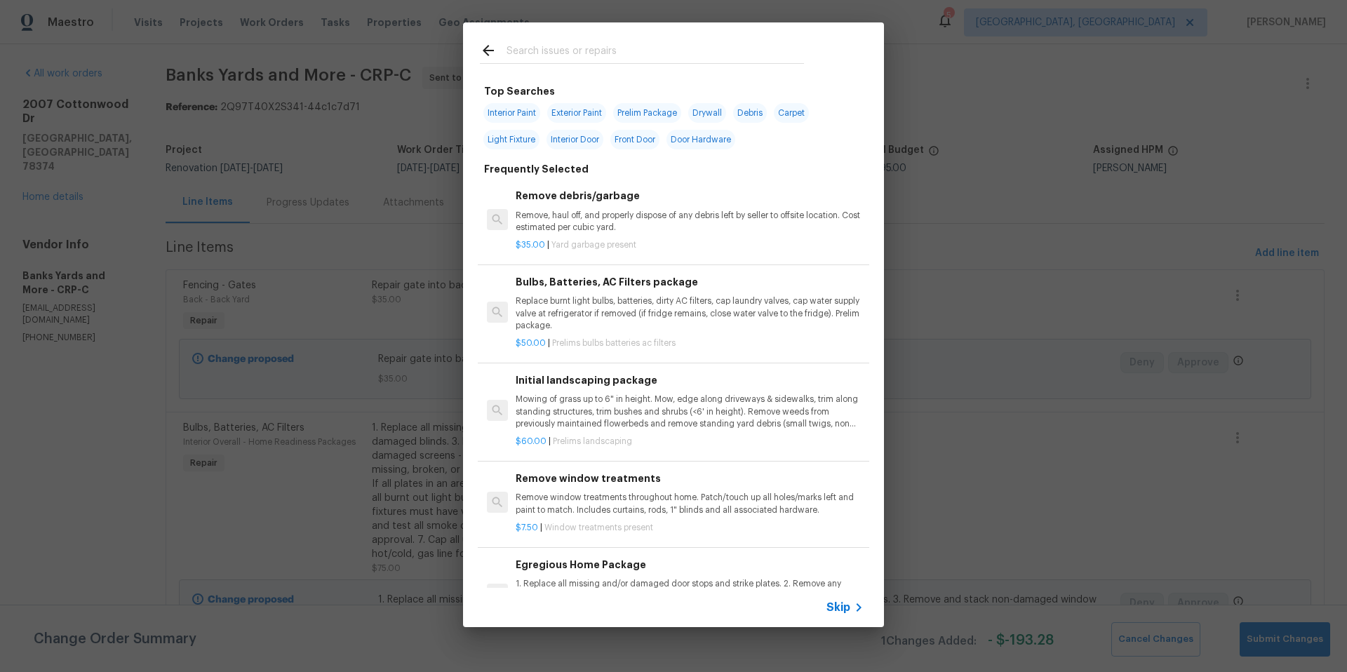
click at [552, 53] on input "text" at bounding box center [656, 52] width 298 height 21
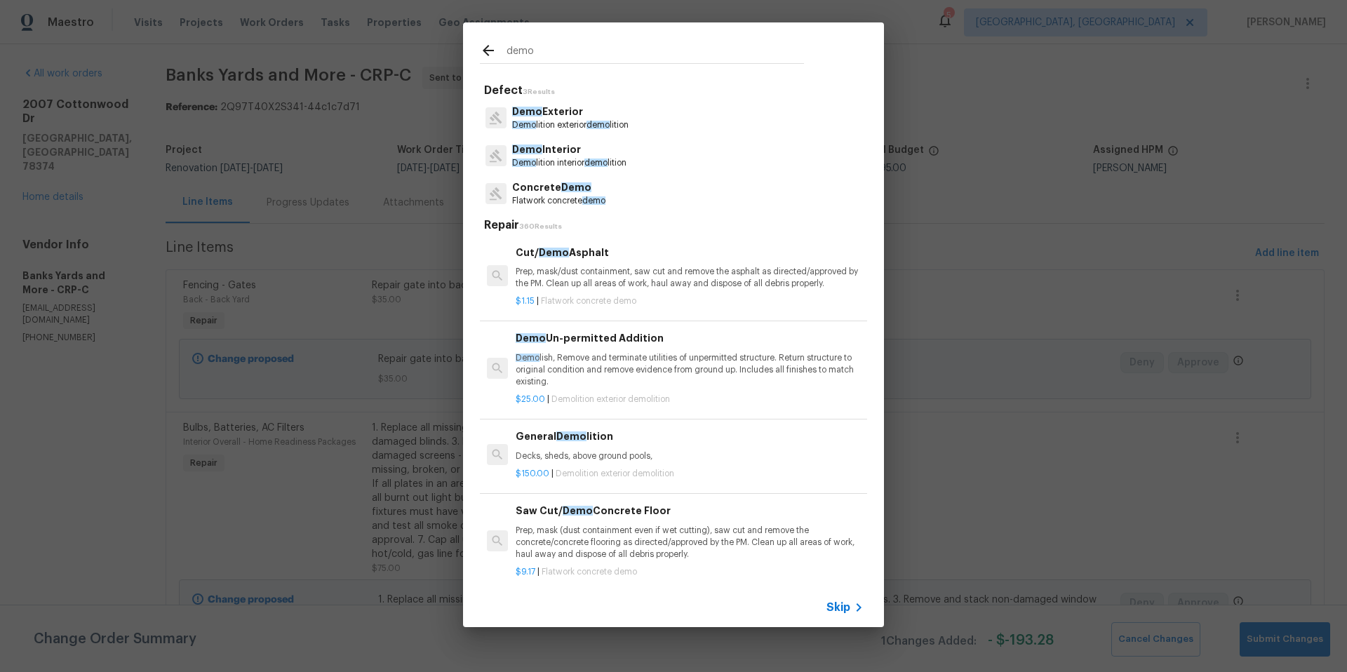
type input "demo"
click at [567, 121] on p "Demo lition exterior demo lition" at bounding box center [570, 125] width 116 height 12
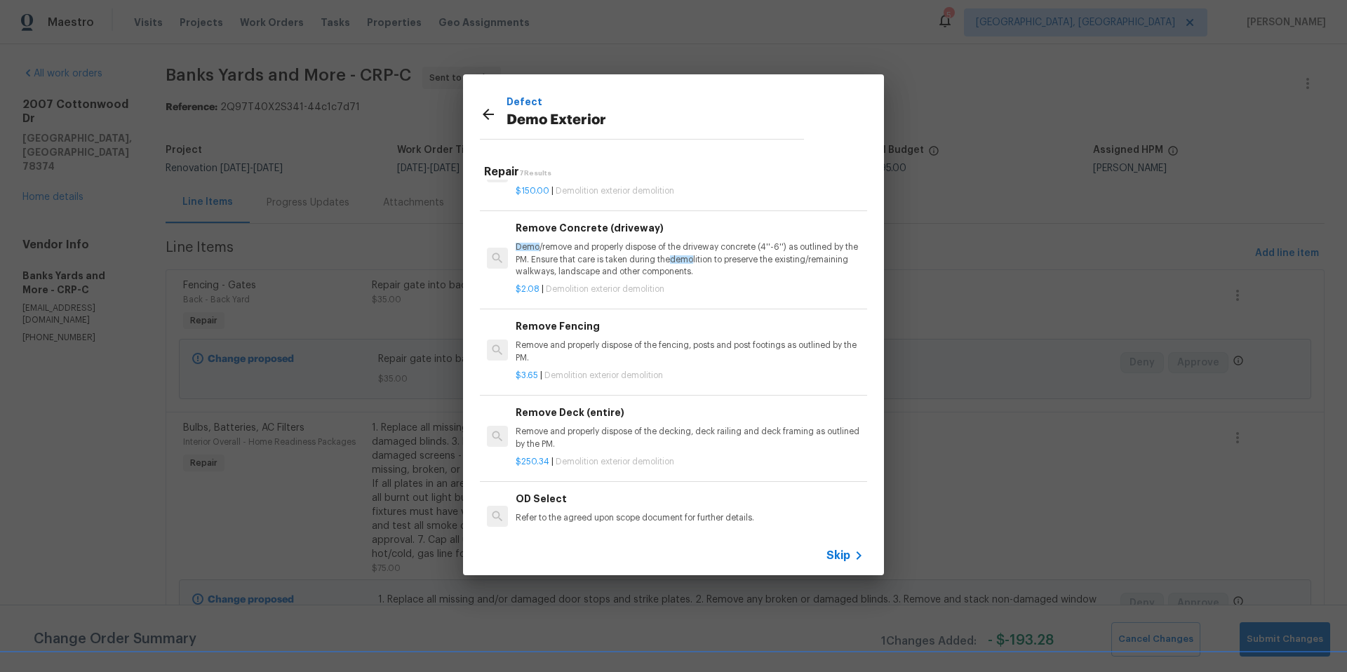
scroll to position [253, 0]
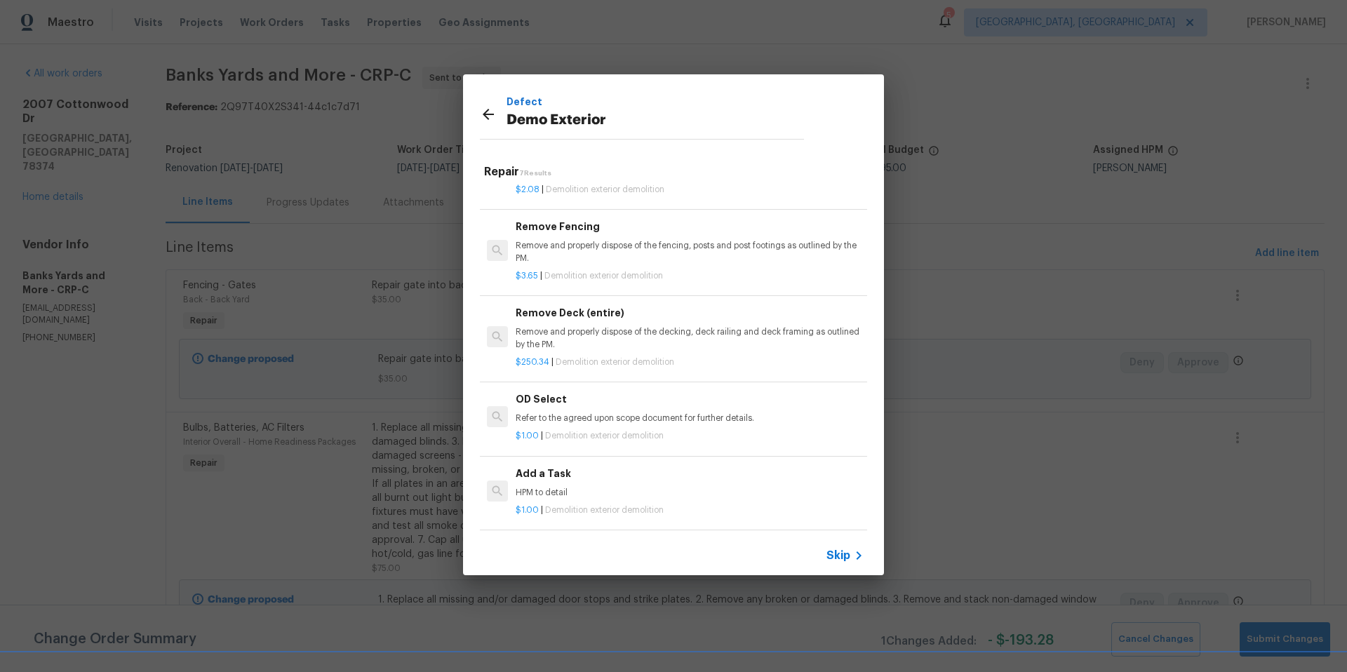
click at [542, 466] on h6 "Add a Task" at bounding box center [690, 473] width 348 height 15
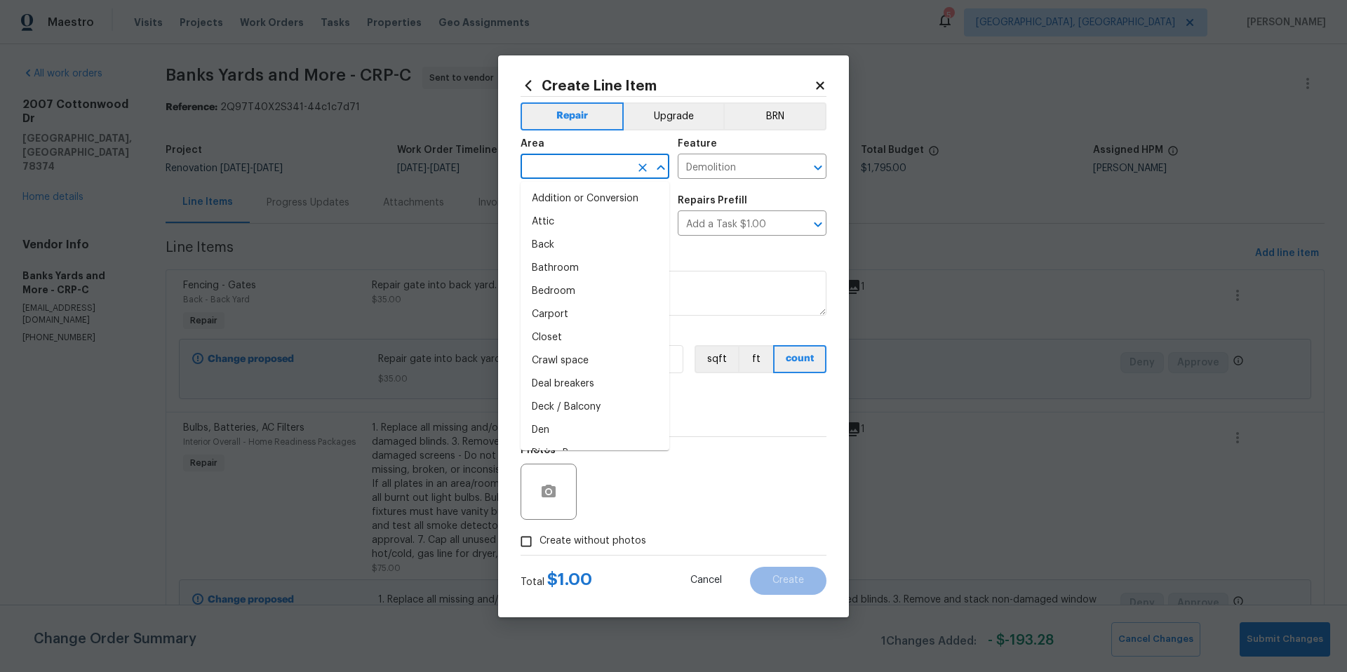
click at [546, 168] on input "text" at bounding box center [575, 168] width 109 height 22
click at [557, 242] on li "Back" at bounding box center [595, 245] width 149 height 23
type input "Back"
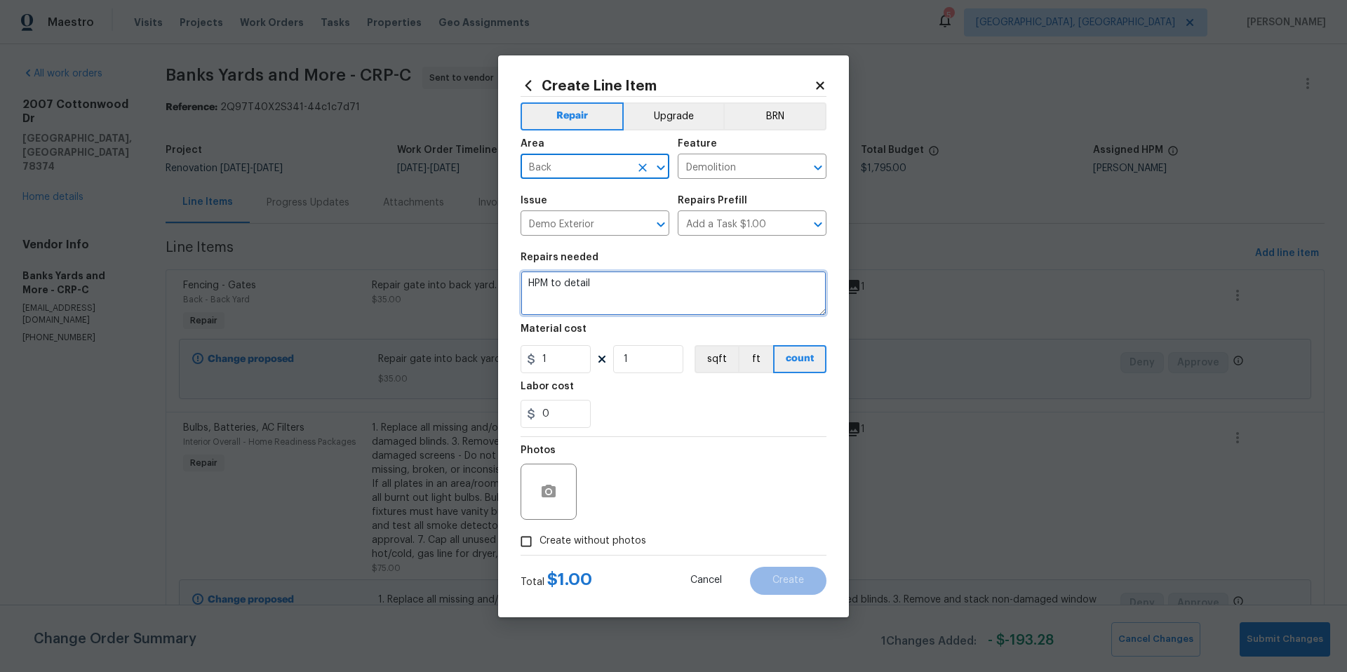
click at [600, 286] on textarea "HPM to detail" at bounding box center [674, 293] width 306 height 45
type textarea "Demo Concrete AC slabs. Line increase due to type of concrete and rebar."
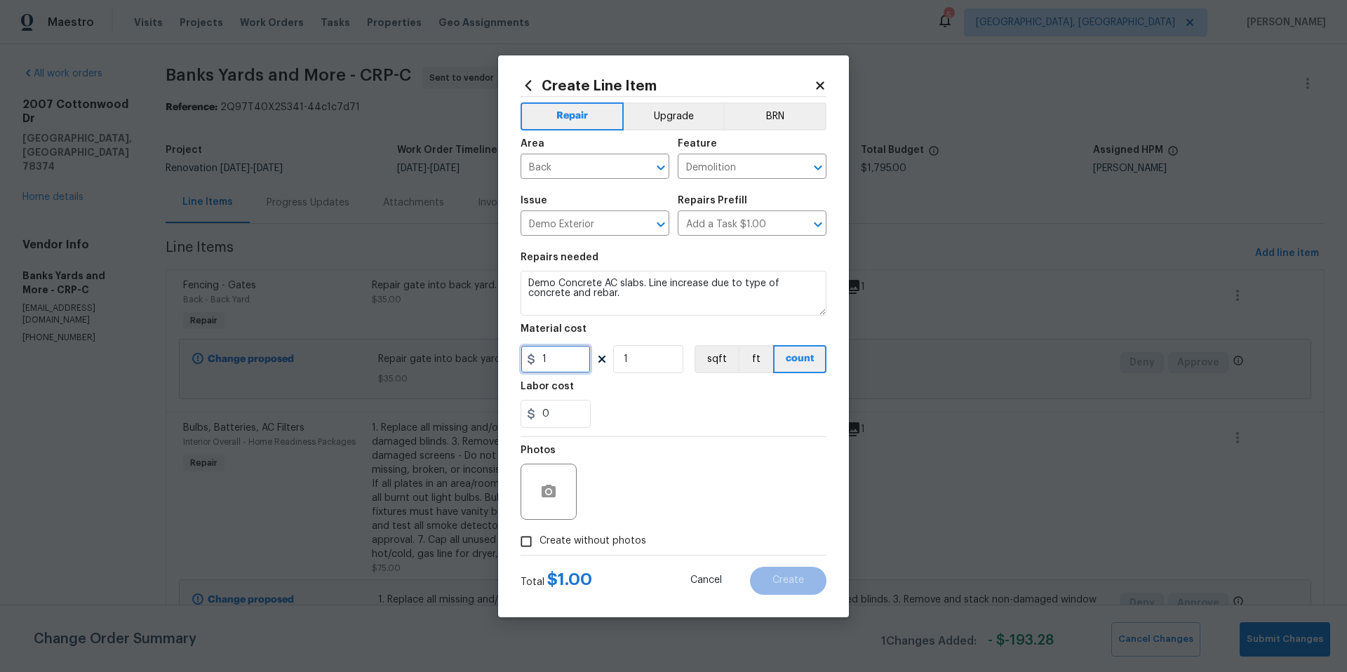
click at [575, 362] on input "1" at bounding box center [556, 359] width 70 height 28
type input "350"
click at [545, 489] on icon "button" at bounding box center [549, 491] width 14 height 13
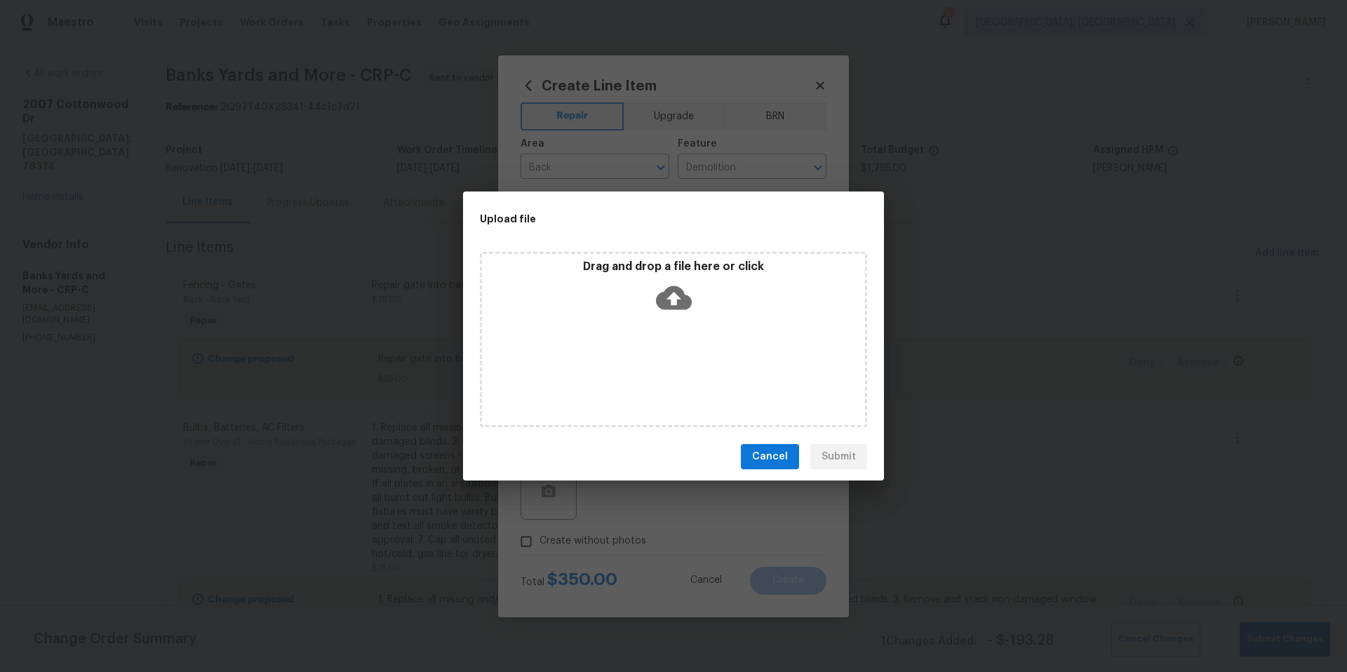
click at [671, 292] on icon at bounding box center [674, 298] width 36 height 24
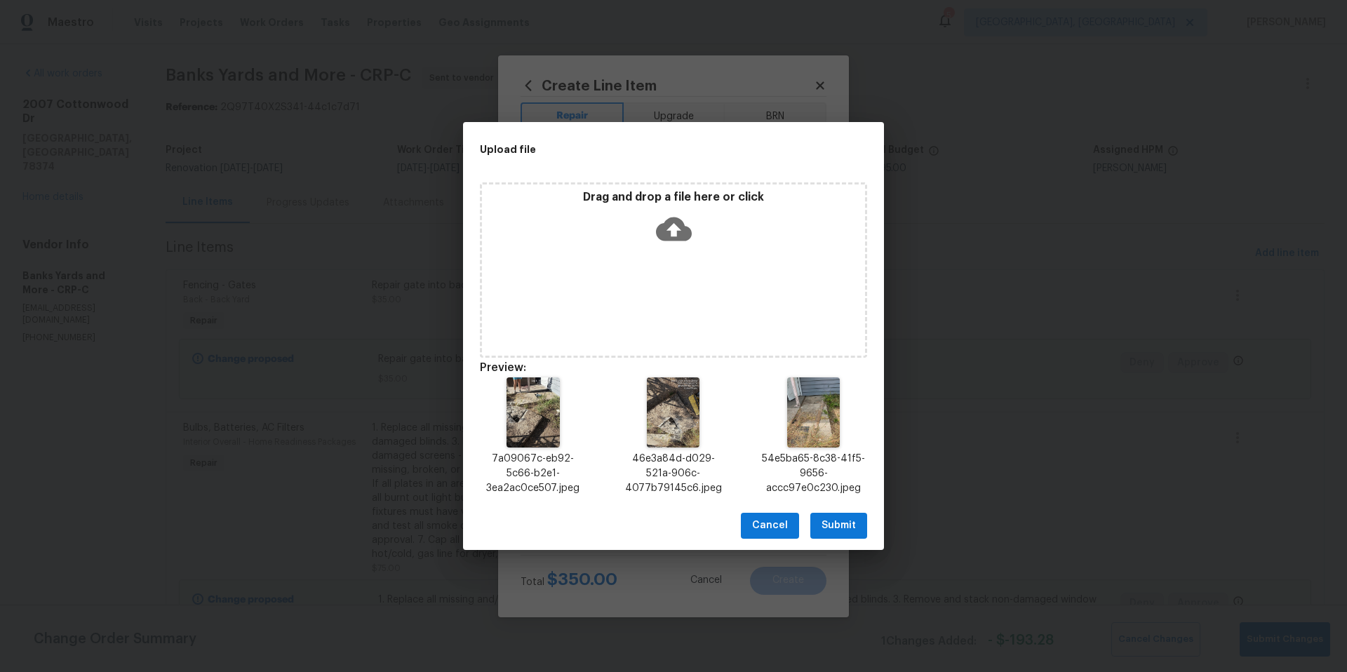
click at [839, 526] on span "Submit" at bounding box center [839, 526] width 34 height 18
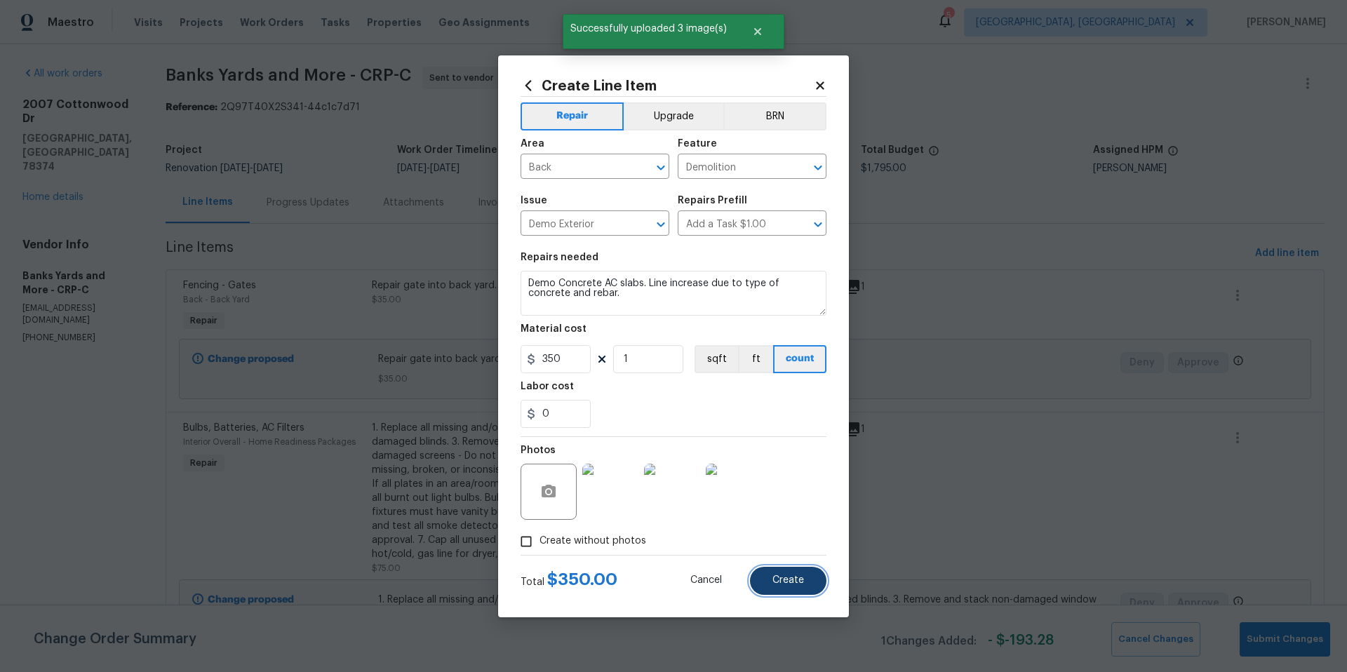
click at [795, 588] on button "Create" at bounding box center [788, 581] width 76 height 28
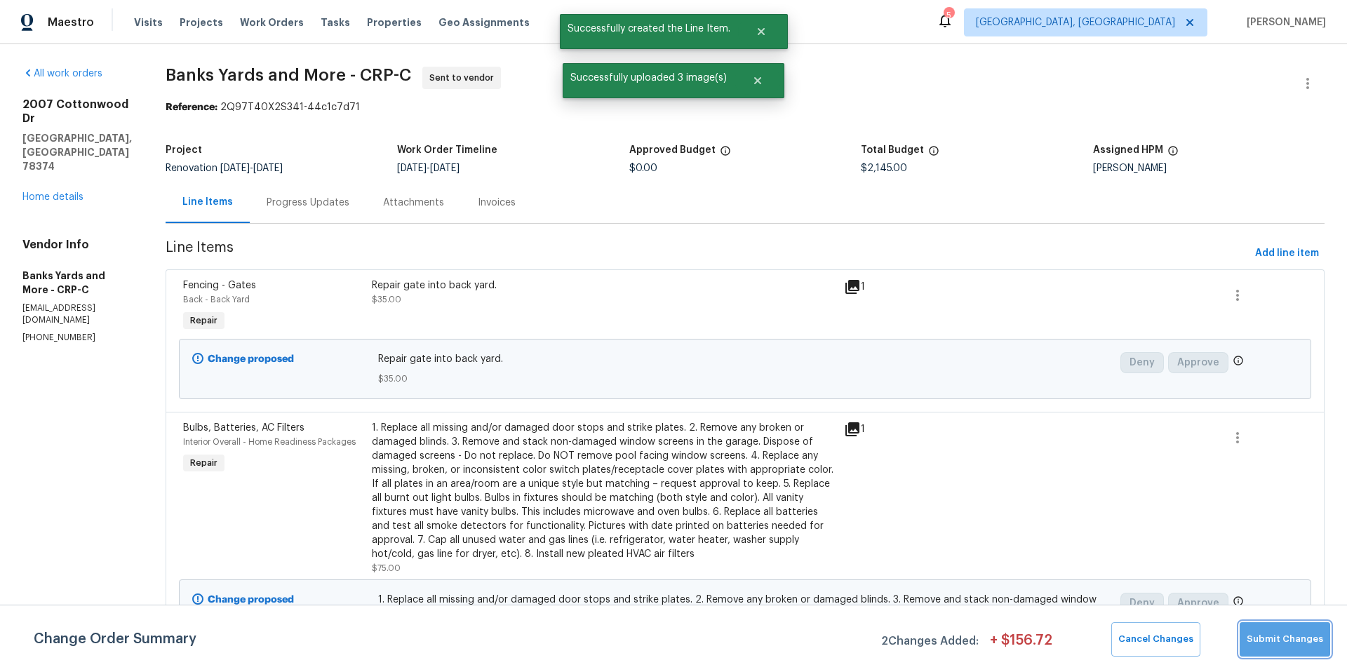
click at [1288, 652] on button "Submit Changes" at bounding box center [1285, 639] width 91 height 34
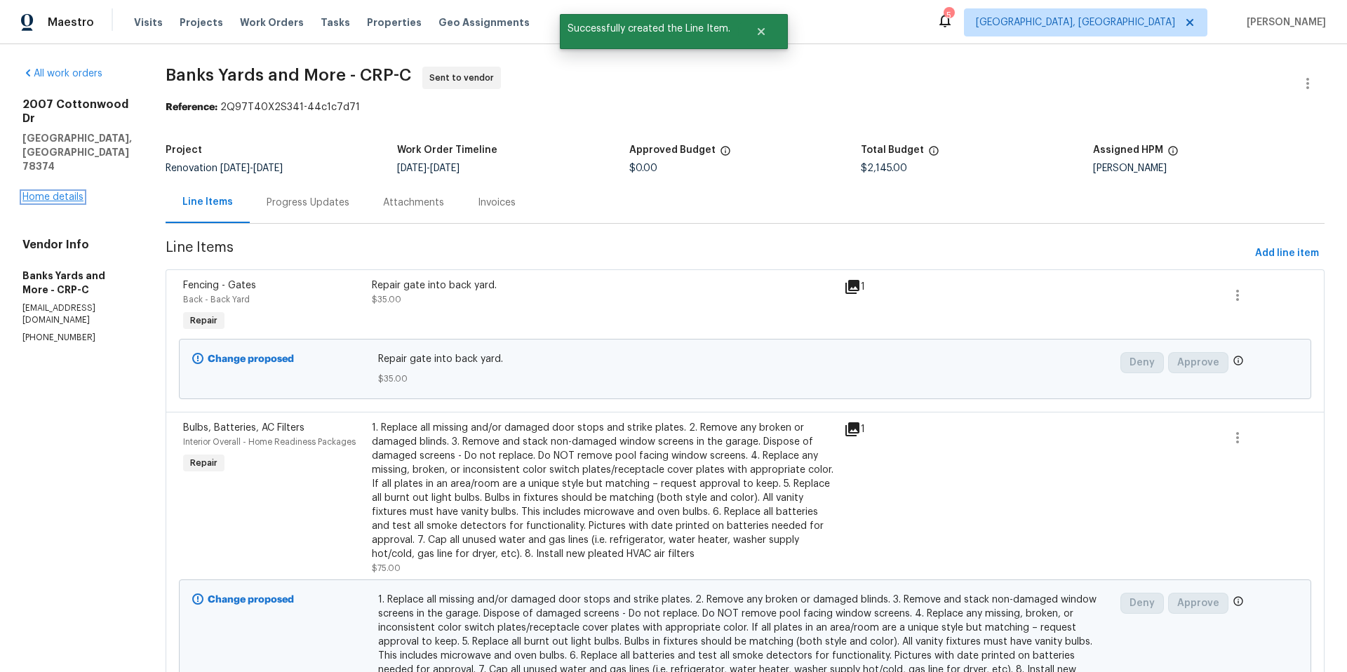
click at [67, 192] on link "Home details" at bounding box center [52, 197] width 61 height 10
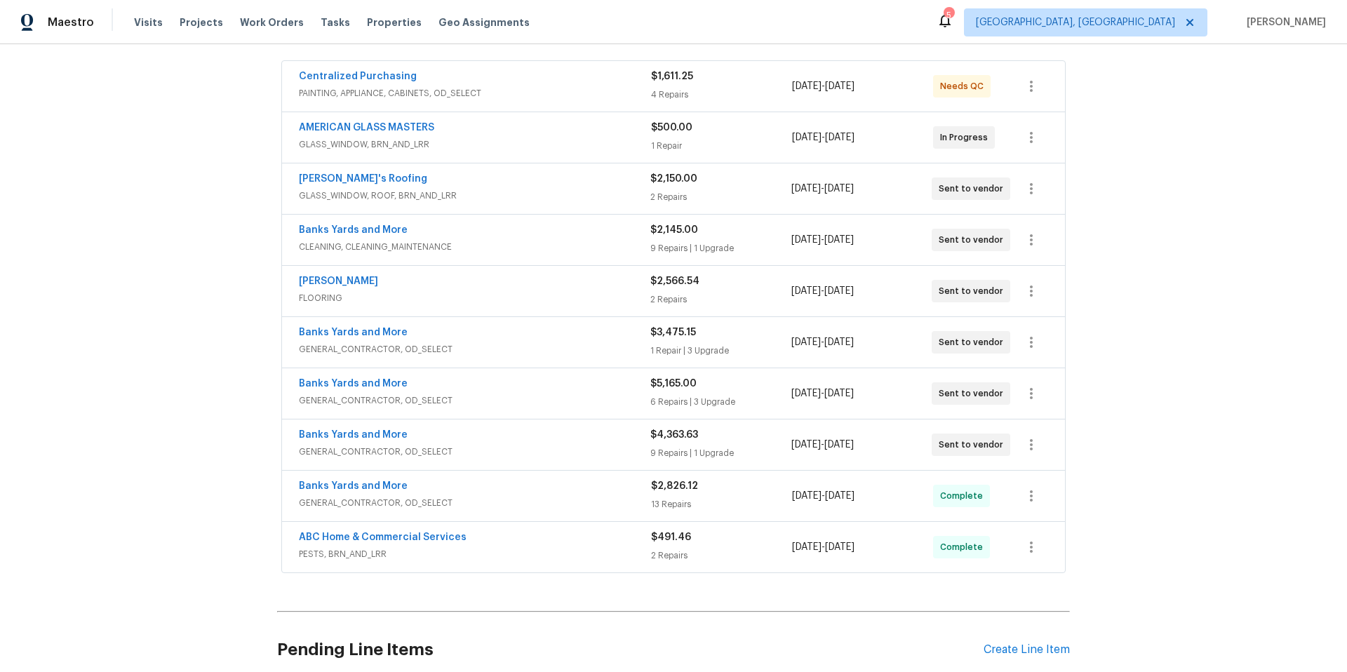
scroll to position [383, 0]
